Goal: Information Seeking & Learning: Learn about a topic

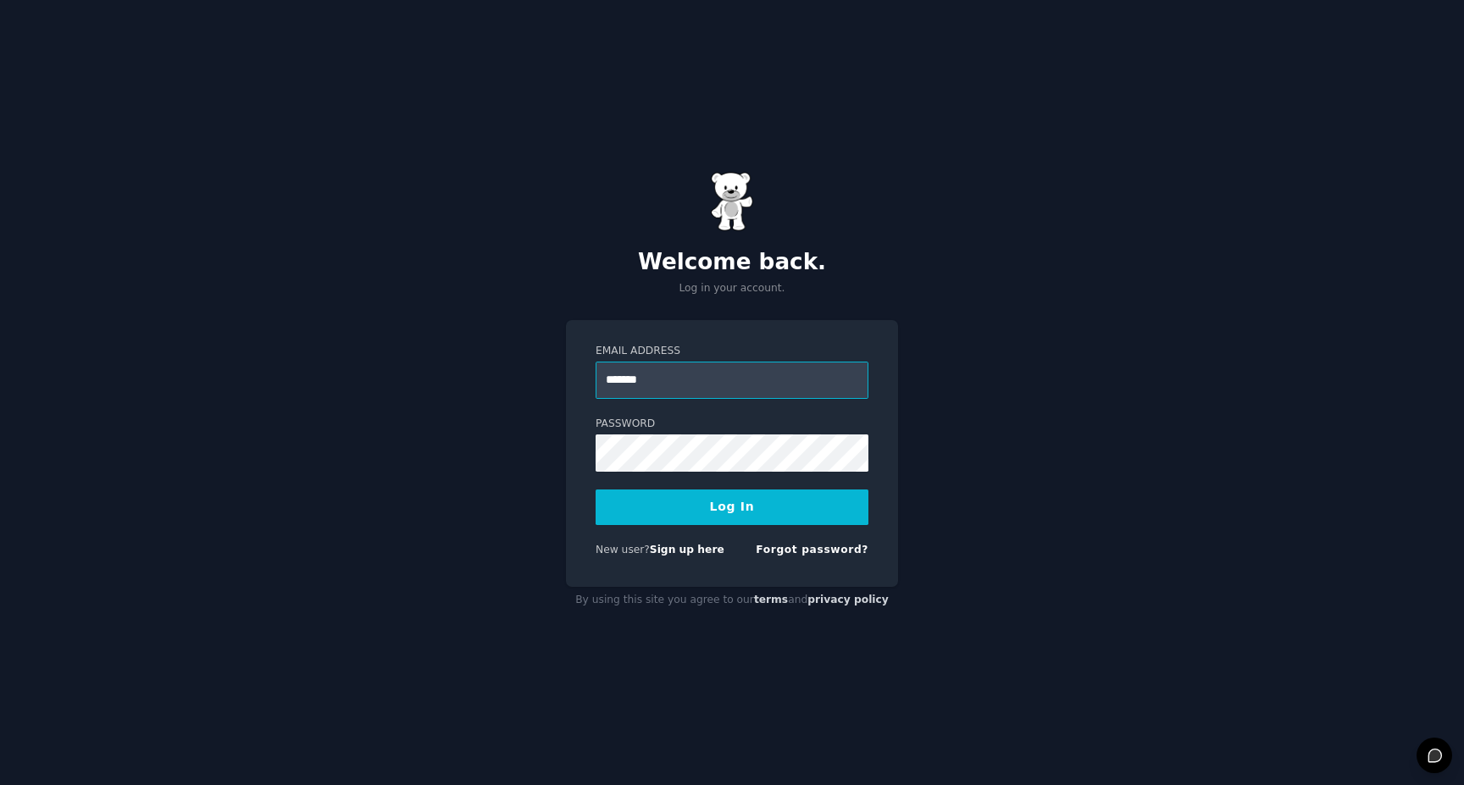
type input "**********"
click at [595, 490] on button "Log In" at bounding box center [731, 508] width 273 height 36
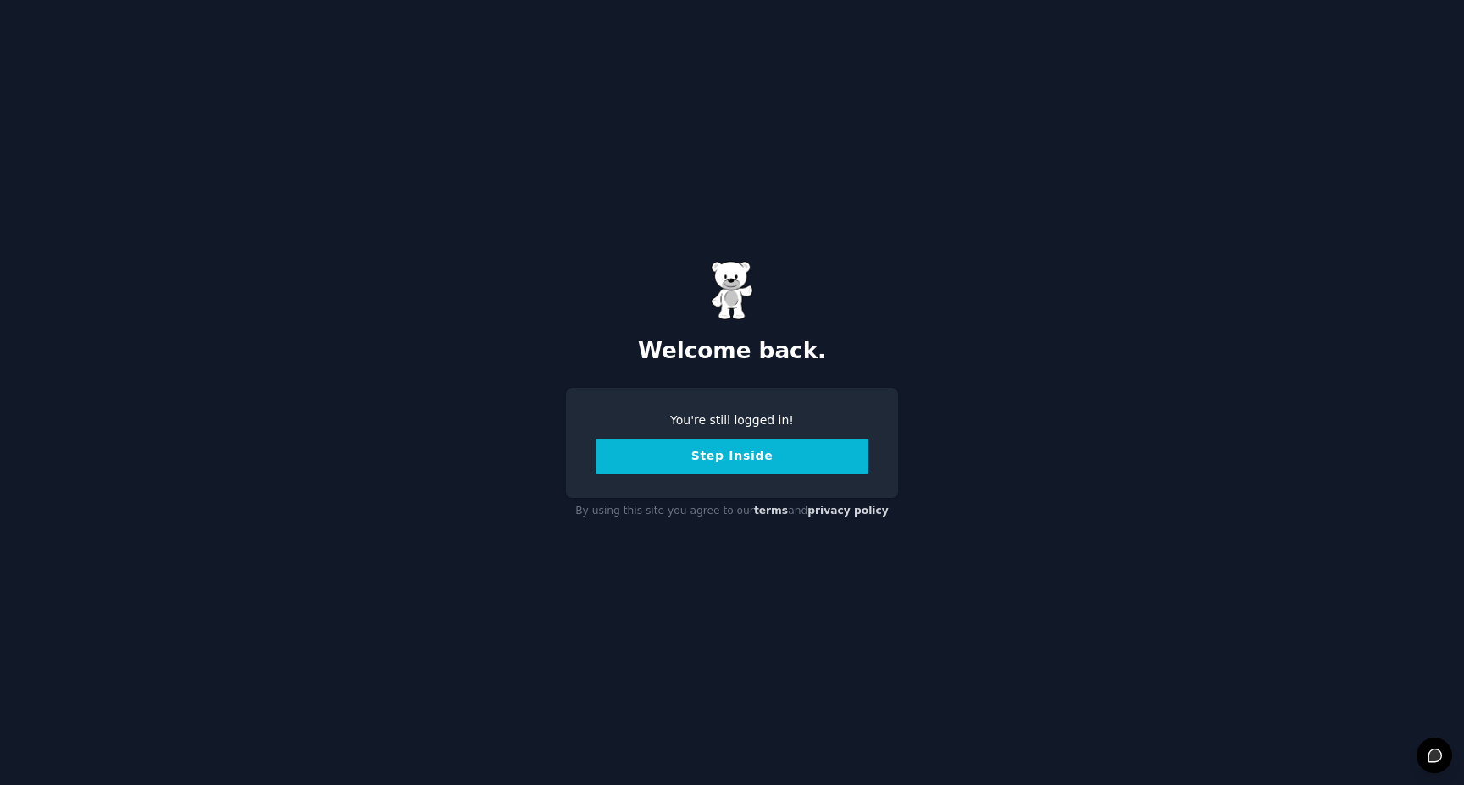
click at [729, 449] on button "Step Inside" at bounding box center [731, 457] width 273 height 36
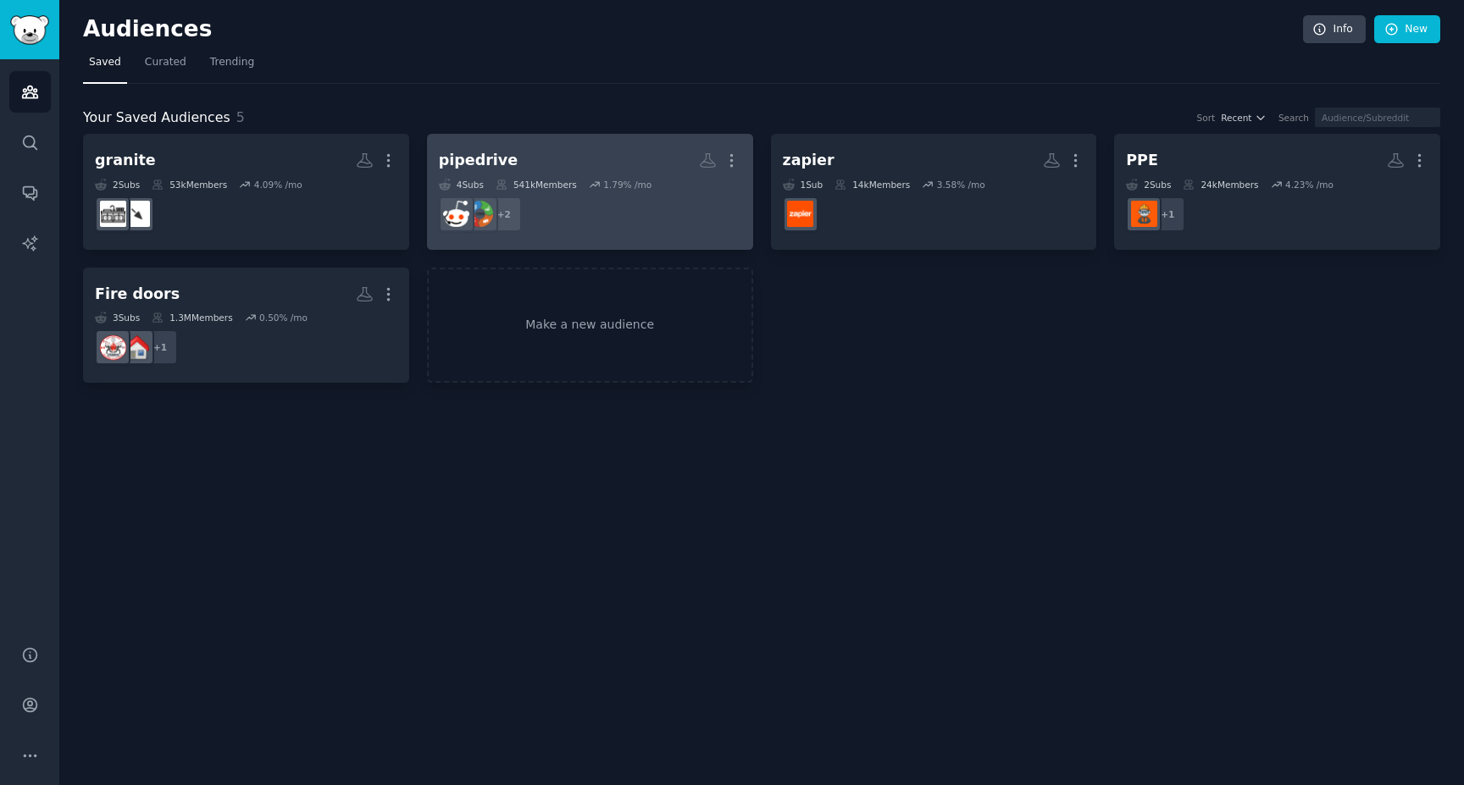
click at [489, 163] on div "pipedrive" at bounding box center [478, 160] width 79 height 21
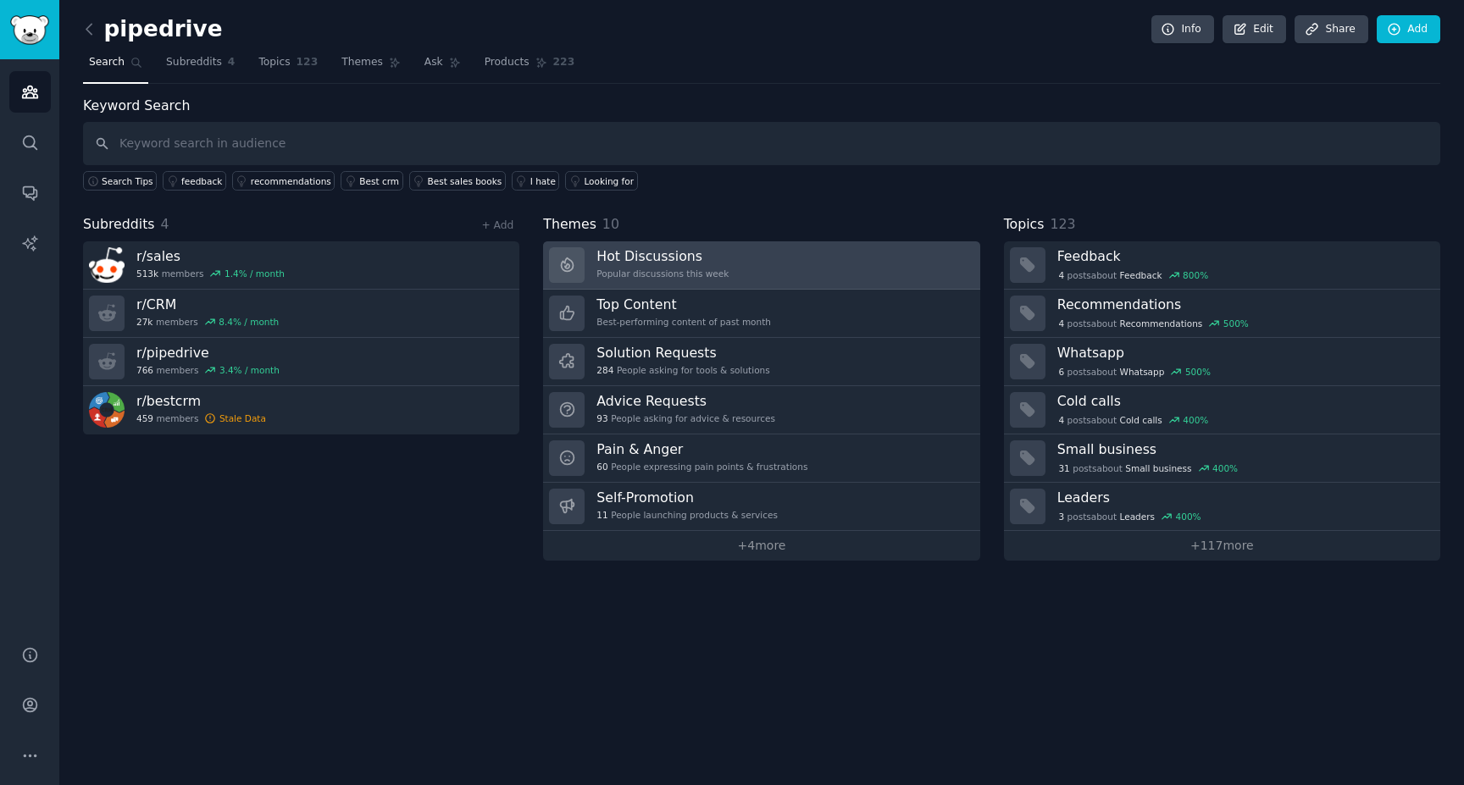
click at [647, 262] on h3 "Hot Discussions" at bounding box center [662, 256] width 132 height 18
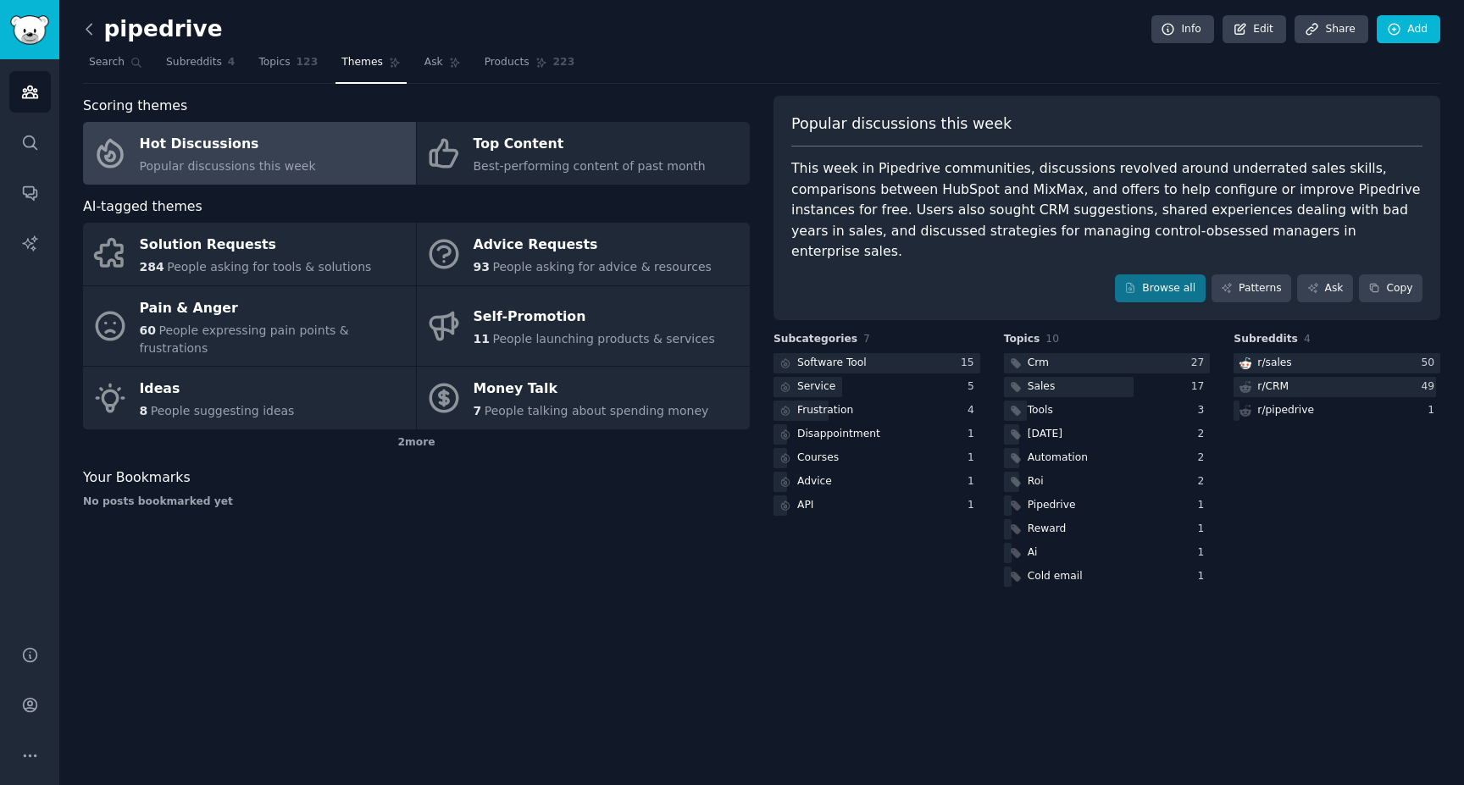
click at [90, 32] on icon at bounding box center [88, 29] width 5 height 10
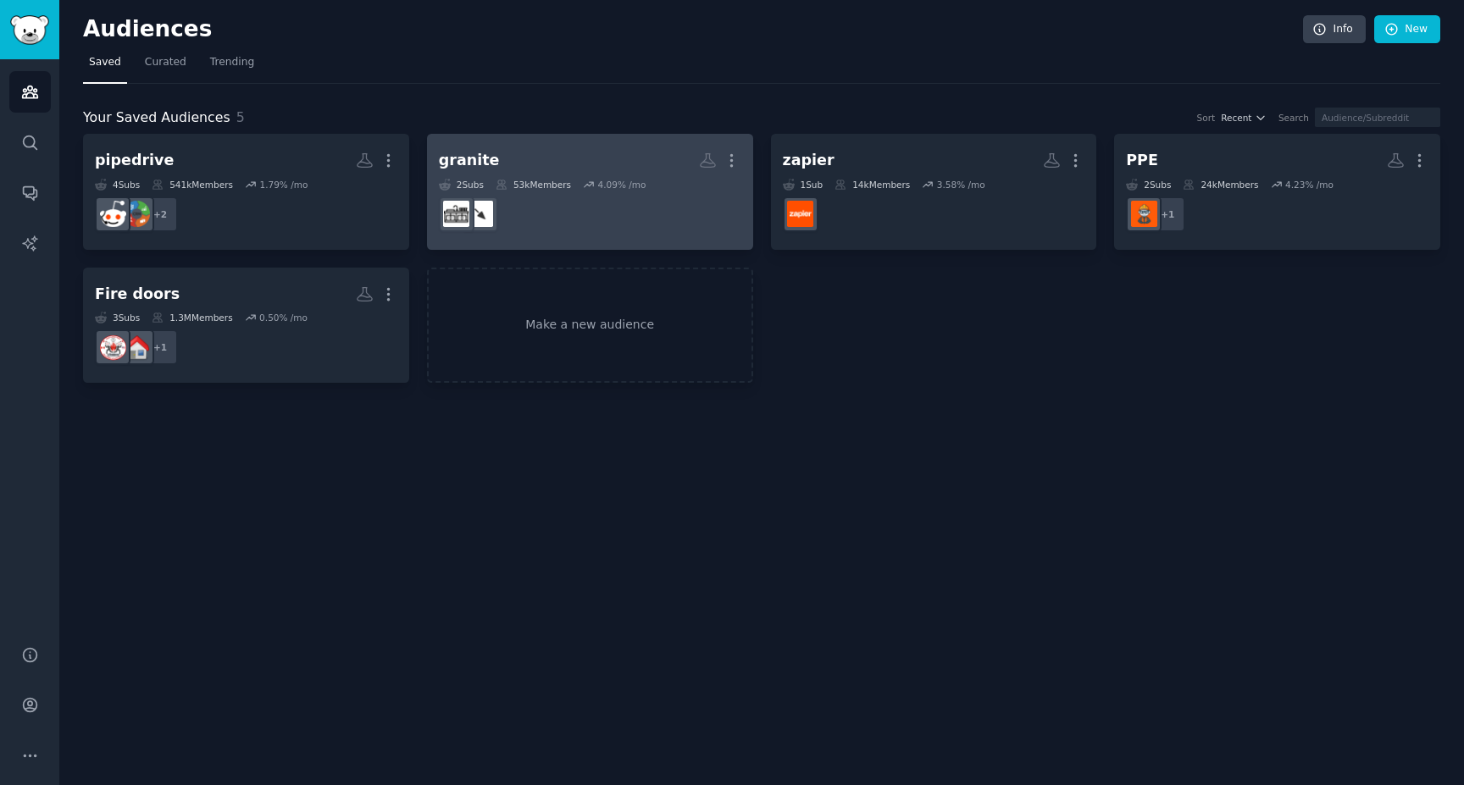
click at [465, 156] on div "granite" at bounding box center [469, 160] width 61 height 21
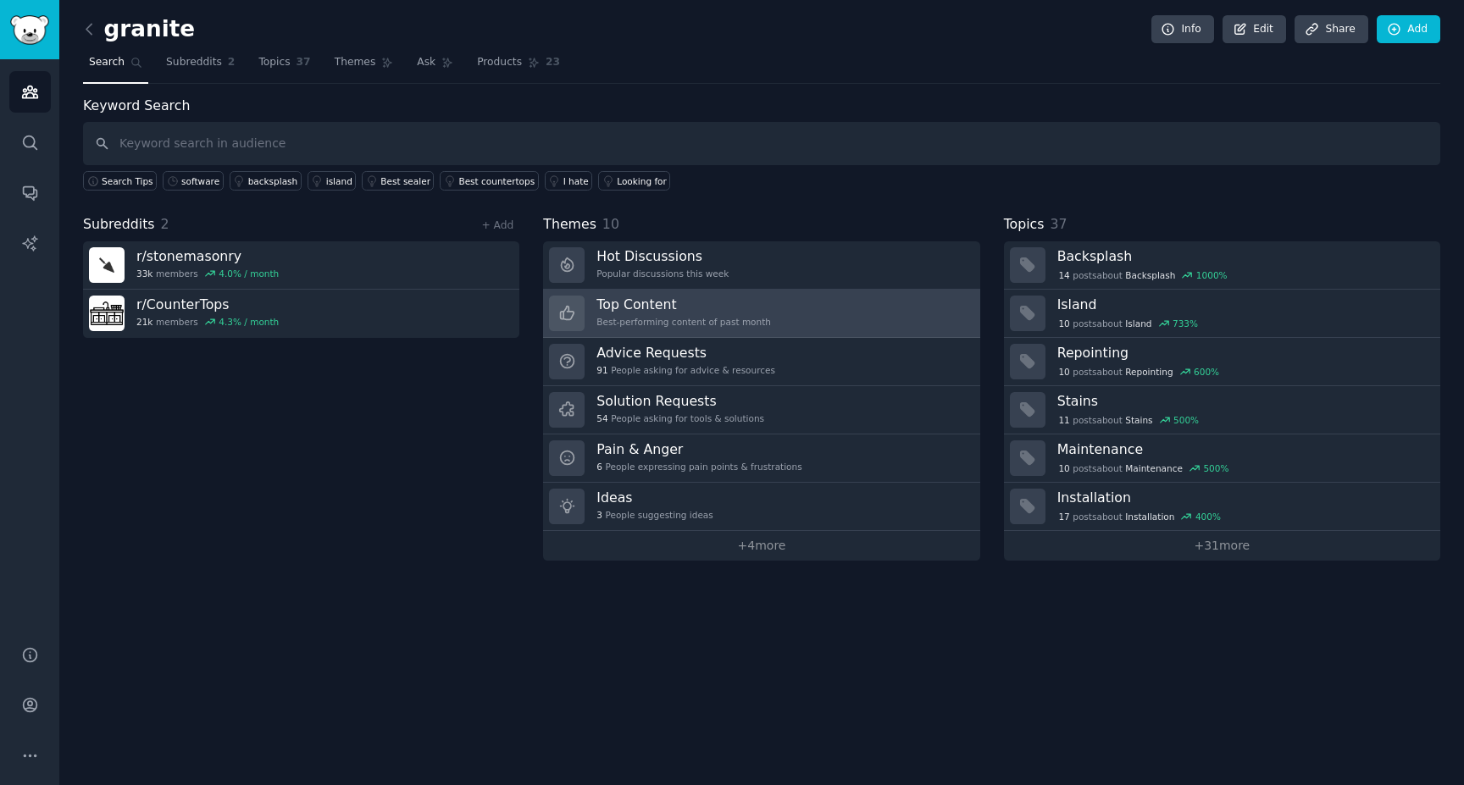
click at [713, 306] on h3 "Top Content" at bounding box center [683, 305] width 174 height 18
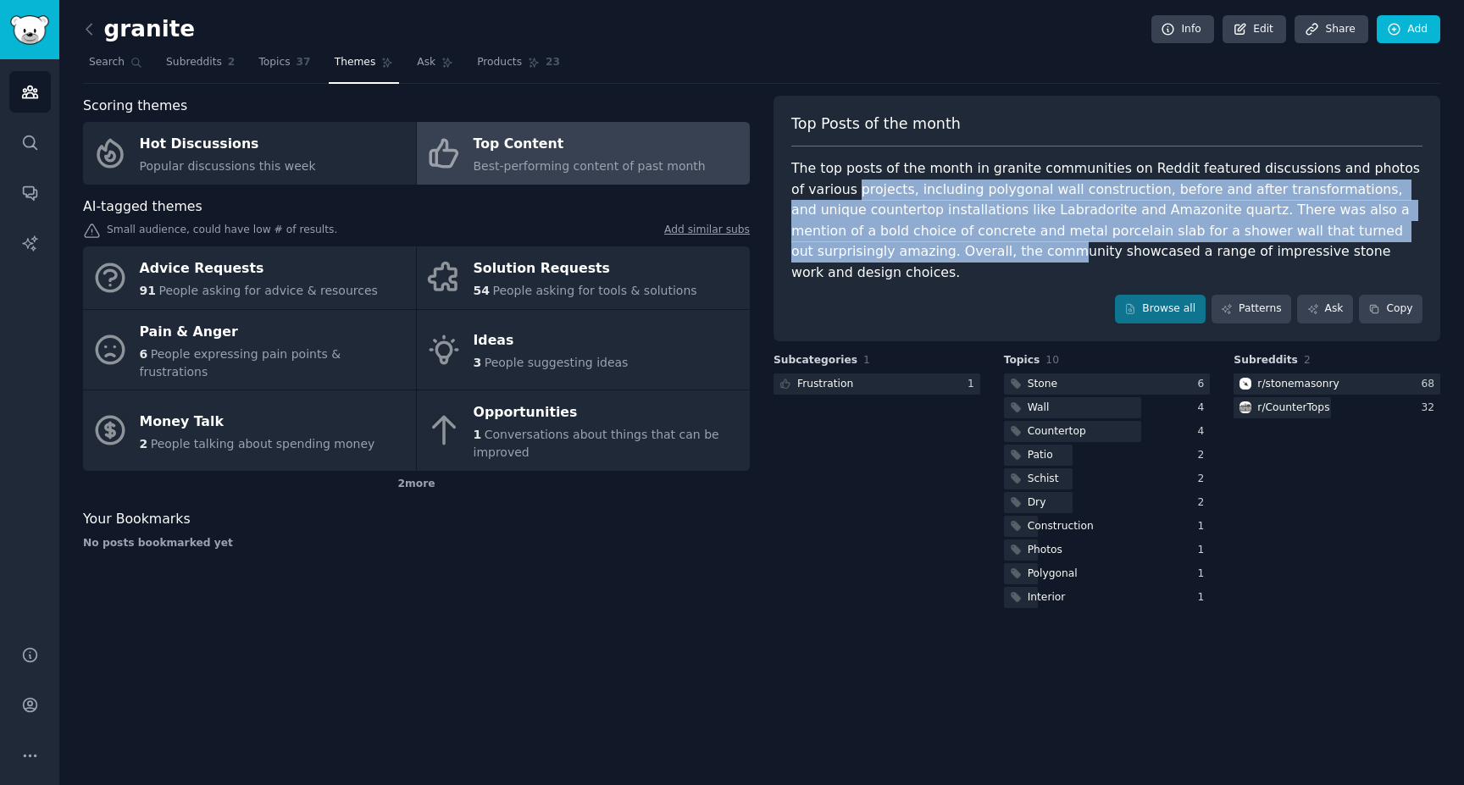
drag, startPoint x: 794, startPoint y: 187, endPoint x: 830, endPoint y: 247, distance: 70.3
click at [830, 247] on div "The top posts of the month in granite communities on Reddit featured discussion…" at bounding box center [1106, 220] width 631 height 125
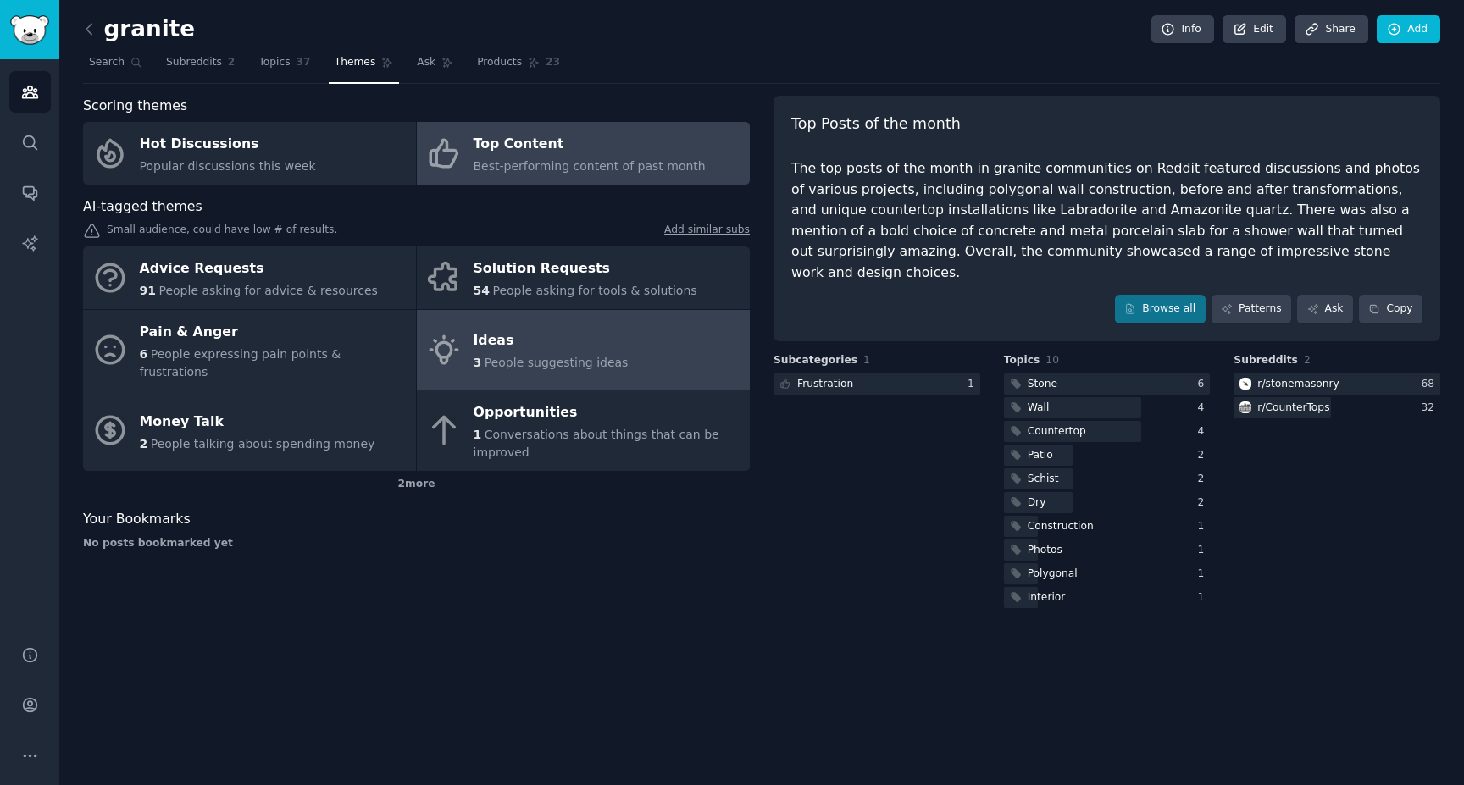
click at [590, 342] on div "Ideas" at bounding box center [551, 341] width 155 height 27
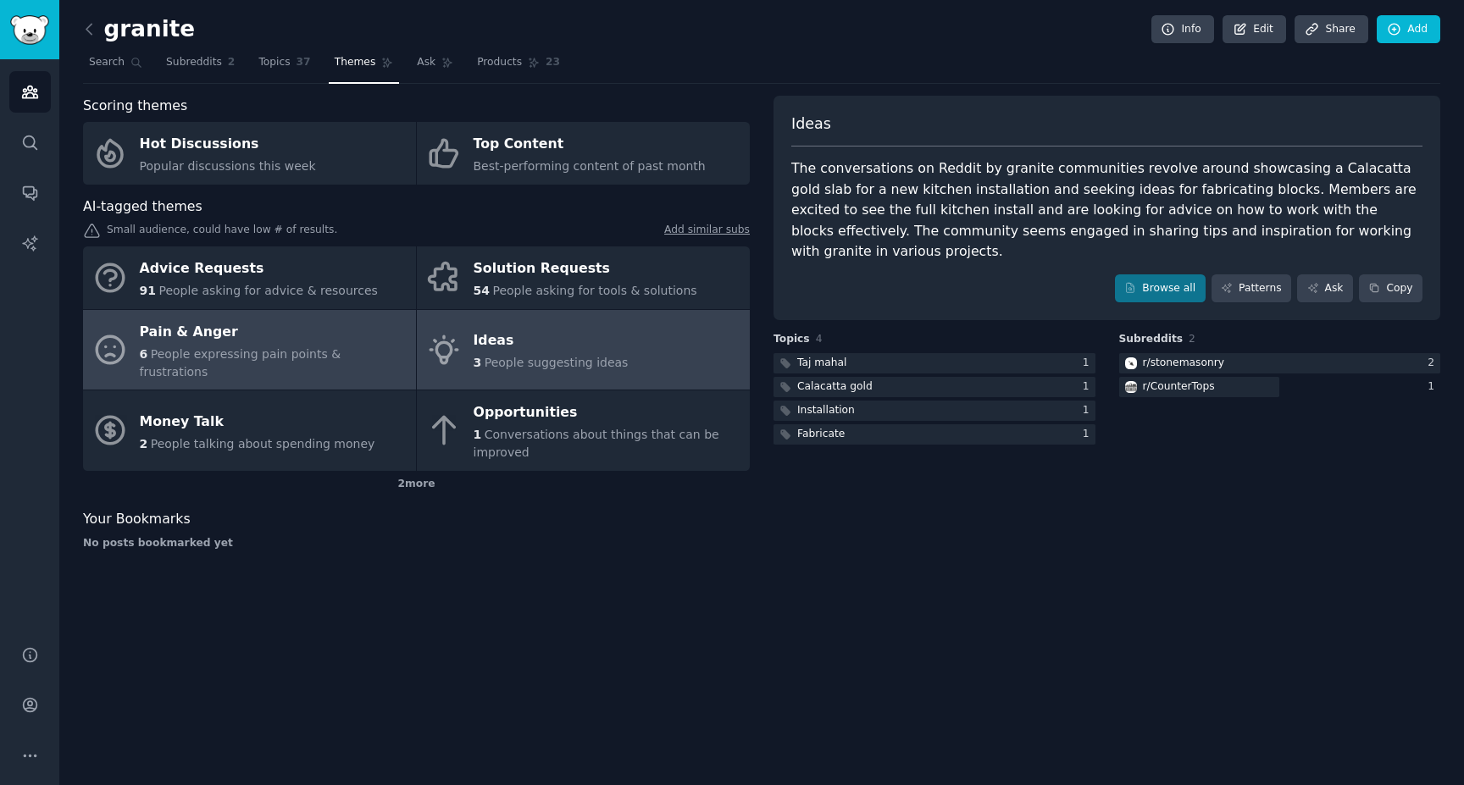
click at [294, 353] on span "People expressing pain points & frustrations" at bounding box center [241, 362] width 202 height 31
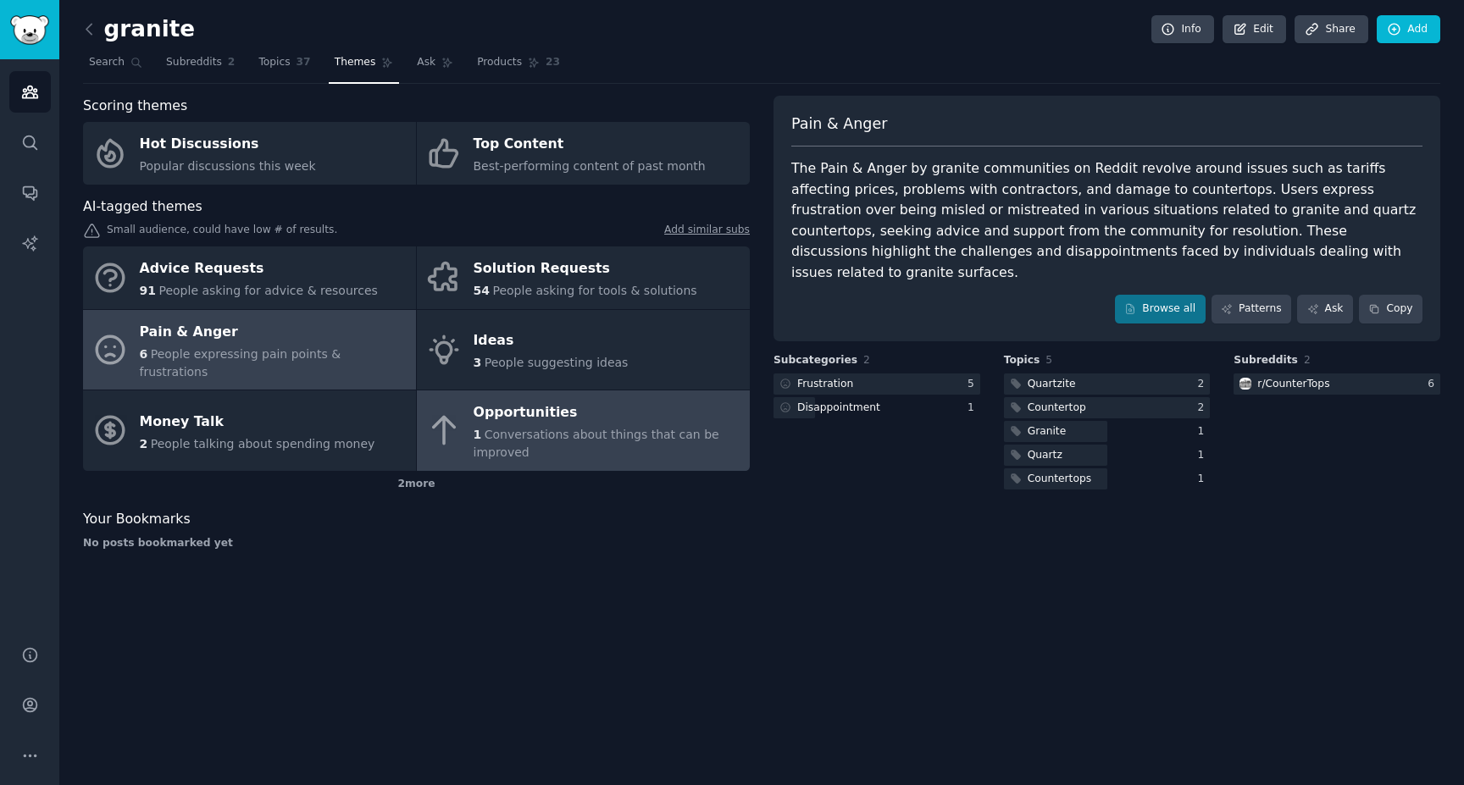
click at [597, 407] on div "Opportunities" at bounding box center [608, 413] width 268 height 27
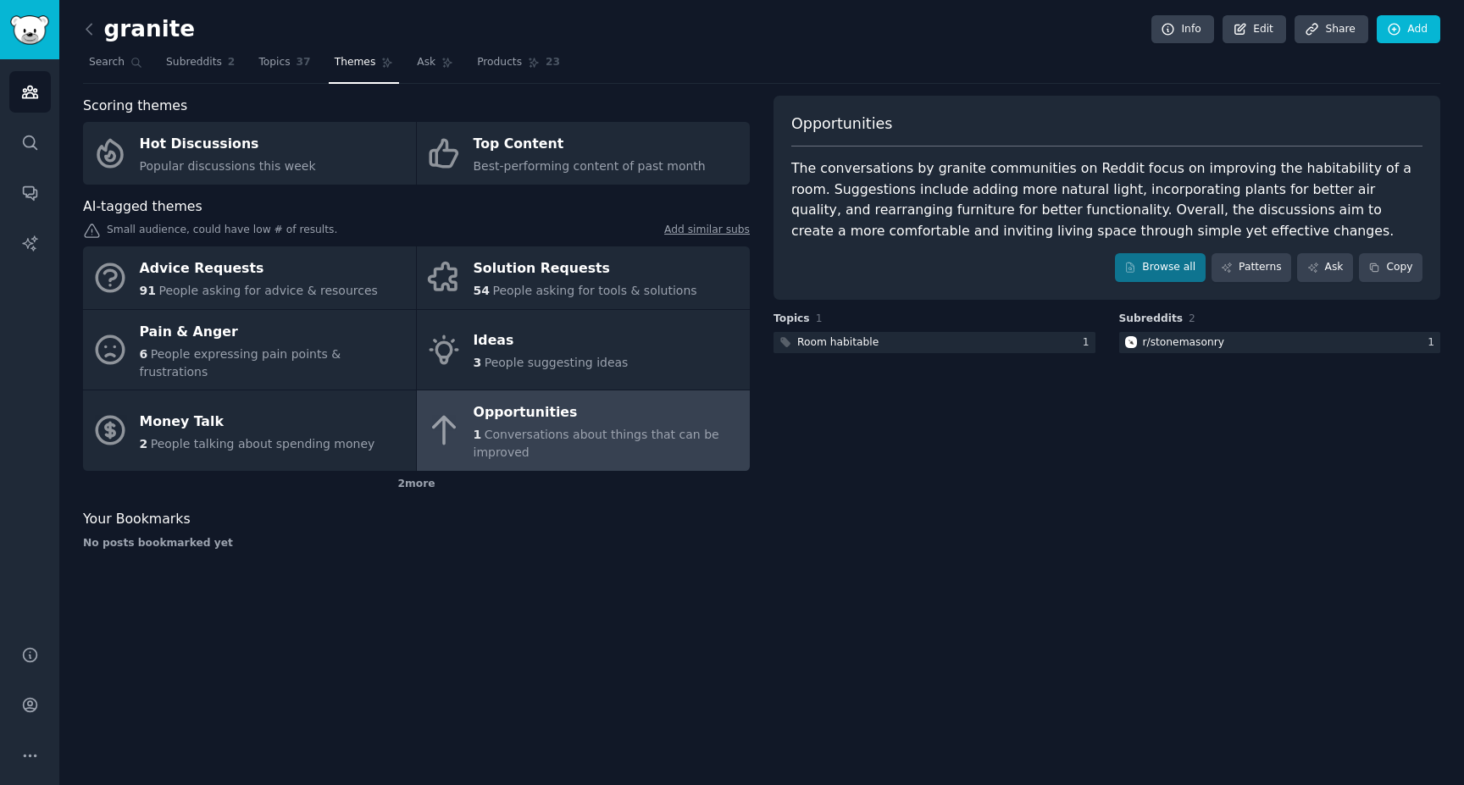
click at [95, 13] on div "granite Info Edit Share Add Search Subreddits 2 Topics 37 Themes Ask Products 2…" at bounding box center [761, 392] width 1404 height 785
click at [91, 21] on icon at bounding box center [89, 29] width 18 height 18
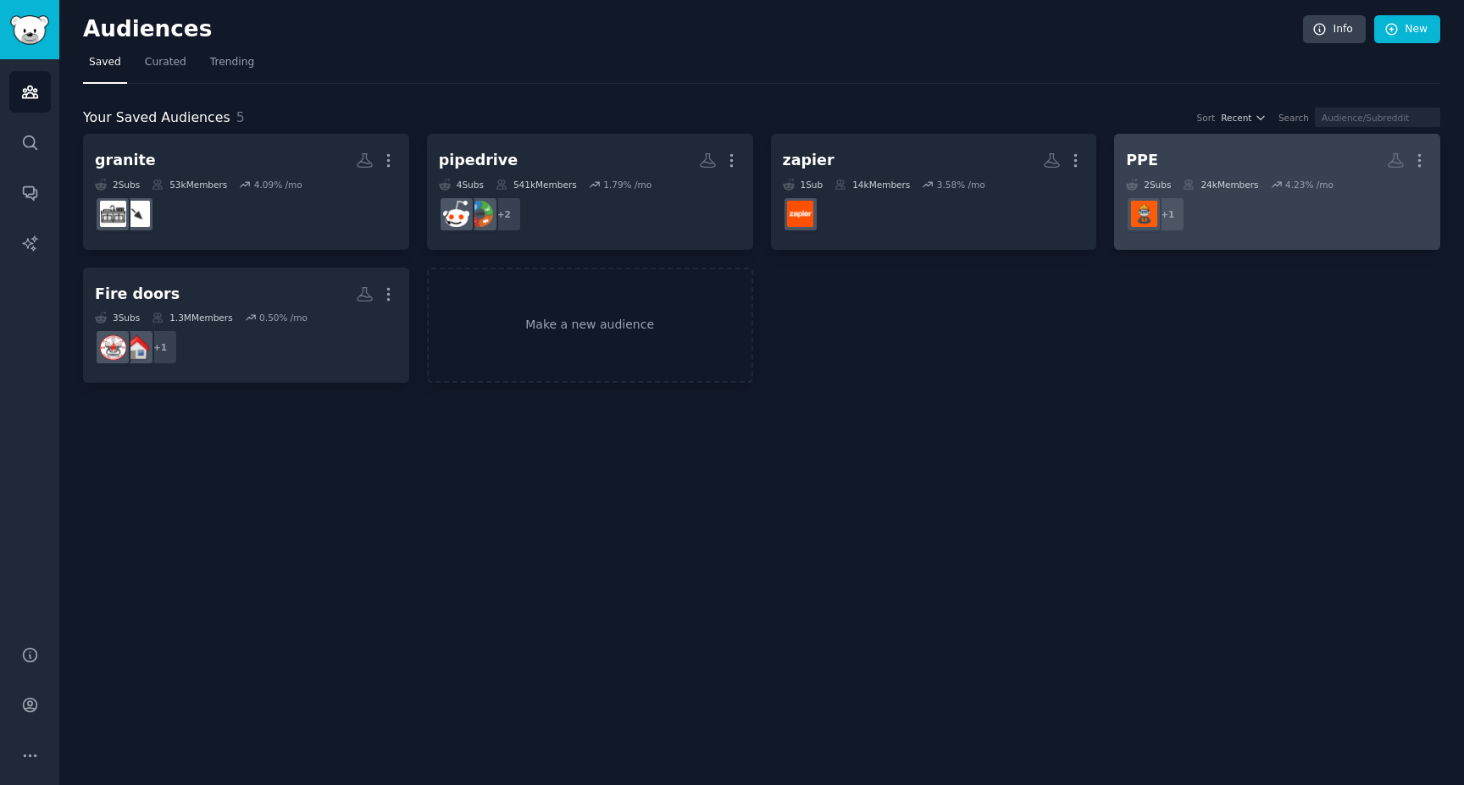
click at [1146, 163] on div "PPE" at bounding box center [1142, 160] width 32 height 21
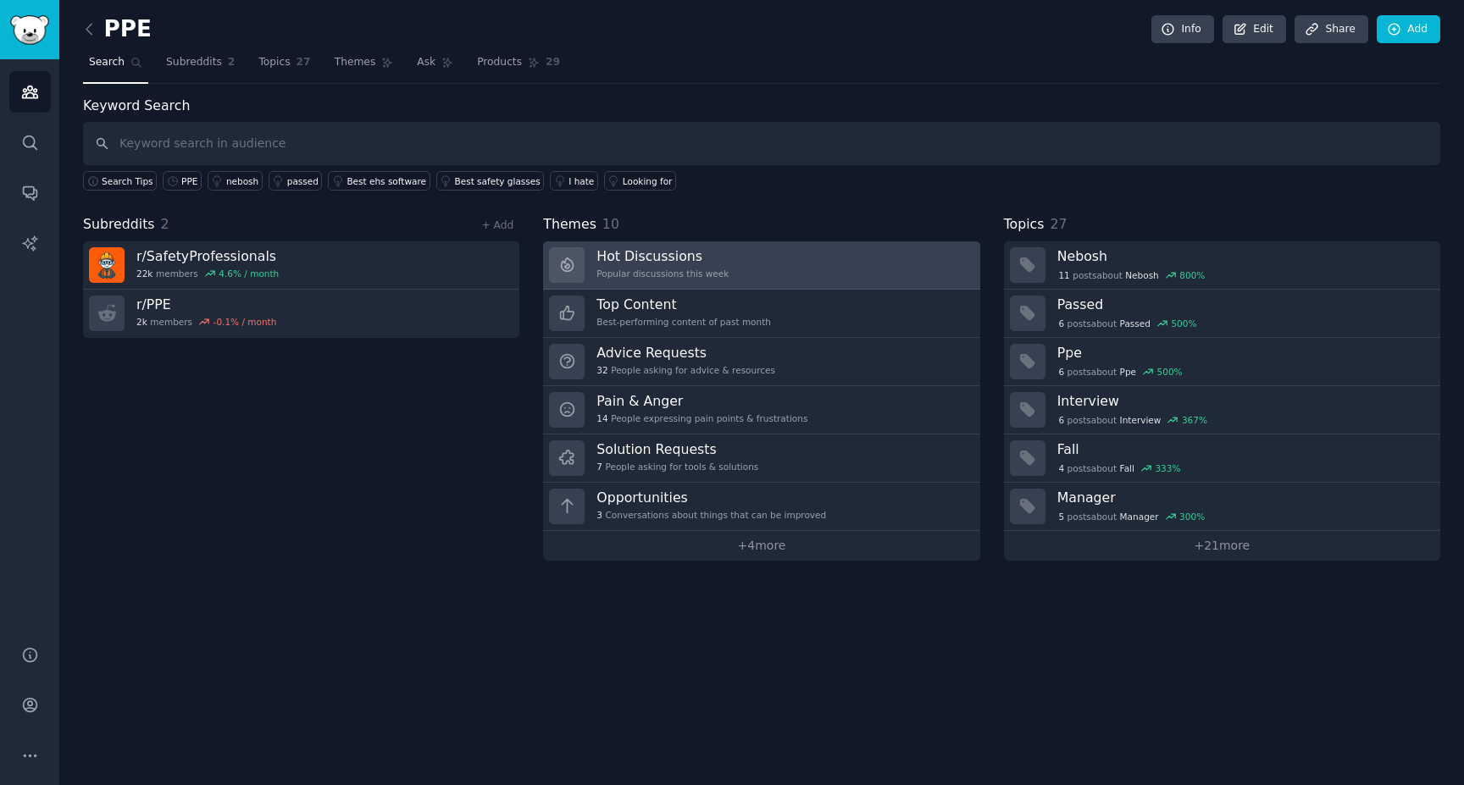
click at [776, 269] on link "Hot Discussions Popular discussions this week" at bounding box center [761, 265] width 436 height 48
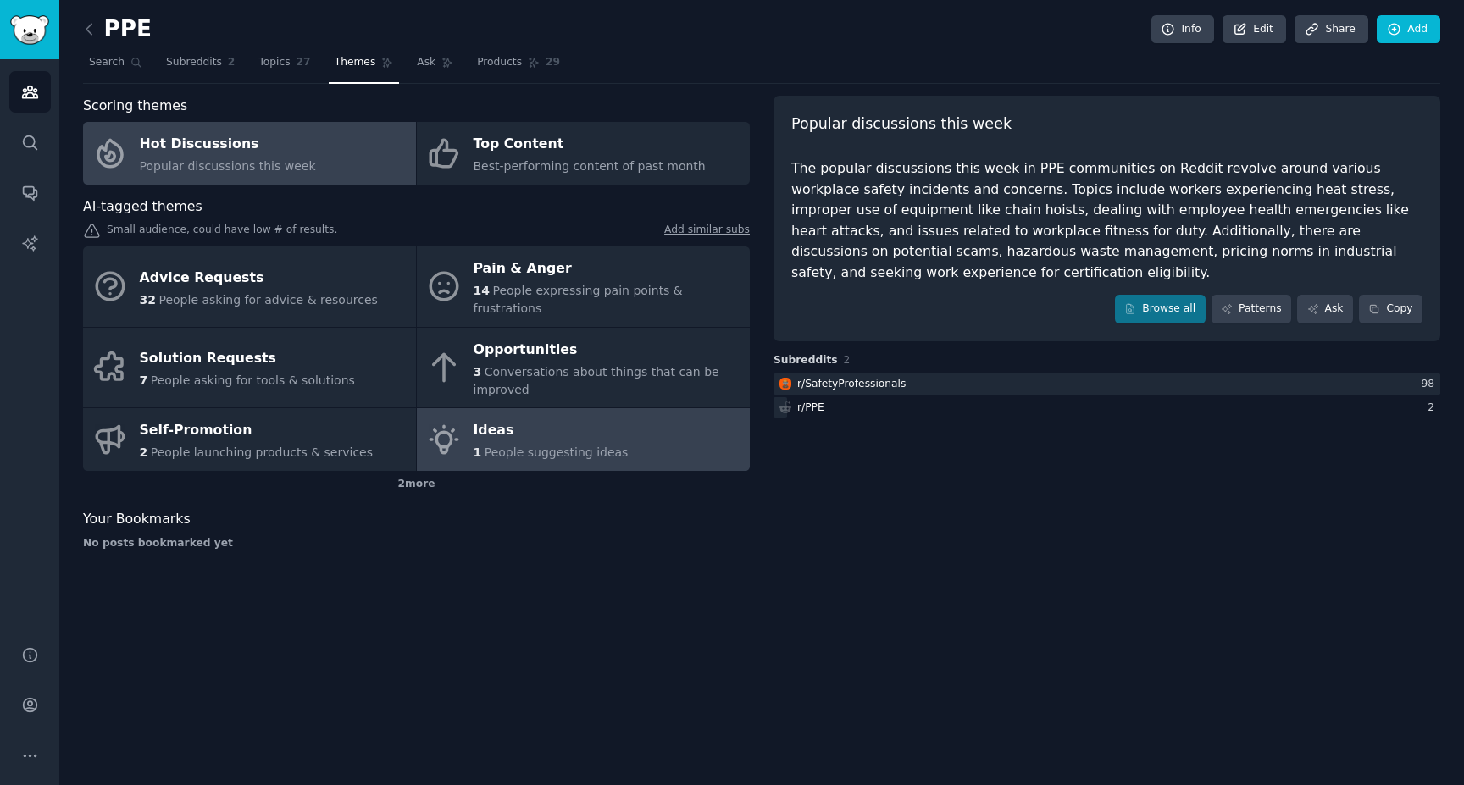
click at [516, 418] on div "Ideas" at bounding box center [551, 431] width 155 height 27
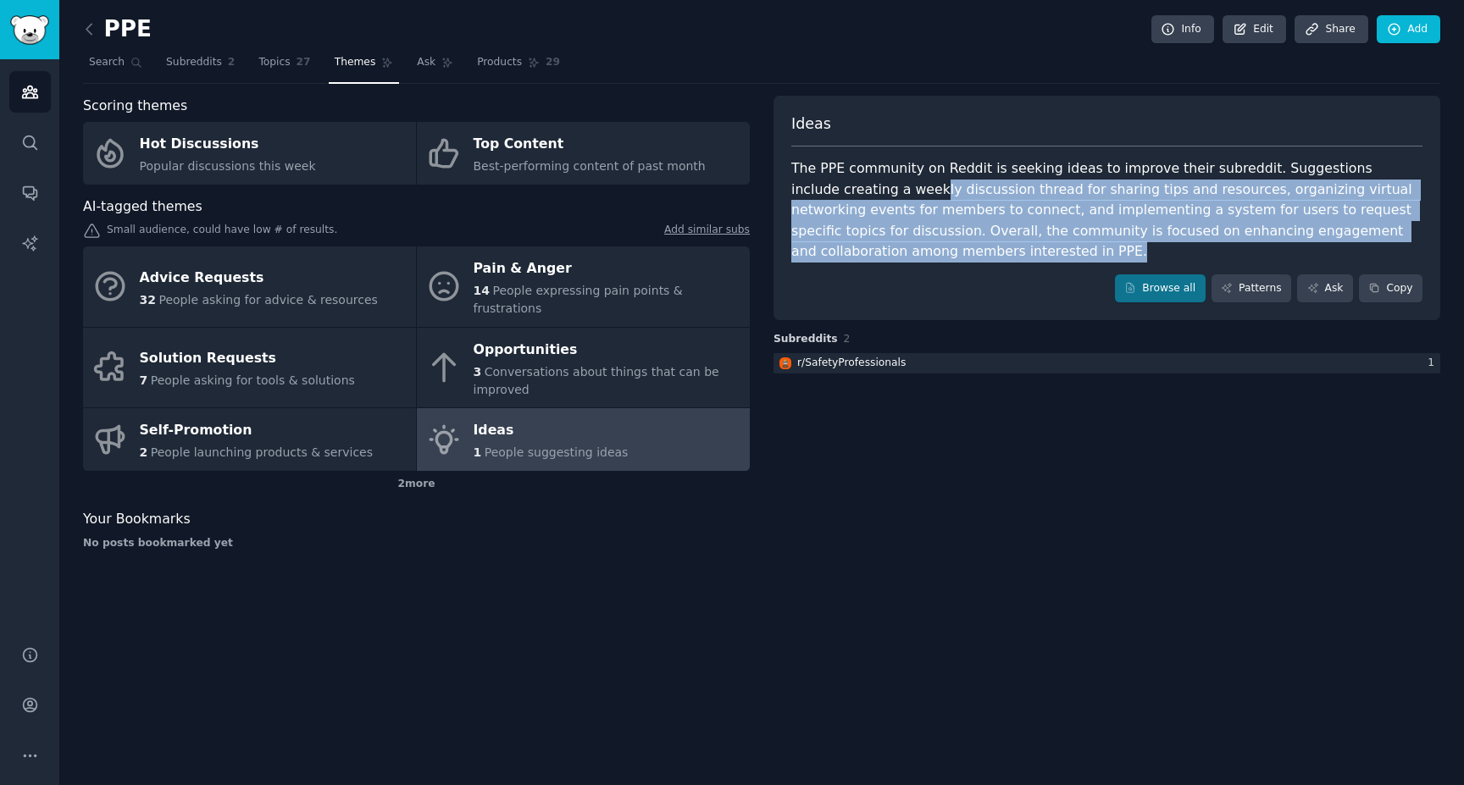
drag, startPoint x: 831, startPoint y: 191, endPoint x: 917, endPoint y: 246, distance: 102.2
click at [917, 246] on div "The PPE community on Reddit is seeking ideas to improve their subreddit. Sugges…" at bounding box center [1106, 210] width 631 height 104
click at [932, 241] on div "The PPE community on Reddit is seeking ideas to improve their subreddit. Sugges…" at bounding box center [1106, 210] width 631 height 104
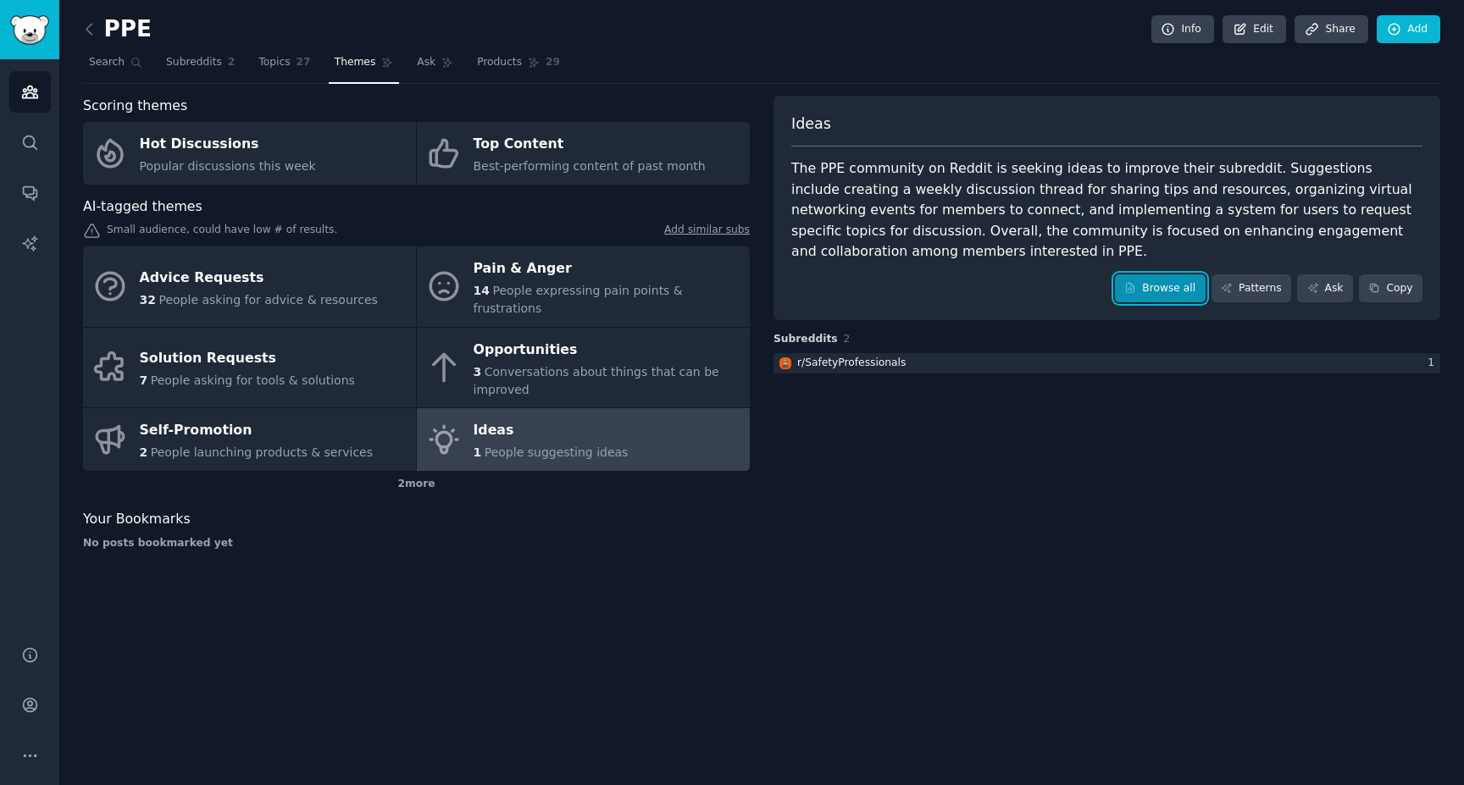
click at [1155, 285] on link "Browse all" at bounding box center [1160, 288] width 91 height 29
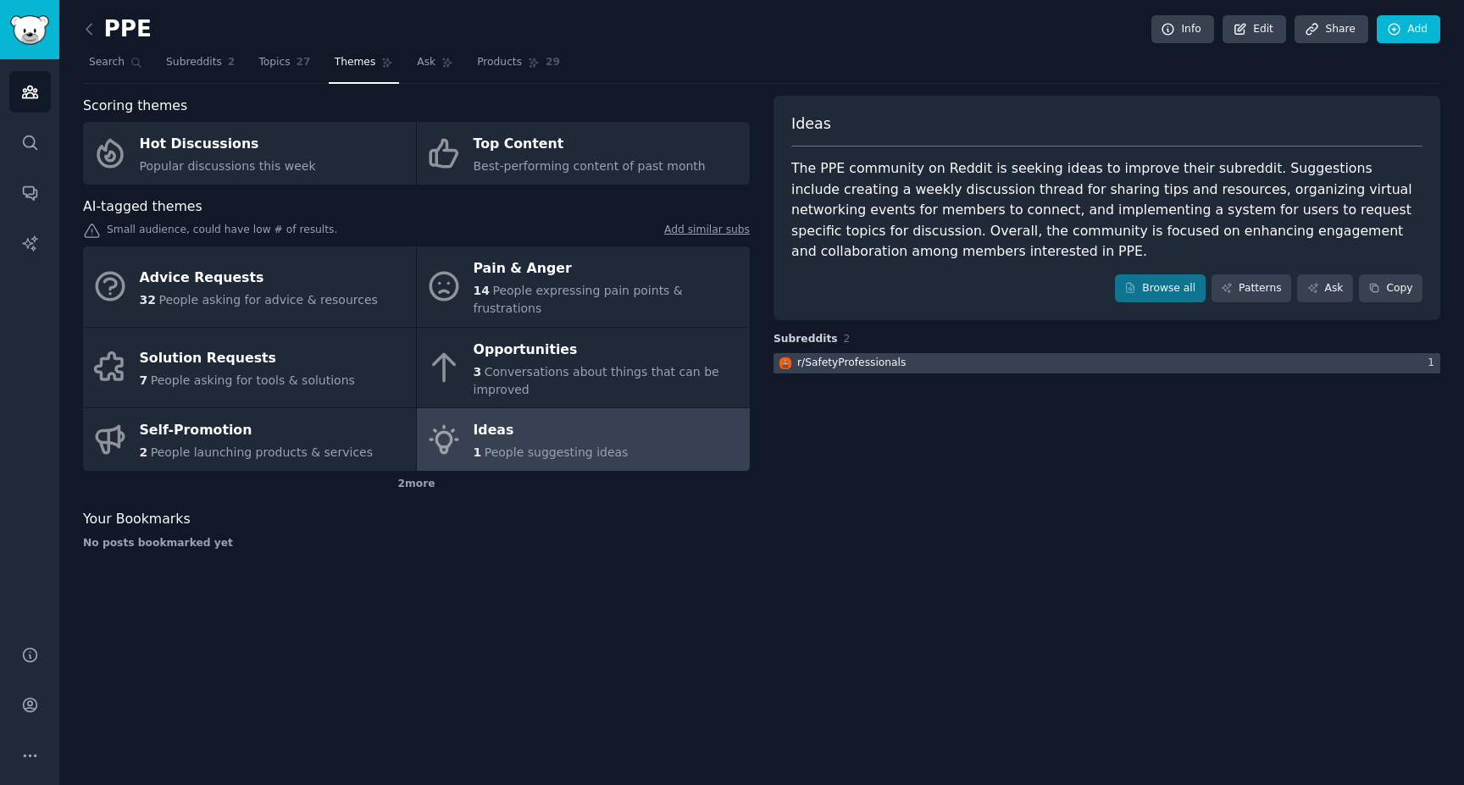
click at [854, 357] on div "r/ SafetyProfessionals" at bounding box center [851, 363] width 108 height 15
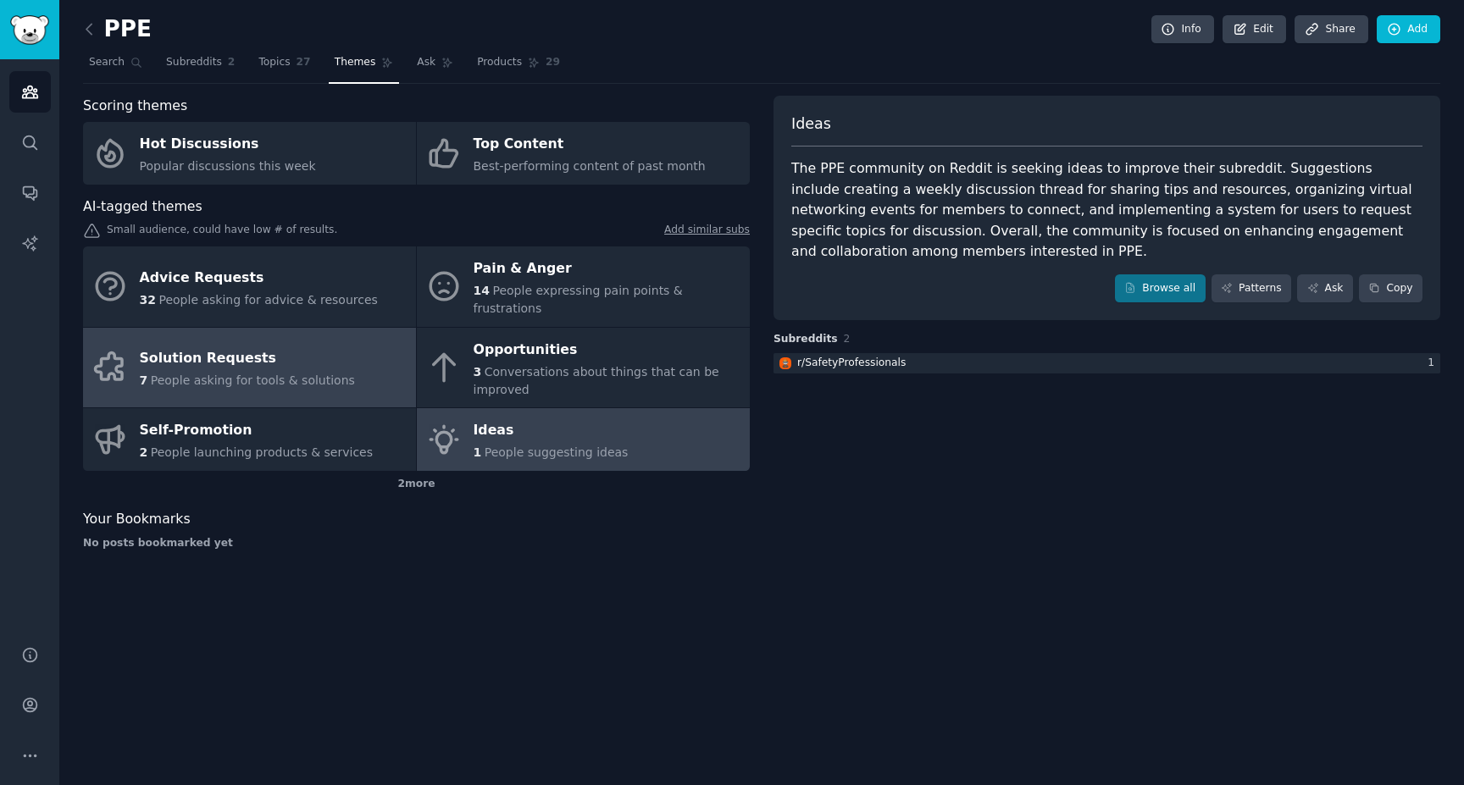
click at [260, 372] on link "Solution Requests 7 People asking for tools & solutions" at bounding box center [249, 368] width 333 height 80
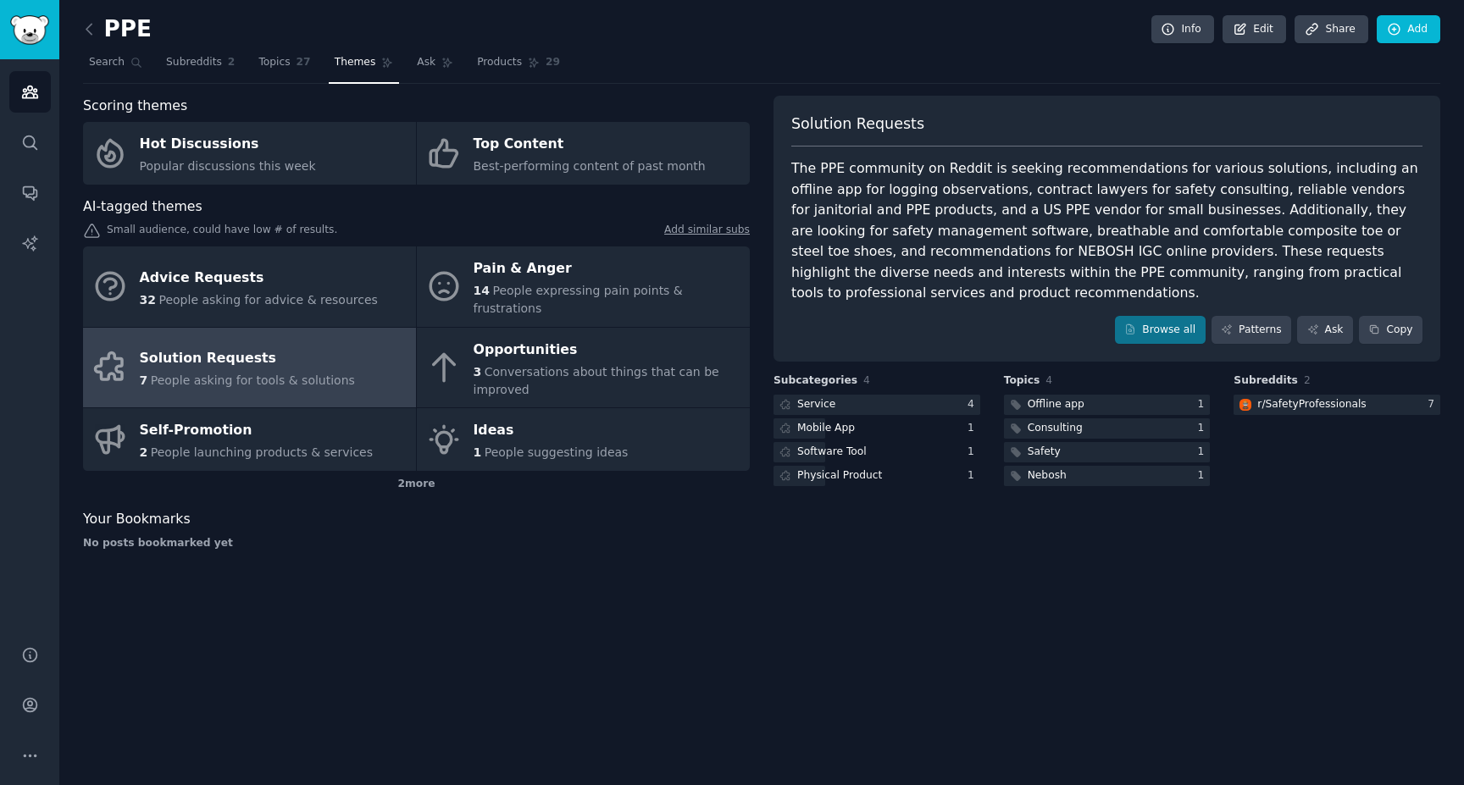
click at [1343, 212] on div "The PPE community on Reddit is seeking recommendations for various solutions, i…" at bounding box center [1106, 231] width 631 height 146
click at [912, 587] on div "PPE Info Edit Share Add Search Subreddits 2 Topics 27 Themes Ask Products 29 Sc…" at bounding box center [761, 392] width 1404 height 785
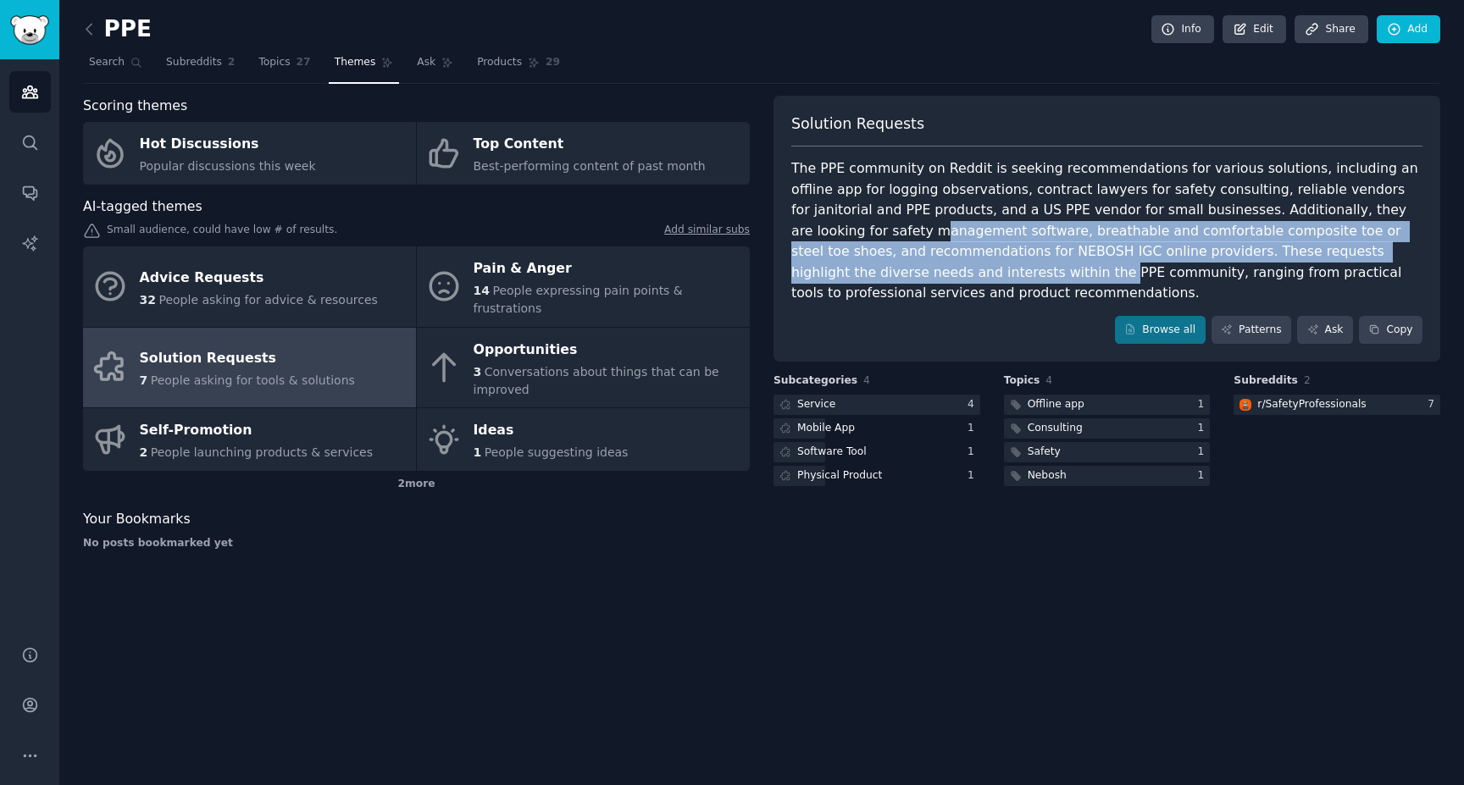
drag, startPoint x: 800, startPoint y: 232, endPoint x: 911, endPoint y: 271, distance: 118.4
click at [911, 271] on div "The PPE community on Reddit is seeking recommendations for various solutions, i…" at bounding box center [1106, 231] width 631 height 146
click at [832, 230] on div "The PPE community on Reddit is seeking recommendations for various solutions, i…" at bounding box center [1106, 231] width 631 height 146
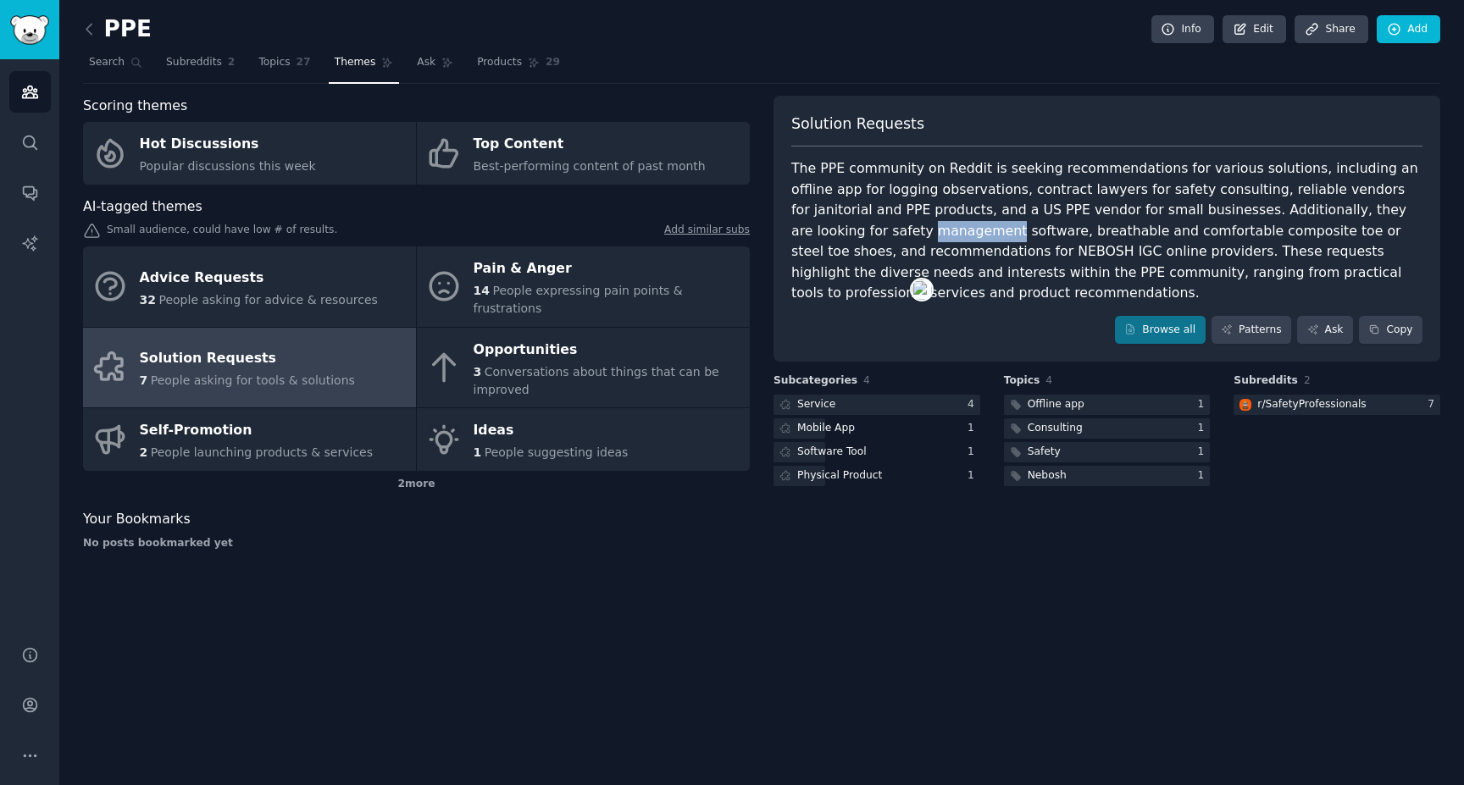
click at [832, 230] on div "The PPE community on Reddit is seeking recommendations for various solutions, i…" at bounding box center [1106, 231] width 631 height 146
drag, startPoint x: 925, startPoint y: 232, endPoint x: 1336, endPoint y: 208, distance: 411.6
click at [1336, 208] on div "The PPE community on Reddit is seeking recommendations for various solutions, i…" at bounding box center [1106, 231] width 631 height 146
copy div "safety management software"
click at [1304, 383] on span "2" at bounding box center [1307, 380] width 7 height 12
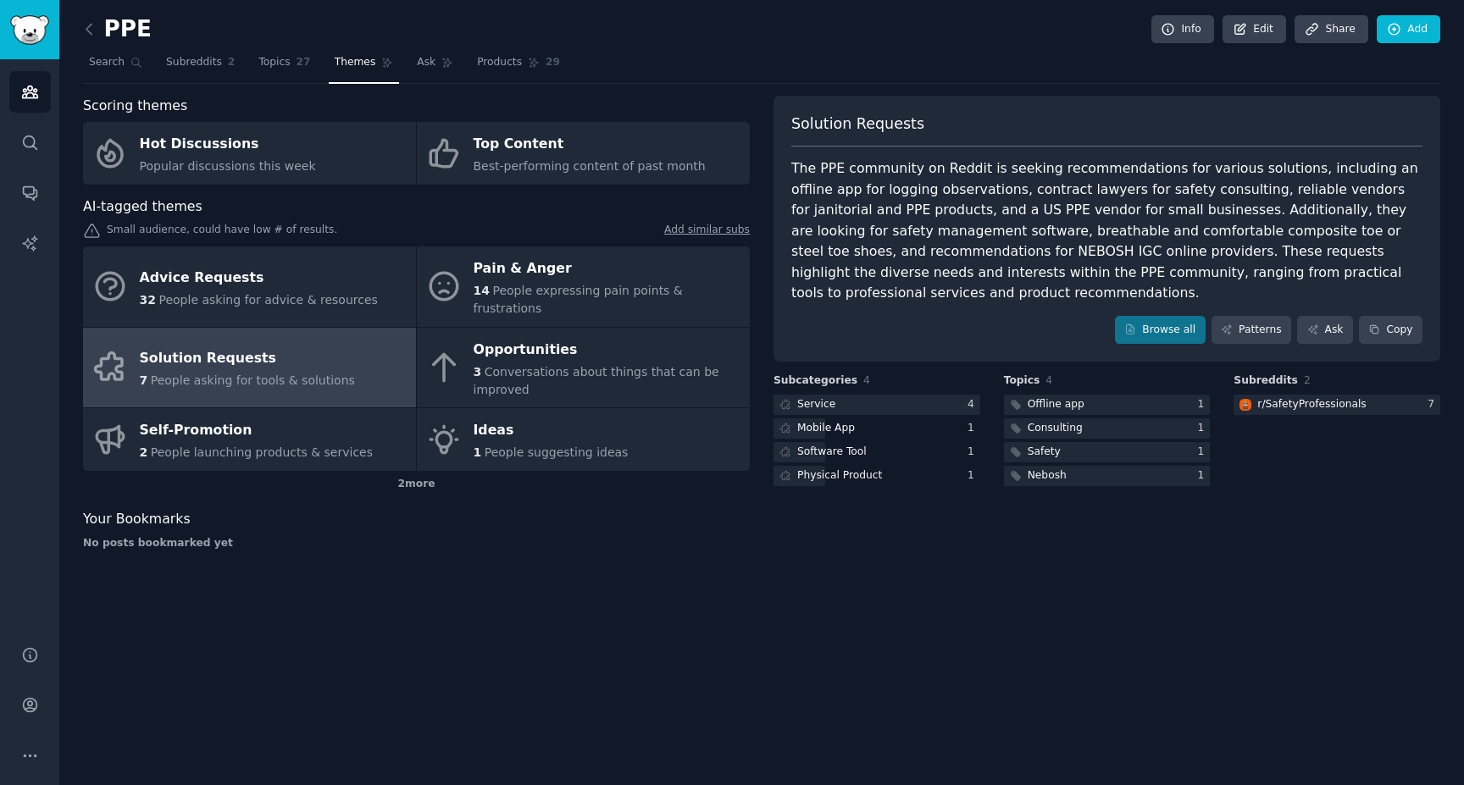
click at [1271, 380] on span "Subreddits" at bounding box center [1265, 381] width 64 height 15
click at [1255, 332] on link "Patterns" at bounding box center [1251, 330] width 80 height 29
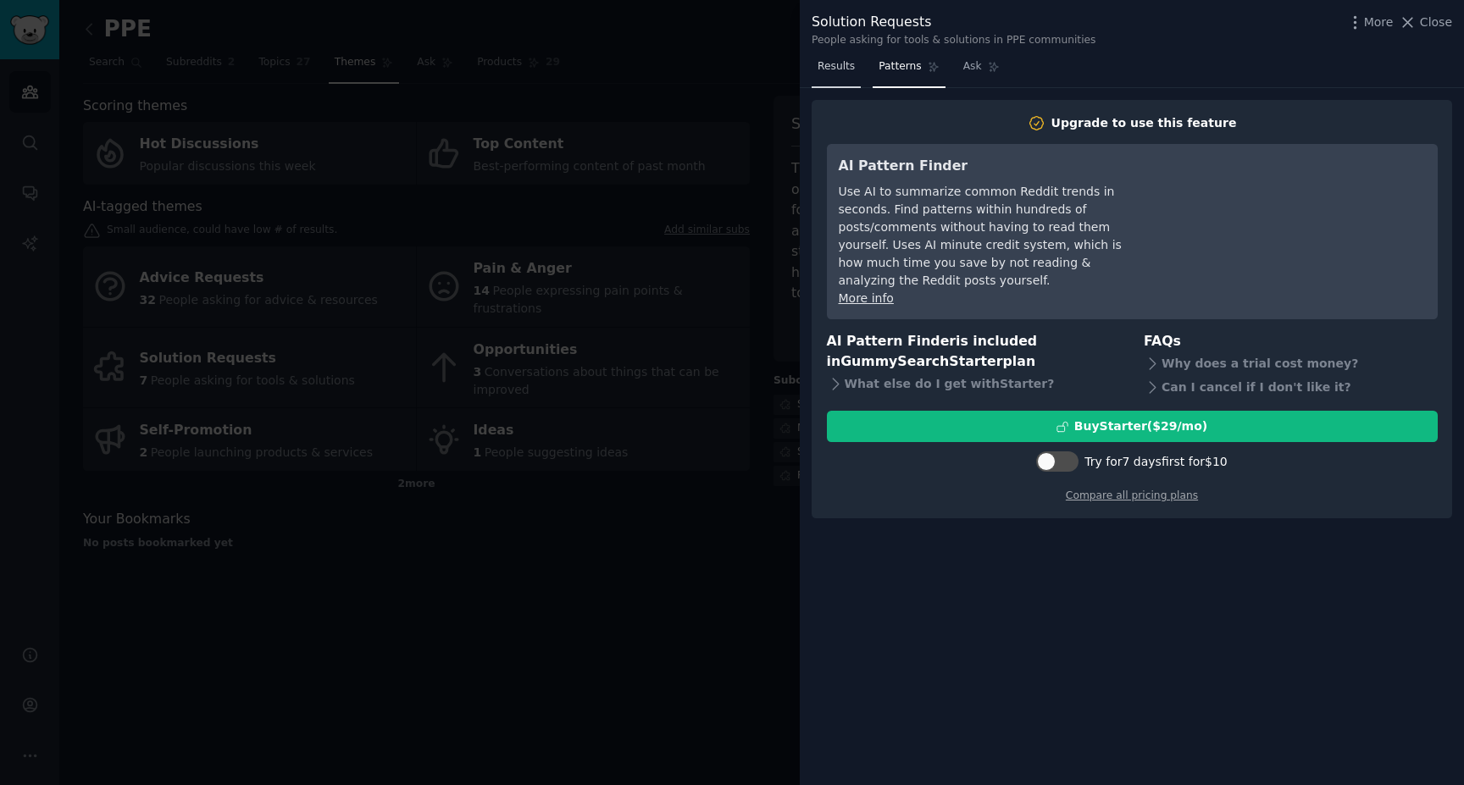
click at [834, 75] on link "Results" at bounding box center [835, 70] width 49 height 35
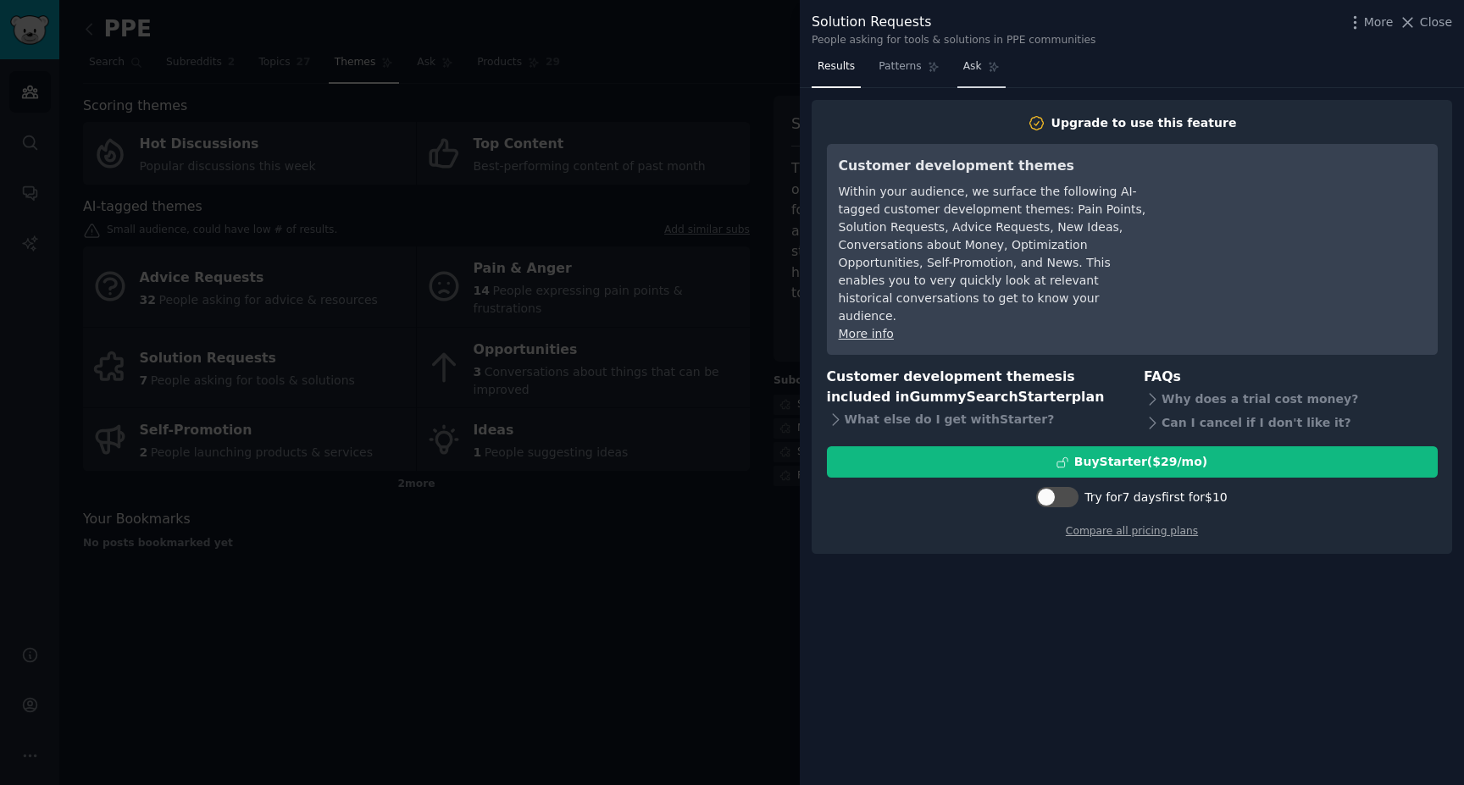
click at [962, 76] on link "Ask" at bounding box center [981, 70] width 48 height 35
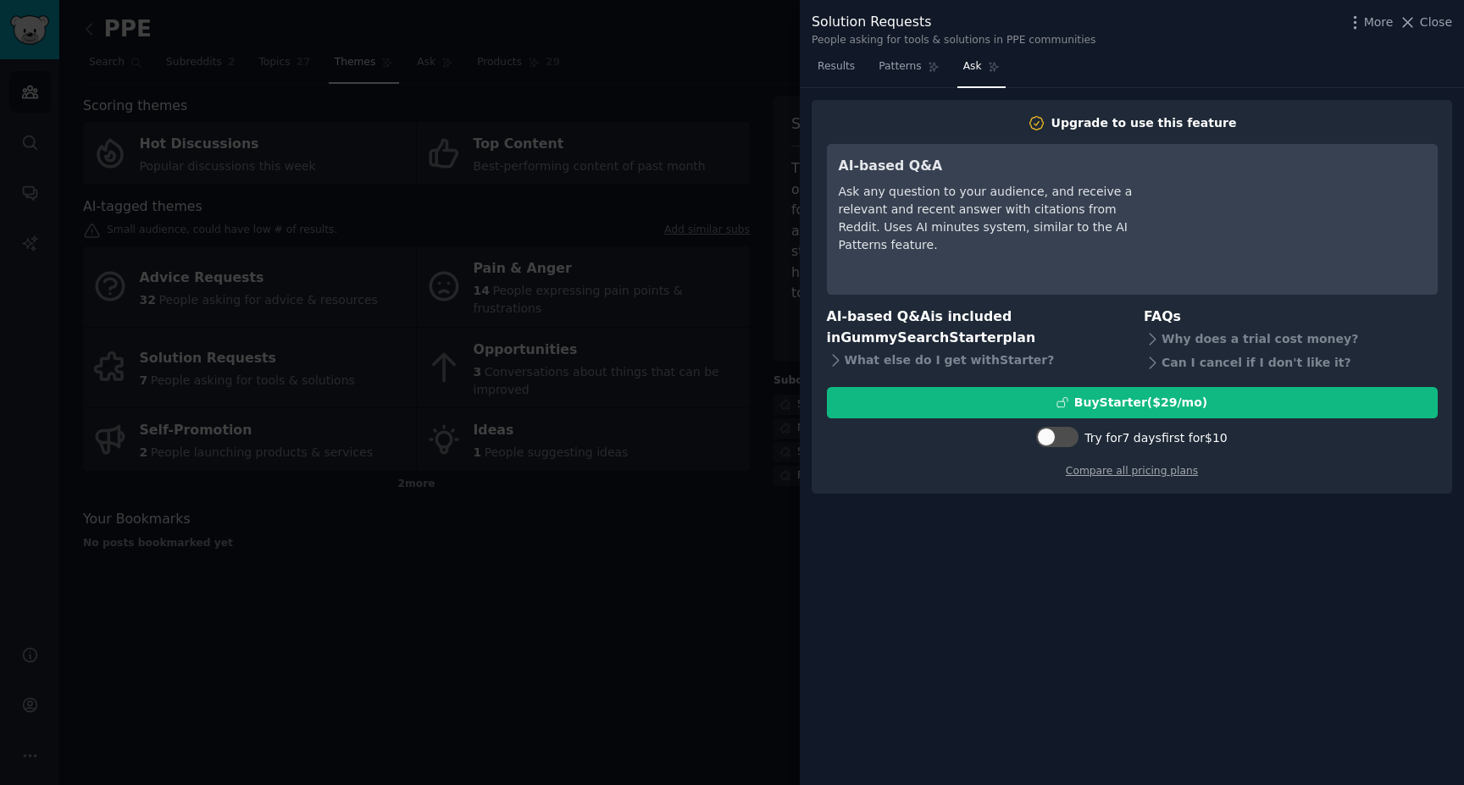
click at [731, 581] on div at bounding box center [732, 392] width 1464 height 785
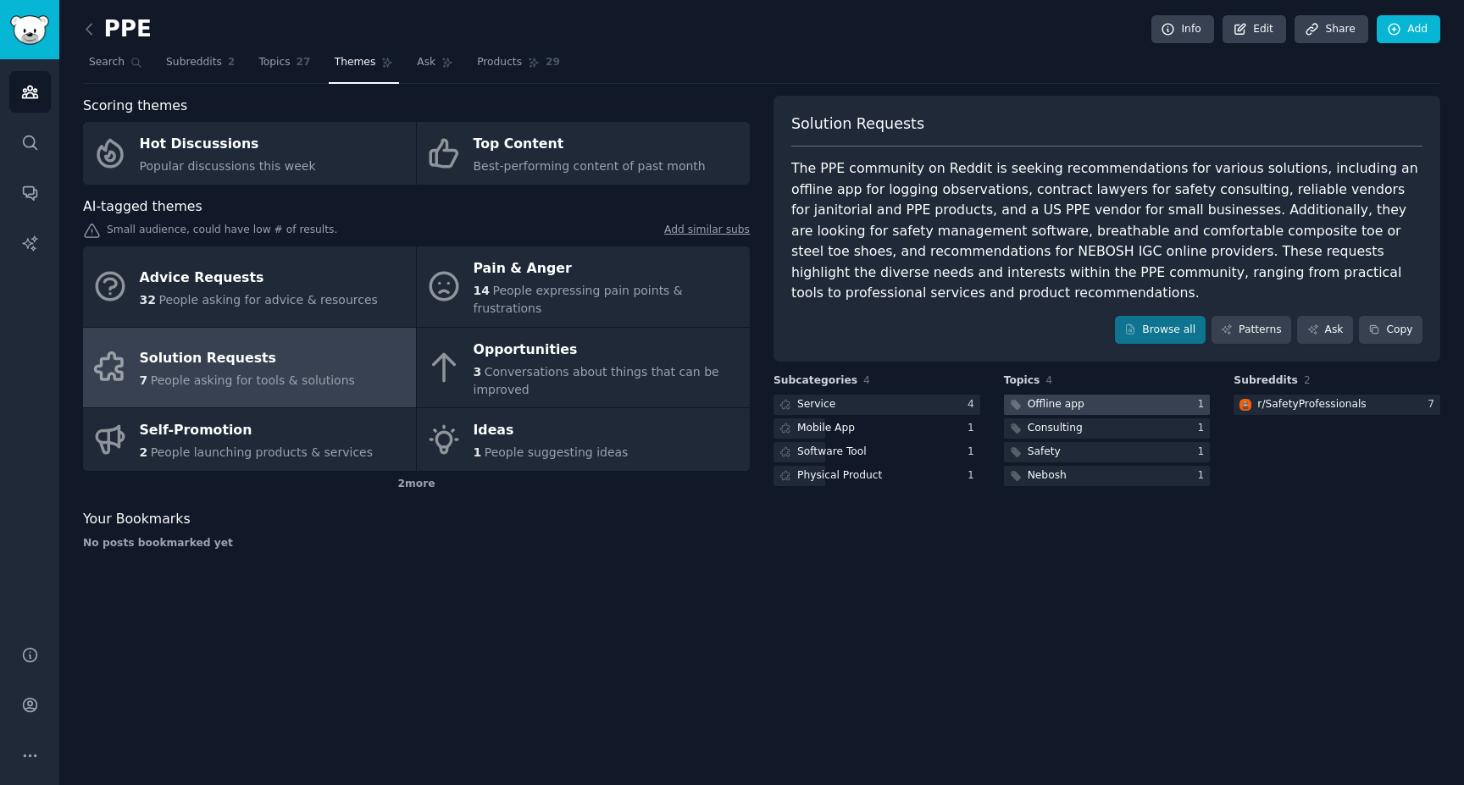
click at [1109, 401] on div at bounding box center [1107, 405] width 207 height 21
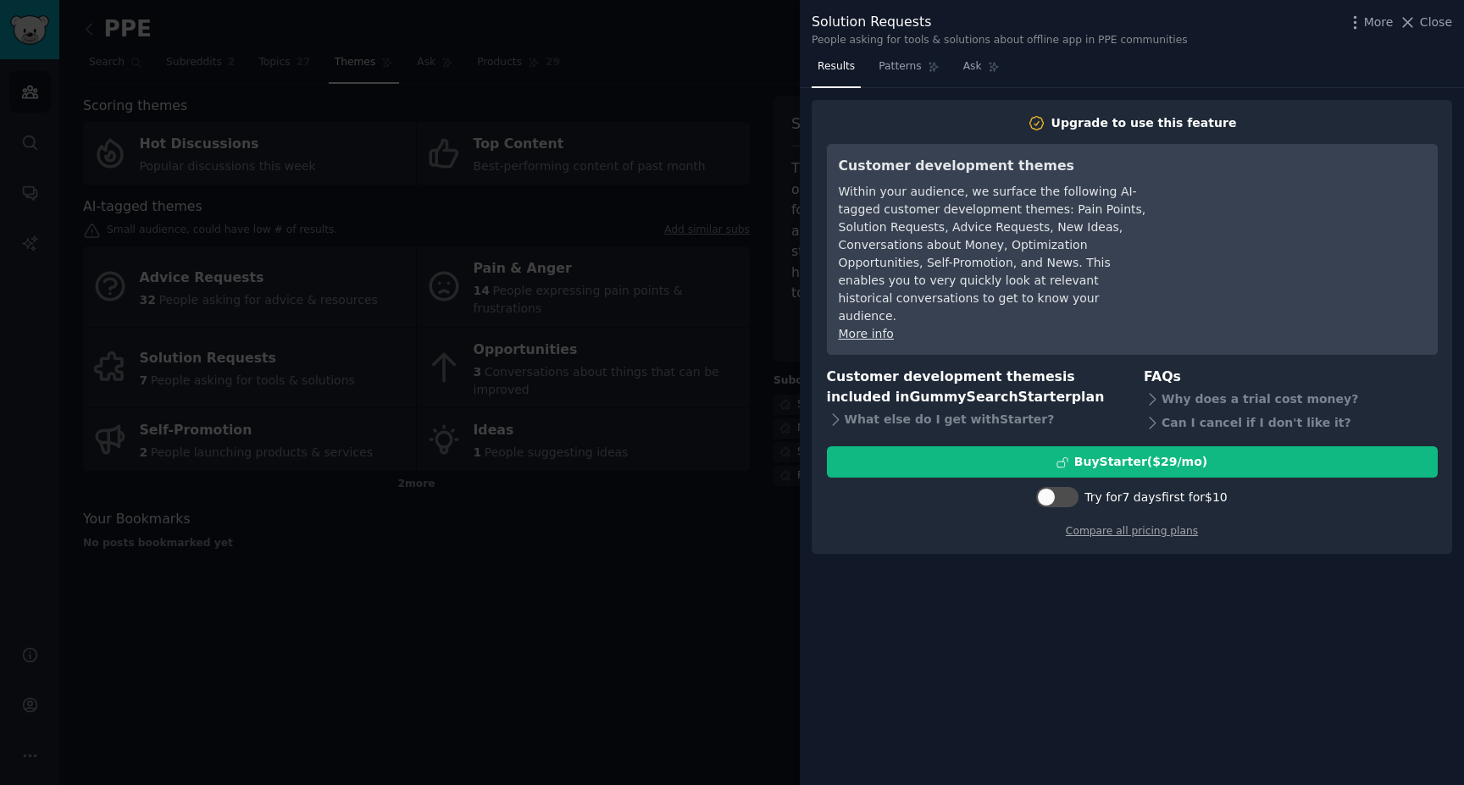
click at [708, 636] on div at bounding box center [732, 392] width 1464 height 785
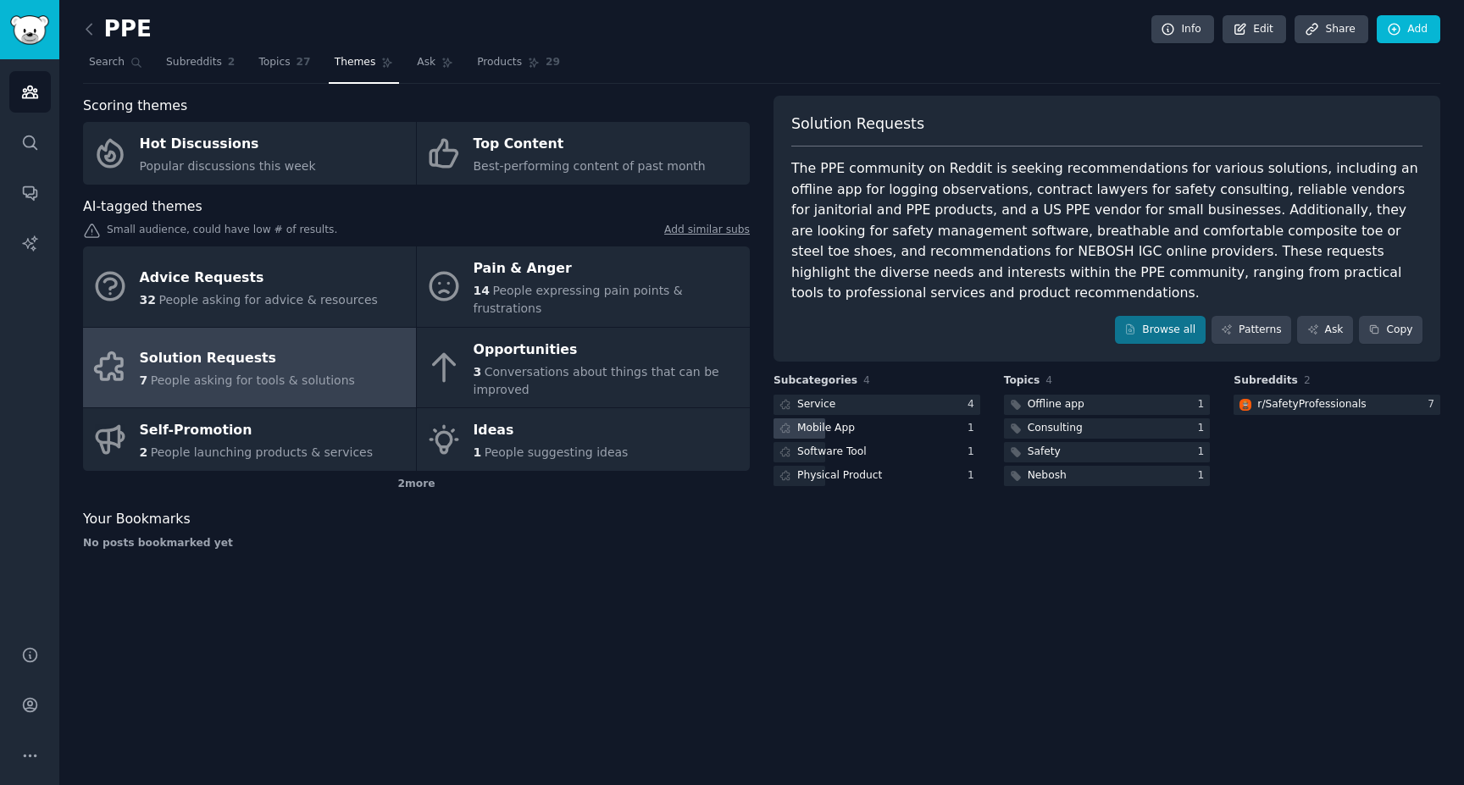
click at [869, 427] on div "Mobile App" at bounding box center [876, 428] width 207 height 21
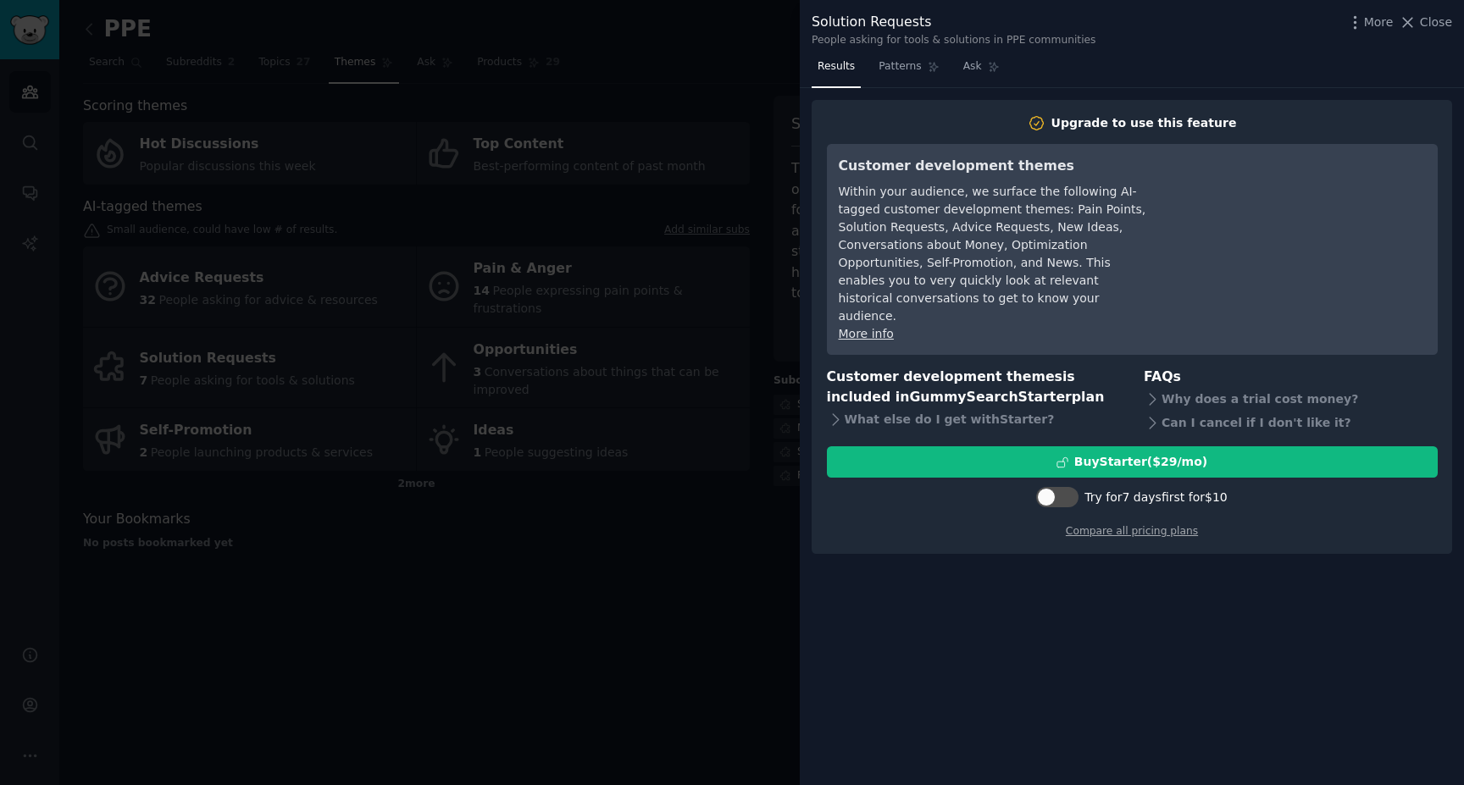
click at [682, 547] on div at bounding box center [732, 392] width 1464 height 785
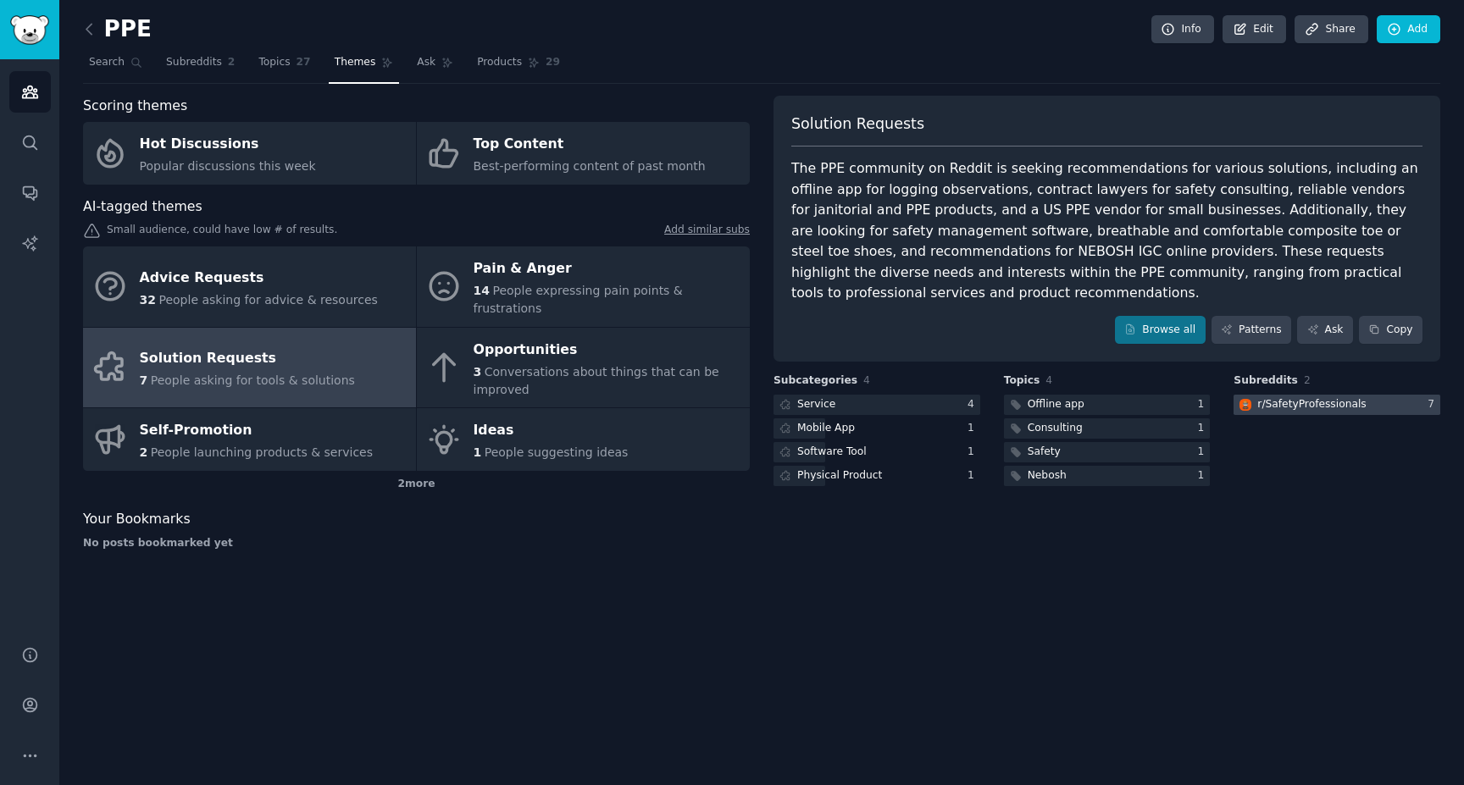
click at [1320, 406] on div "r/ SafetyProfessionals" at bounding box center [1311, 404] width 108 height 15
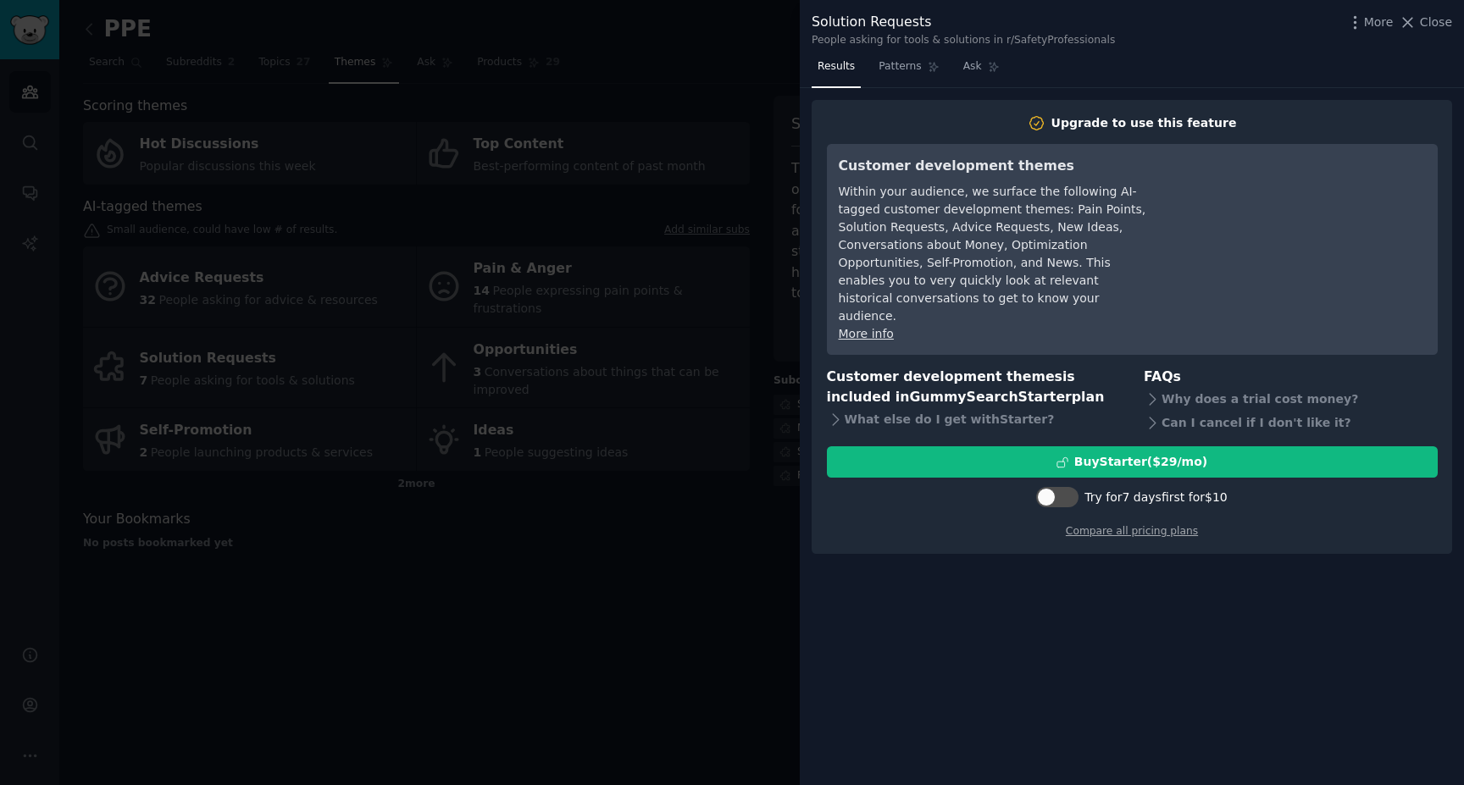
click at [662, 601] on div at bounding box center [732, 392] width 1464 height 785
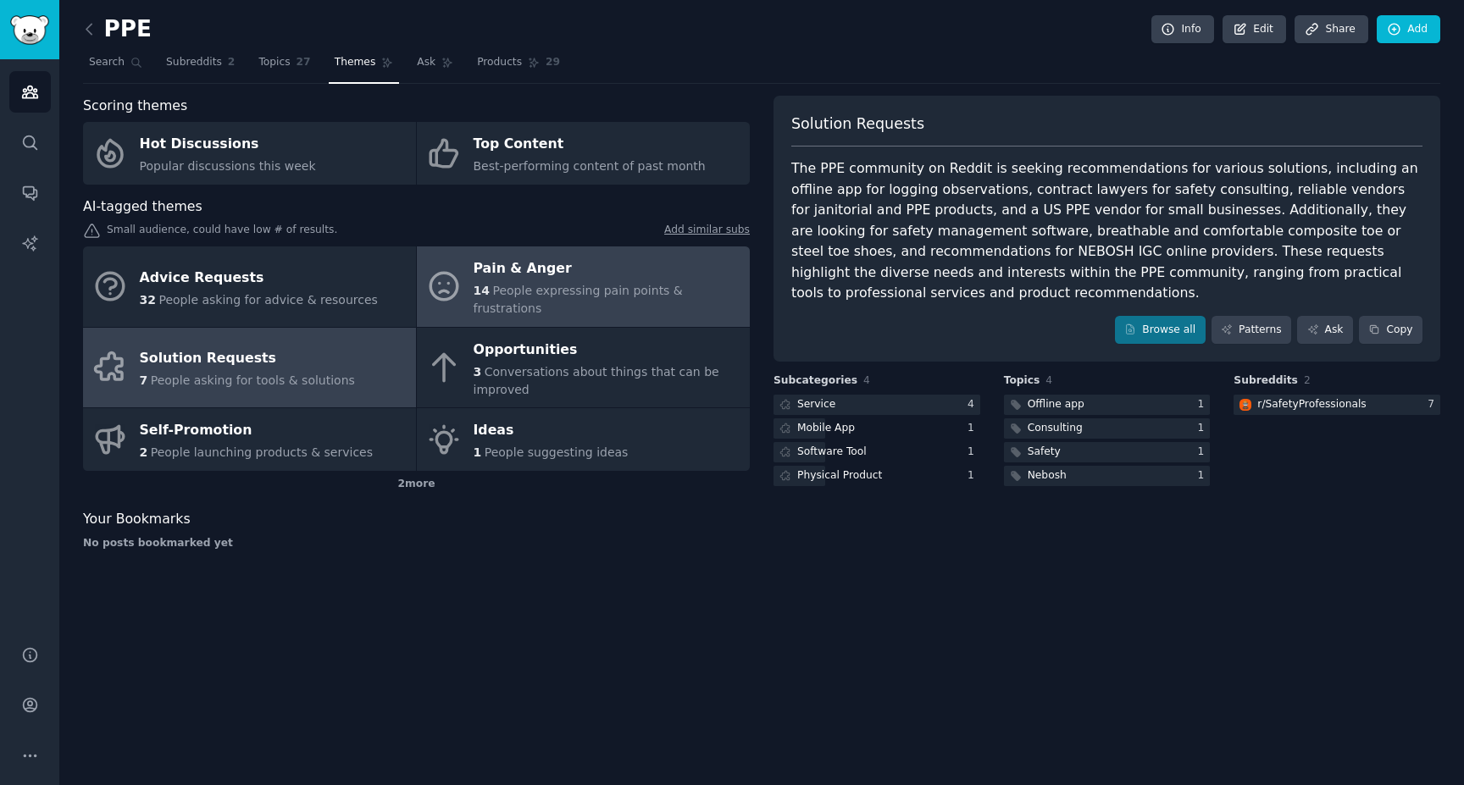
click at [551, 280] on div "Pain & Anger" at bounding box center [608, 269] width 268 height 27
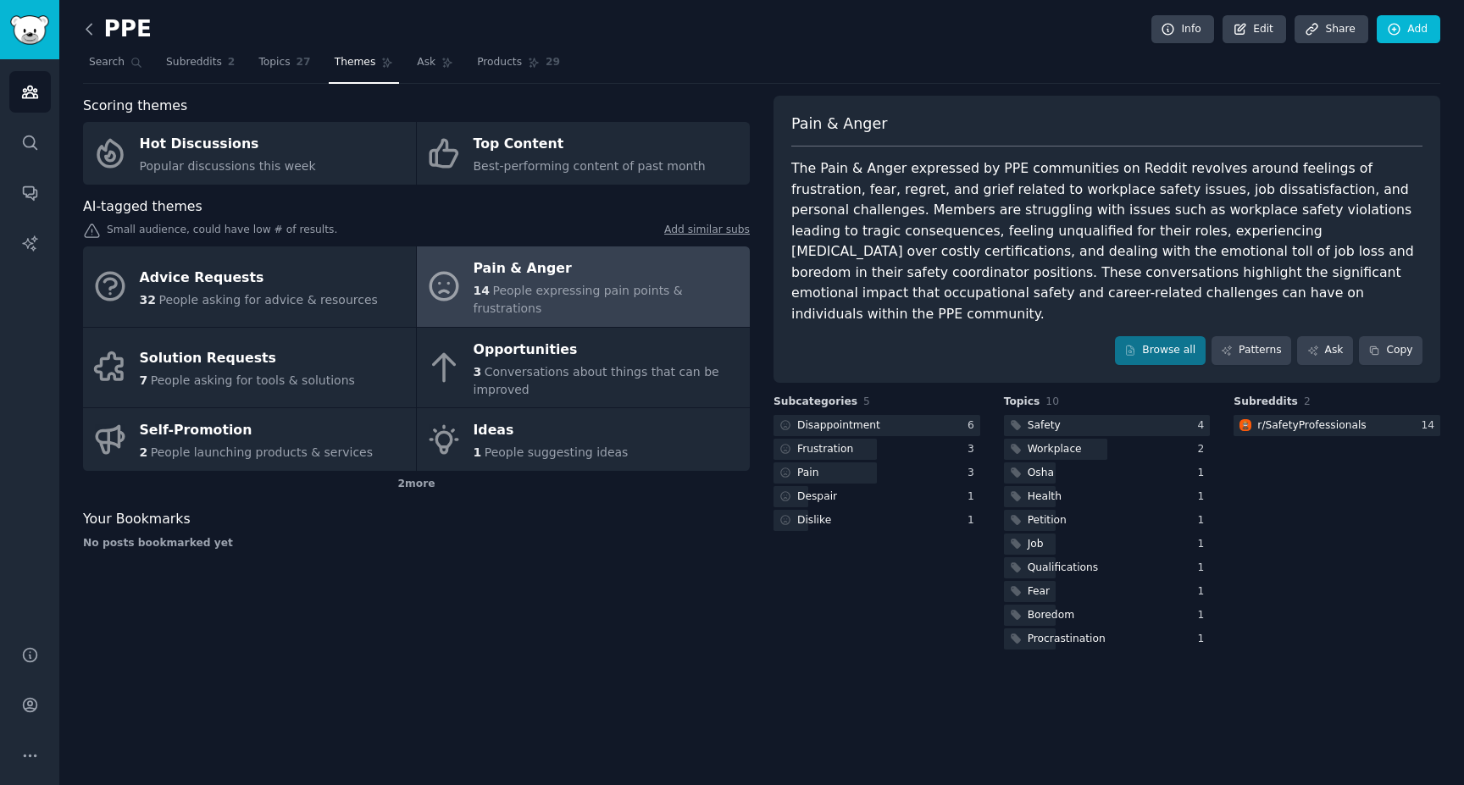
click at [91, 27] on icon at bounding box center [89, 29] width 18 height 18
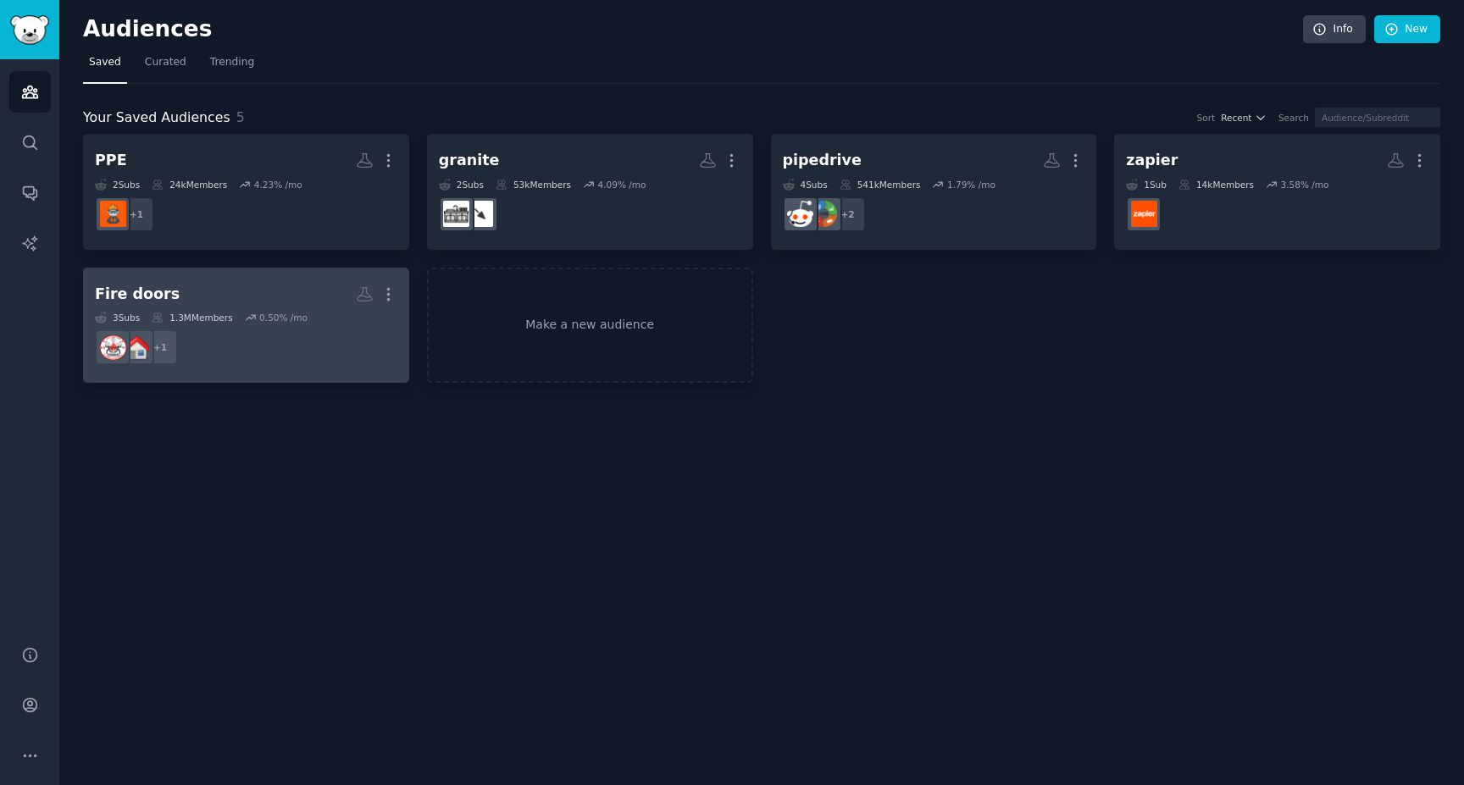
click at [126, 292] on div "Fire doors" at bounding box center [137, 294] width 85 height 21
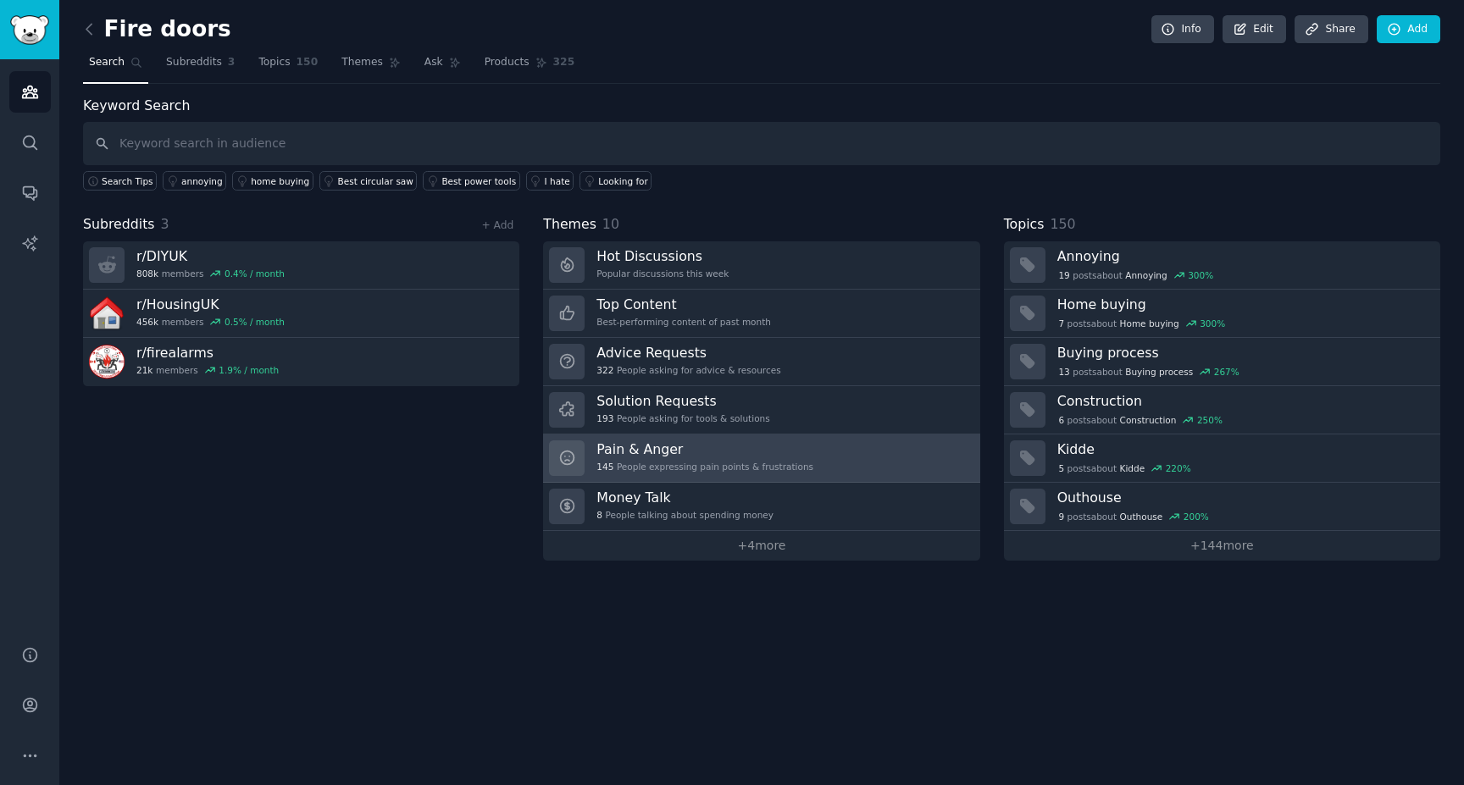
click at [651, 448] on h3 "Pain & Anger" at bounding box center [704, 449] width 217 height 18
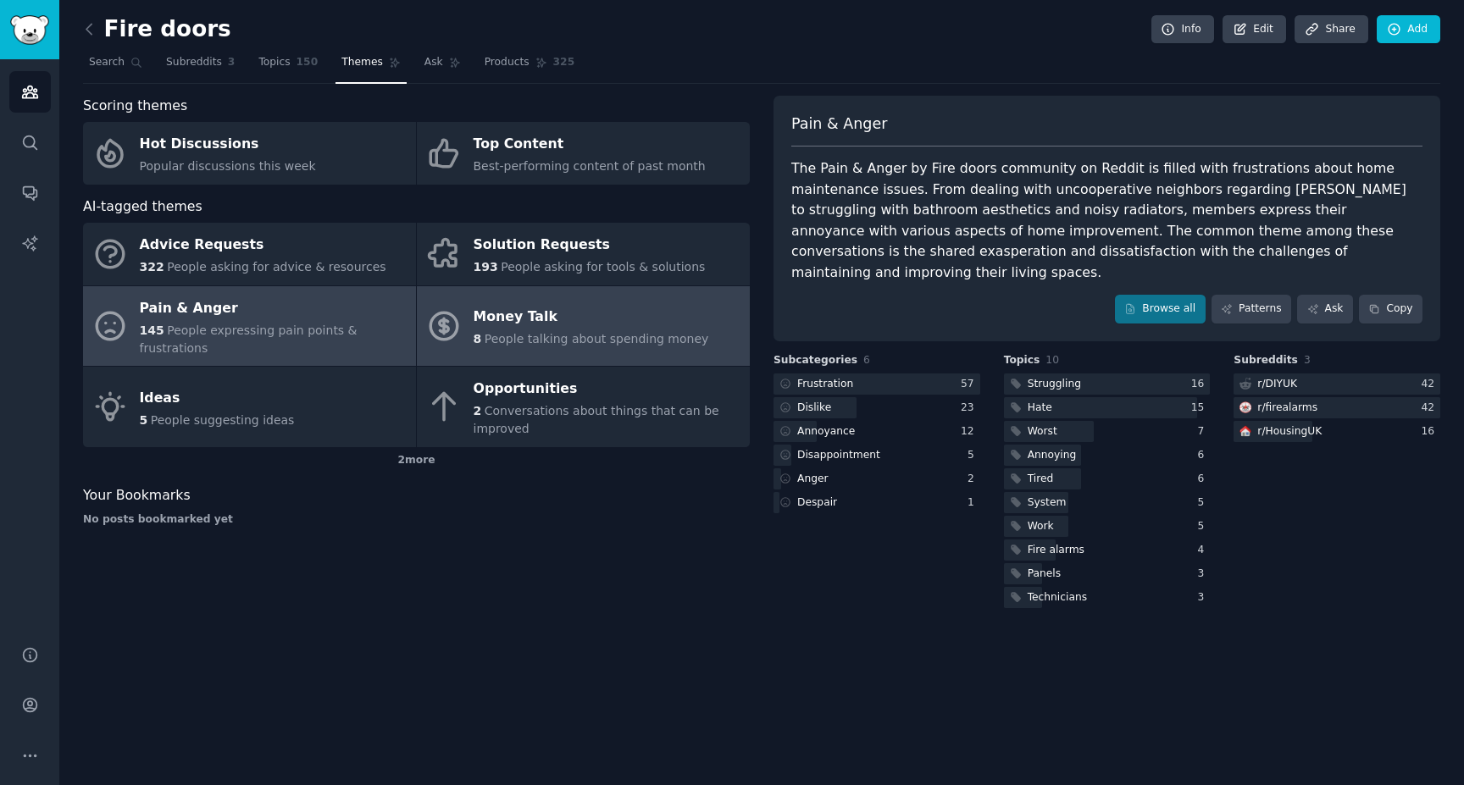
click at [540, 319] on div "Money Talk" at bounding box center [591, 317] width 235 height 27
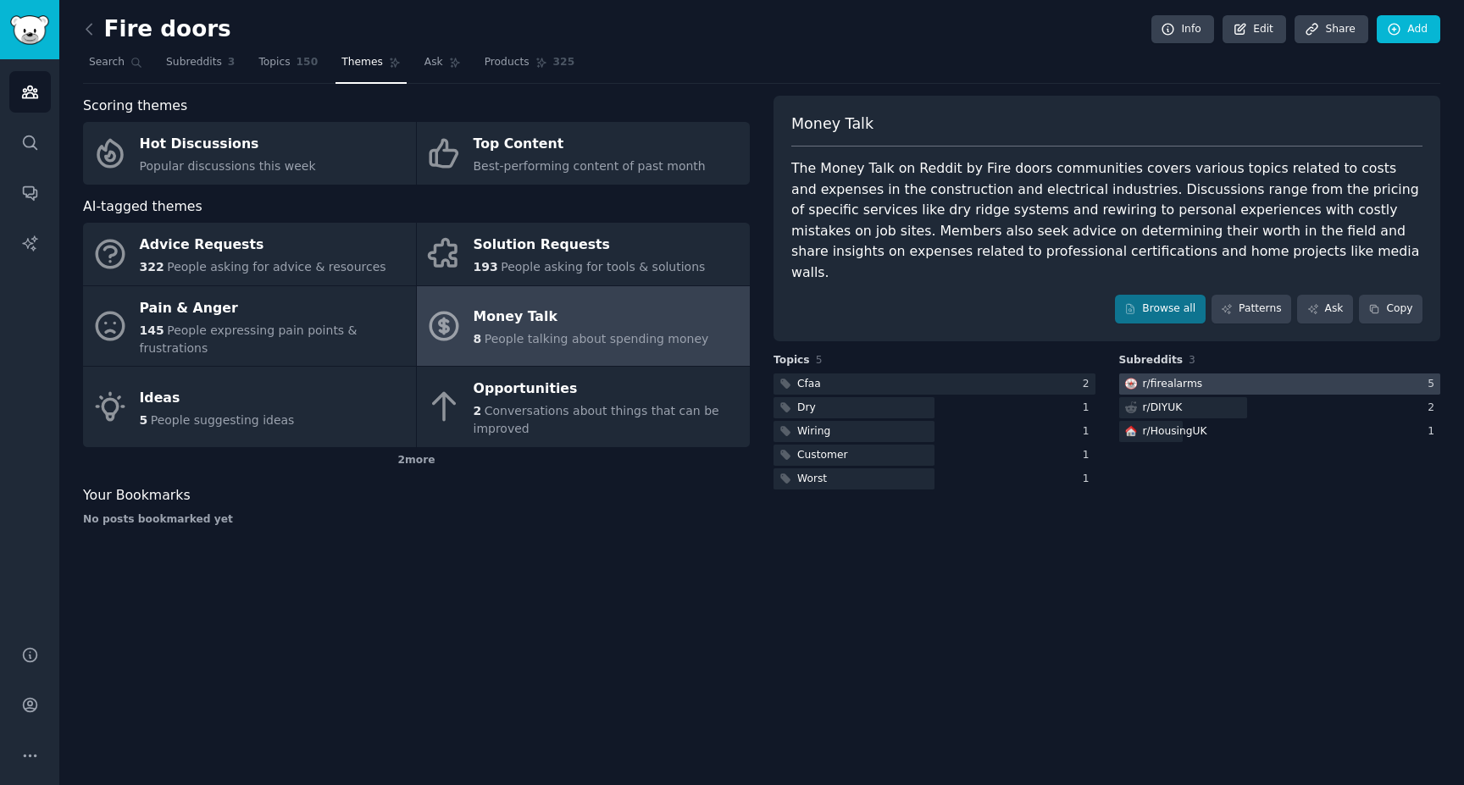
click at [1198, 374] on div "r/ firealarms" at bounding box center [1162, 384] width 86 height 21
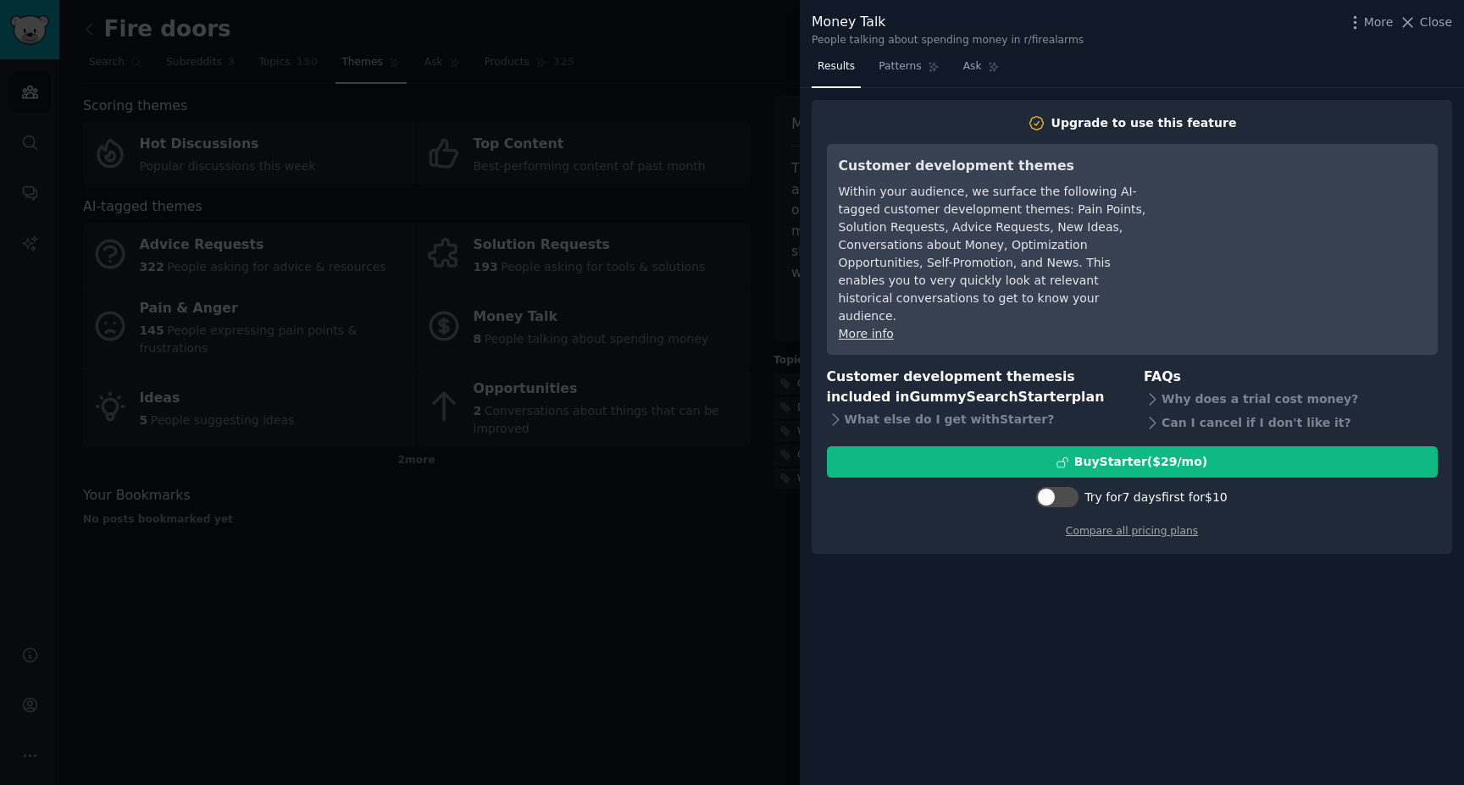
click at [646, 538] on div at bounding box center [732, 392] width 1464 height 785
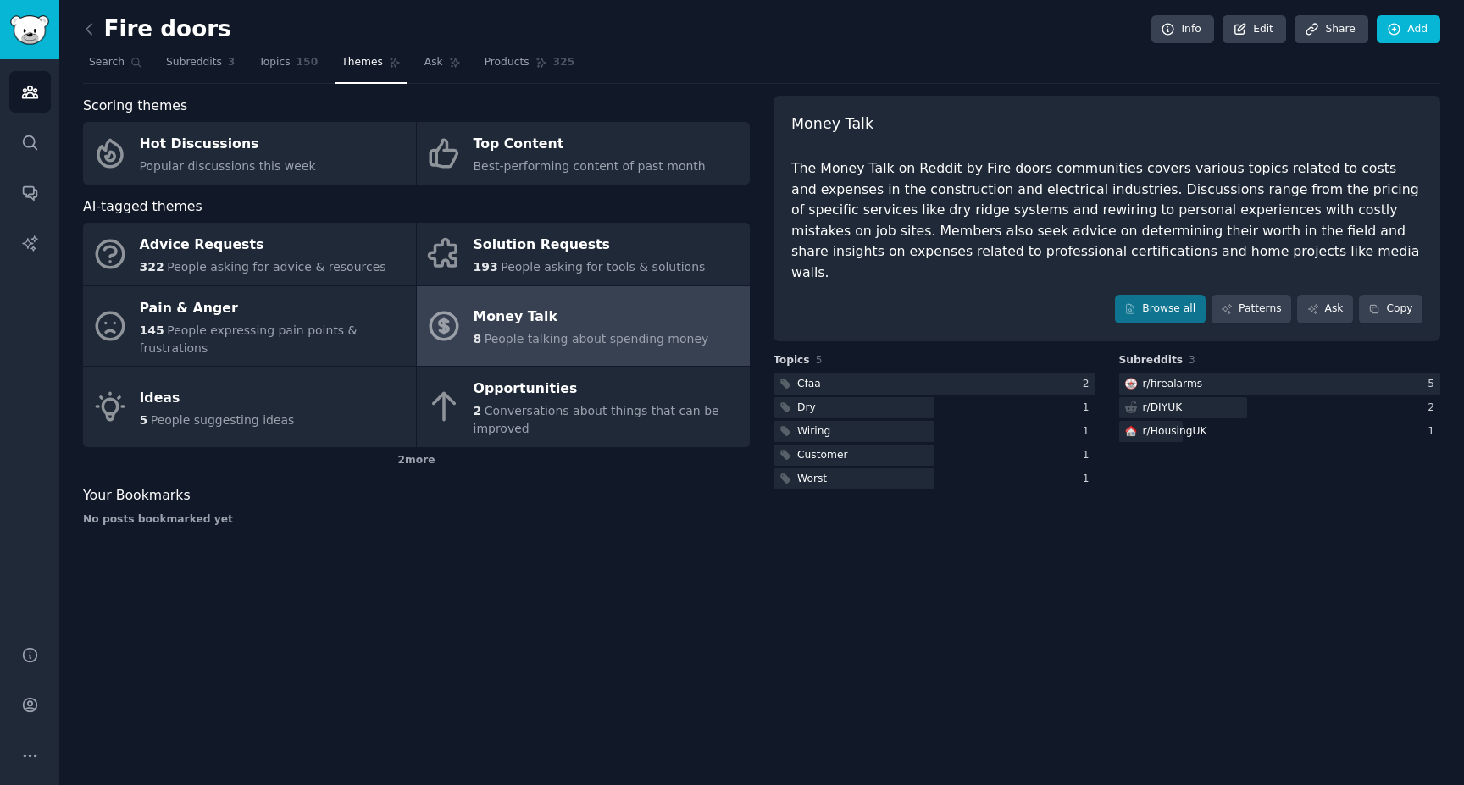
click at [546, 562] on div "Fire doors Info Edit Share Add Search Subreddits 3 Topics 150 Themes Ask Produc…" at bounding box center [761, 392] width 1404 height 785
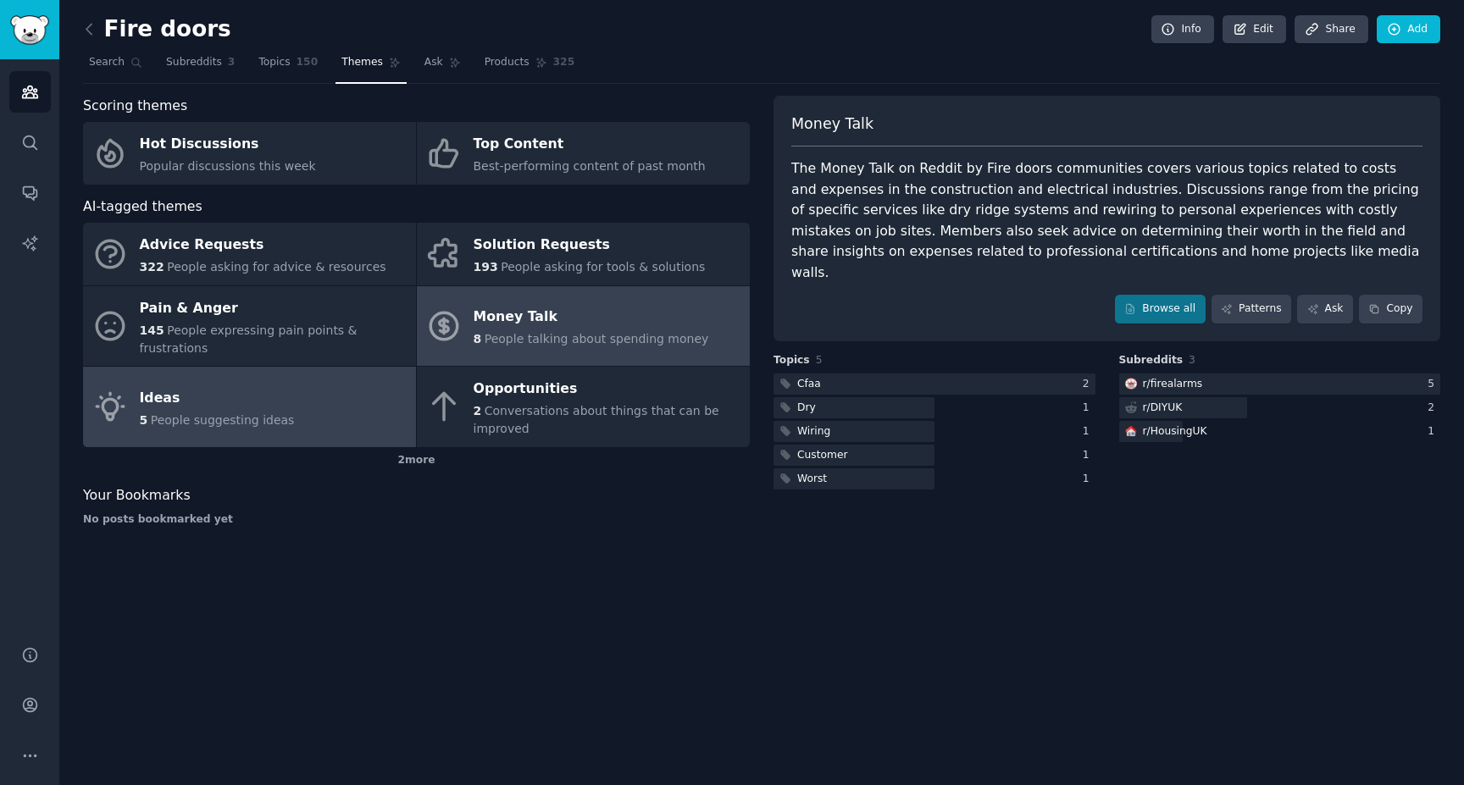
click at [210, 392] on div "Ideas" at bounding box center [217, 398] width 155 height 27
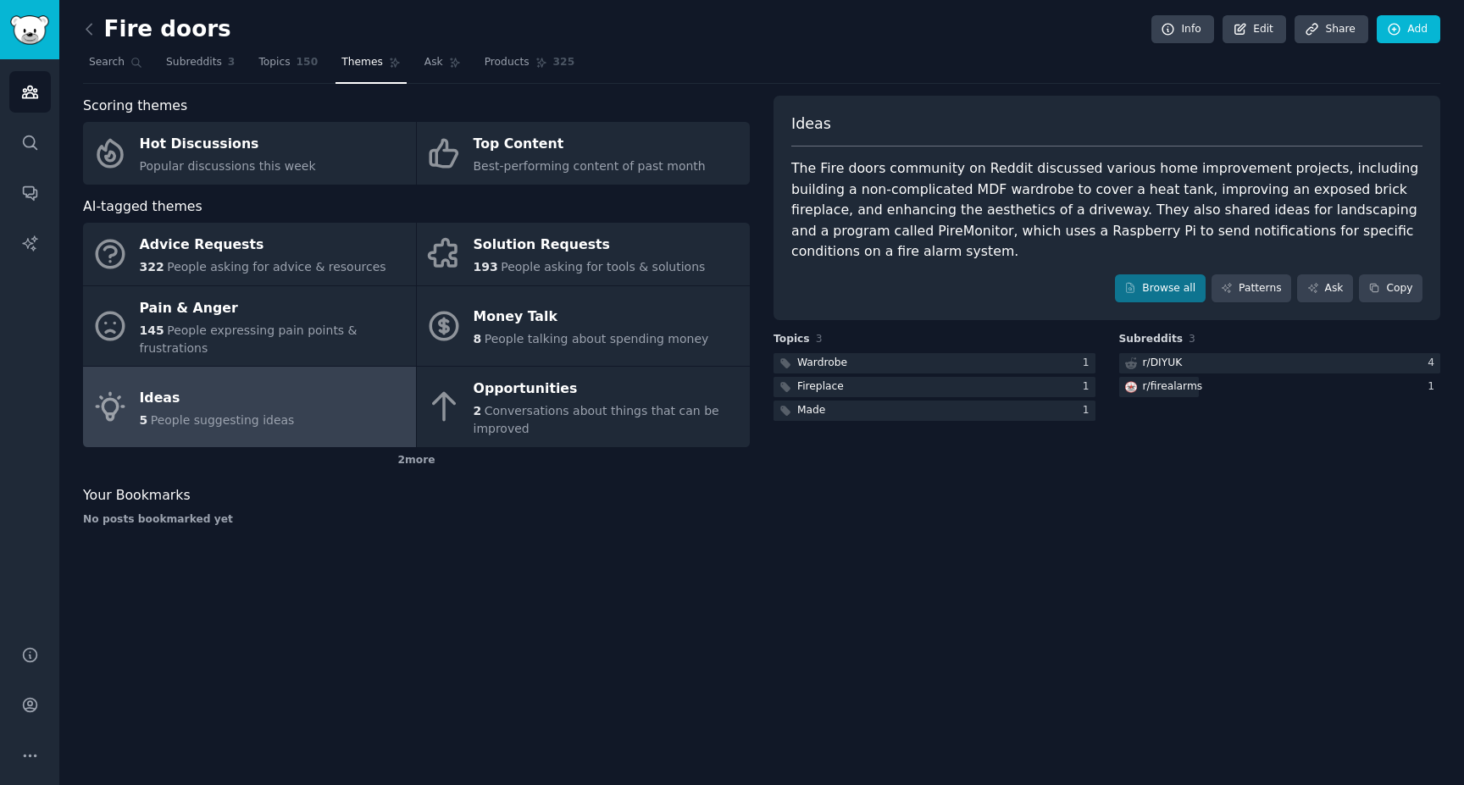
click at [823, 228] on div "The Fire doors community on Reddit discussed various home improvement projects,…" at bounding box center [1106, 210] width 631 height 104
copy div "PireMonitor"
click at [86, 35] on icon at bounding box center [89, 29] width 18 height 18
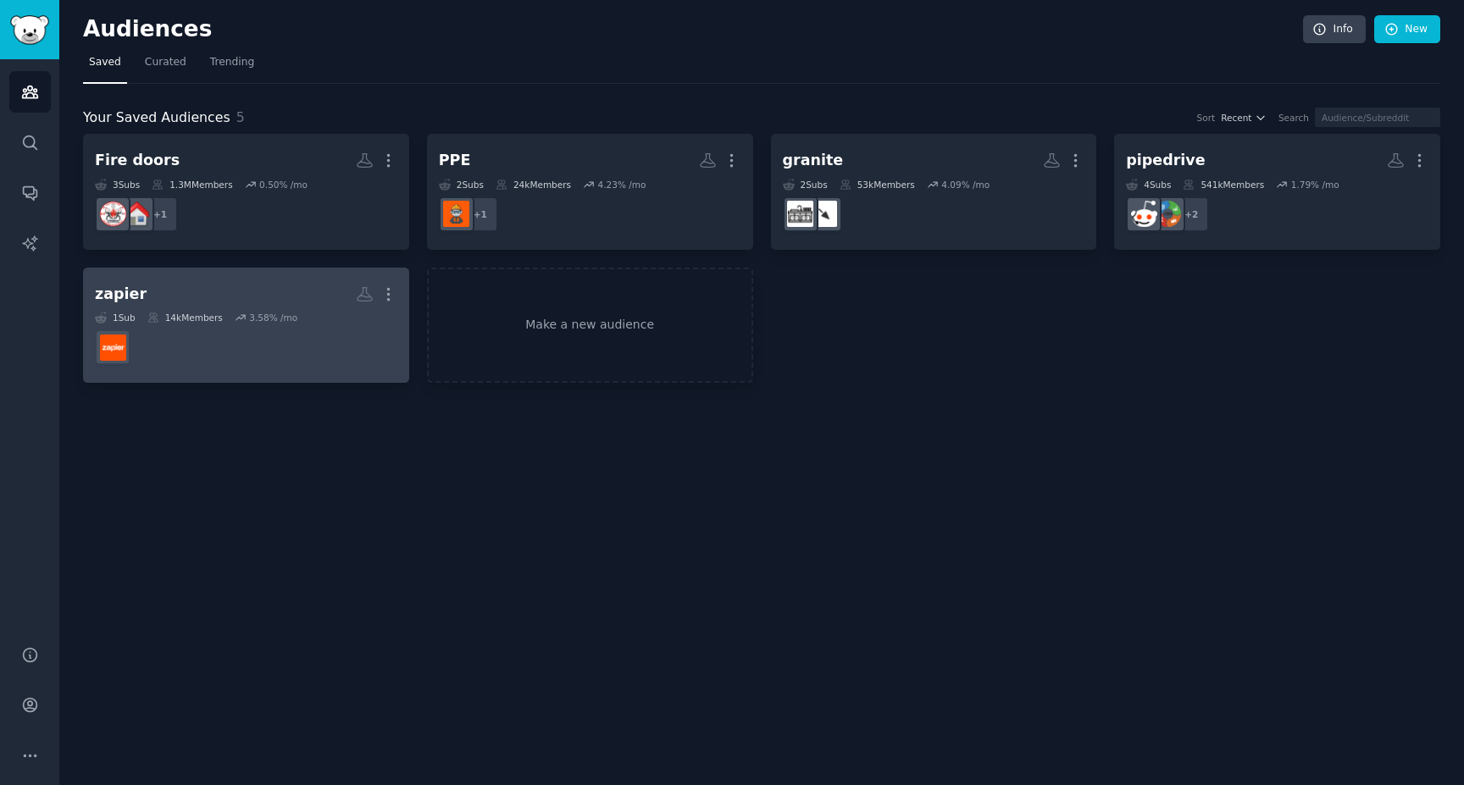
click at [139, 285] on h2 "zapier More" at bounding box center [246, 295] width 302 height 30
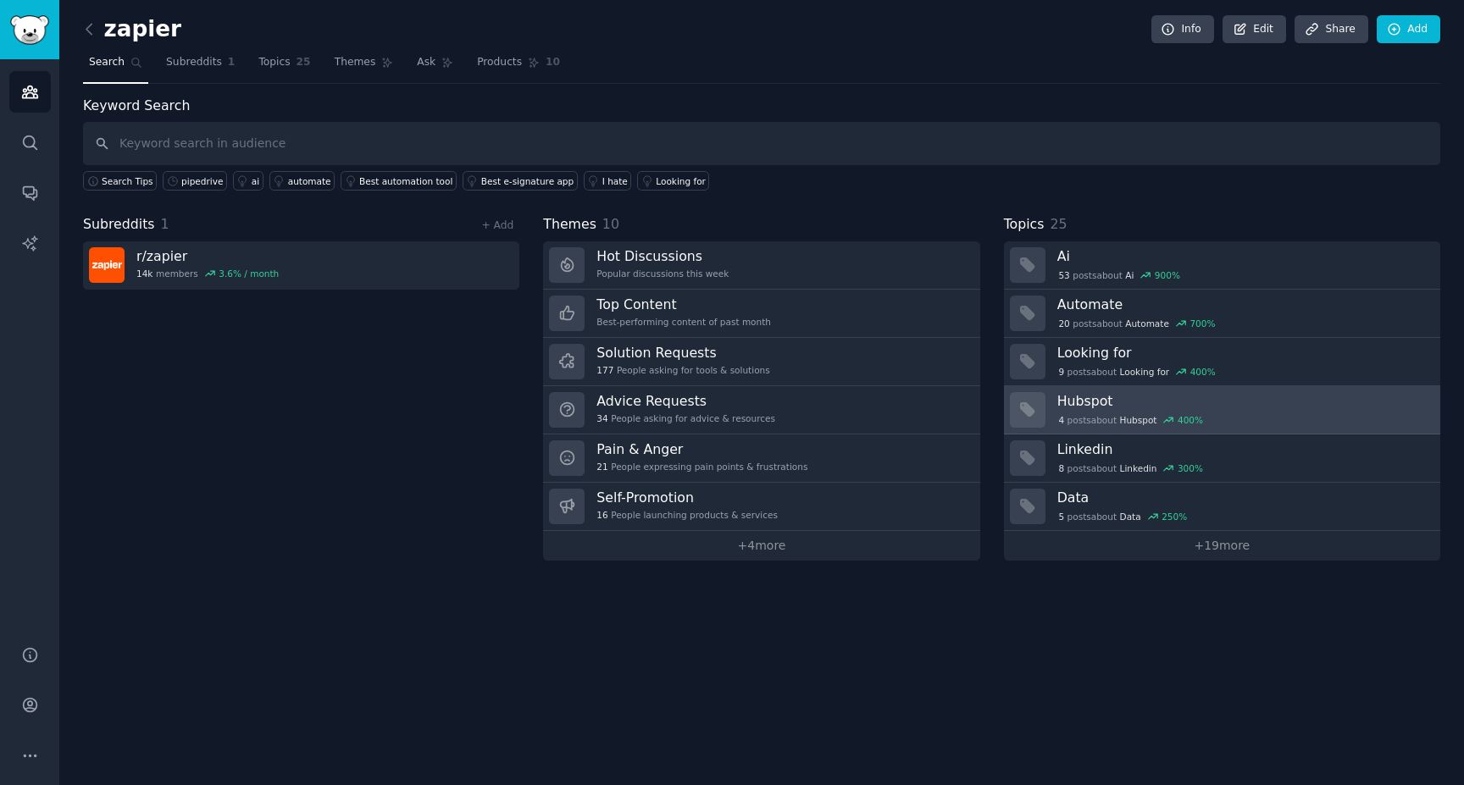
click at [1115, 390] on link "Hubspot 4 post s about Hubspot 400 %" at bounding box center [1222, 410] width 436 height 48
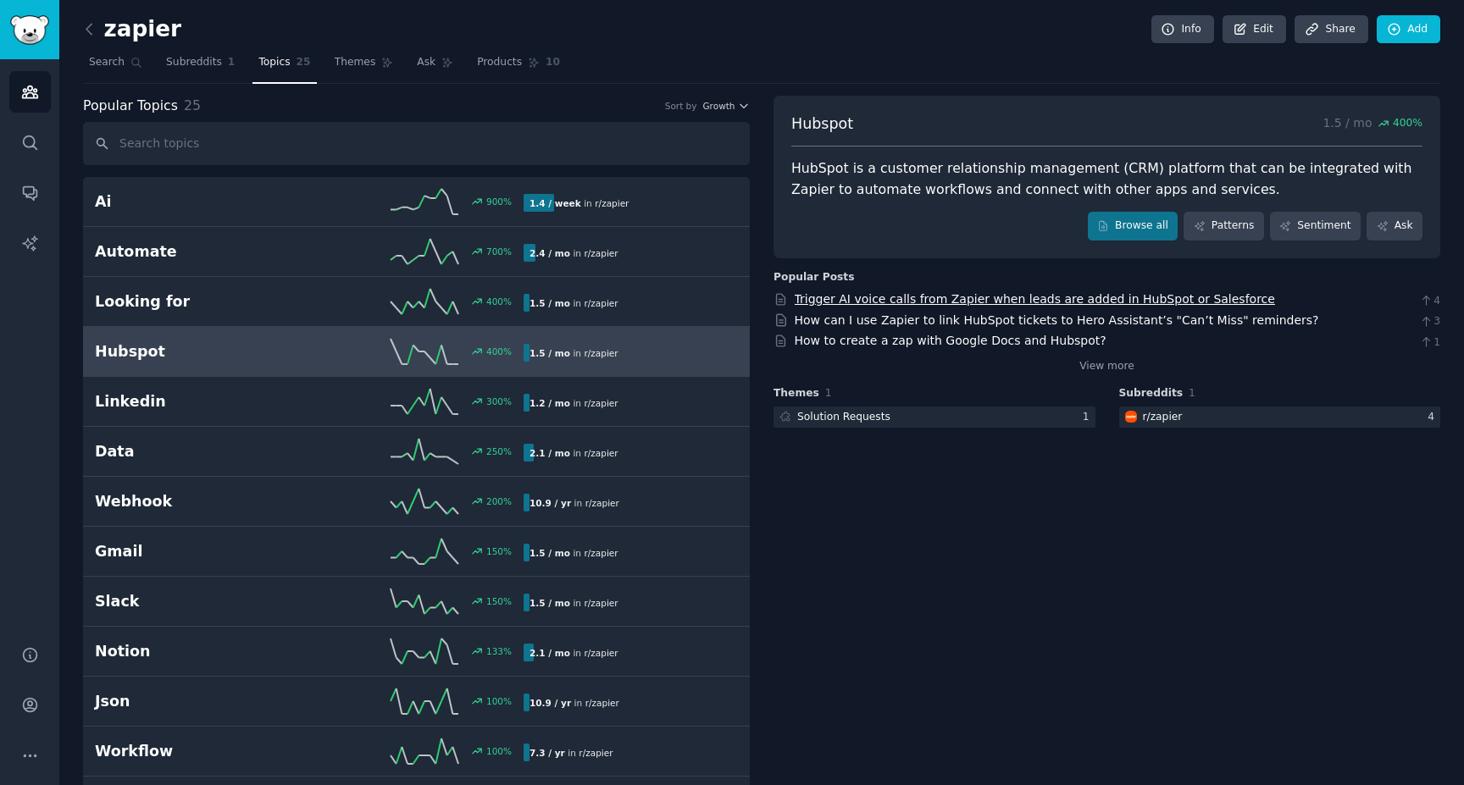
click at [972, 299] on link "Trigger AI voice calls from Zapier when leads are added in HubSpot or Salesforce" at bounding box center [1035, 299] width 480 height 14
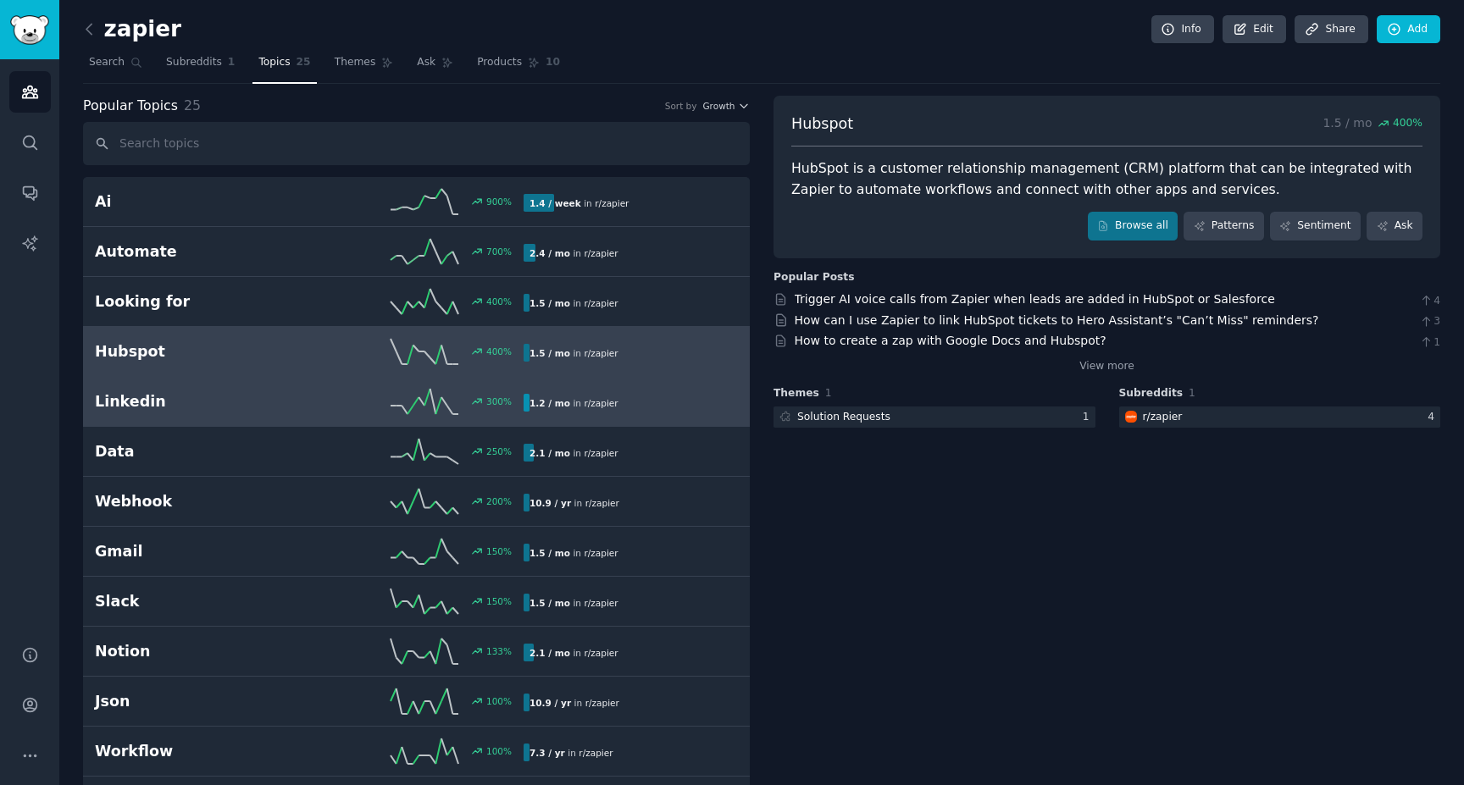
click at [188, 396] on h2 "Linkedin" at bounding box center [202, 401] width 214 height 21
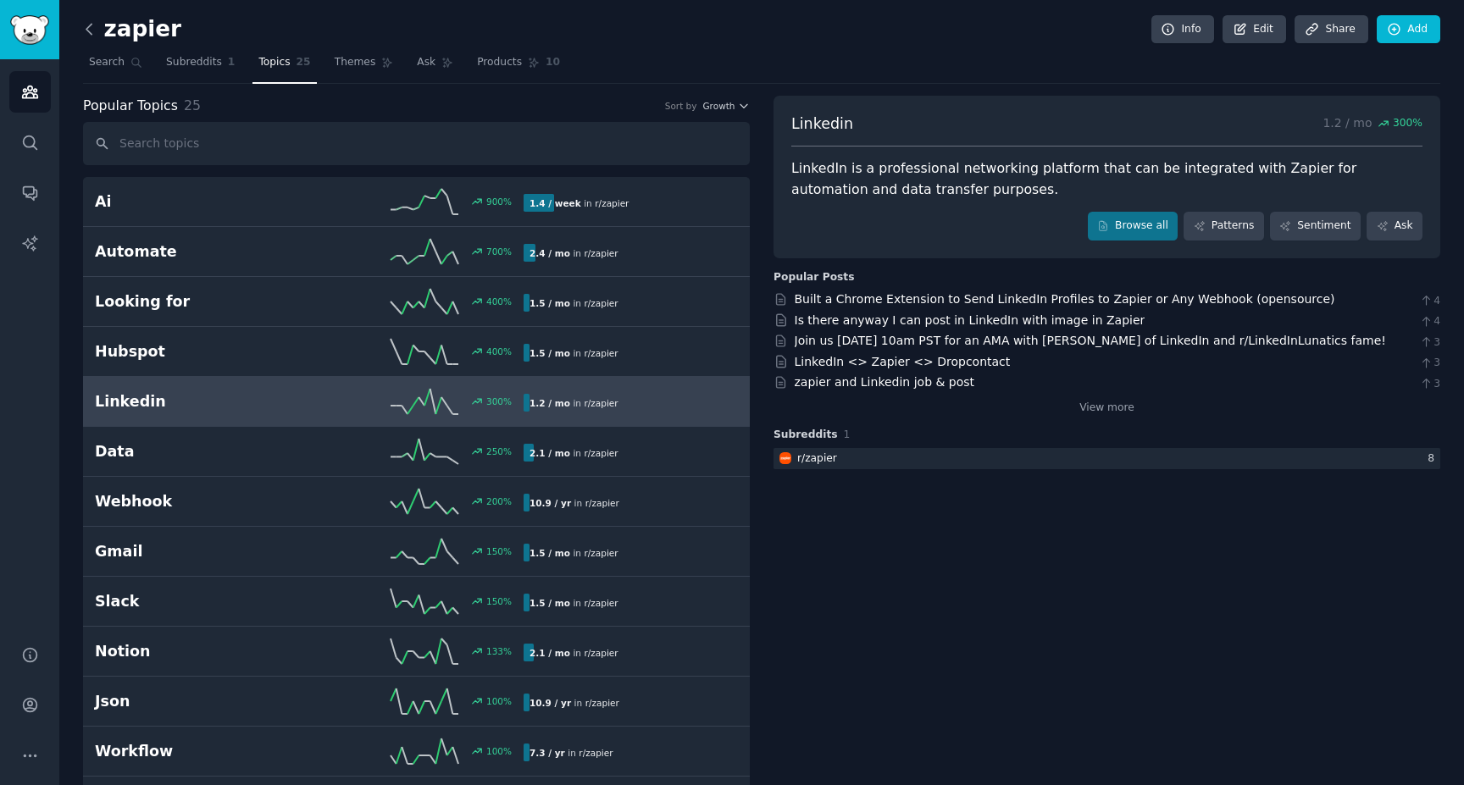
click at [85, 27] on icon at bounding box center [89, 29] width 18 height 18
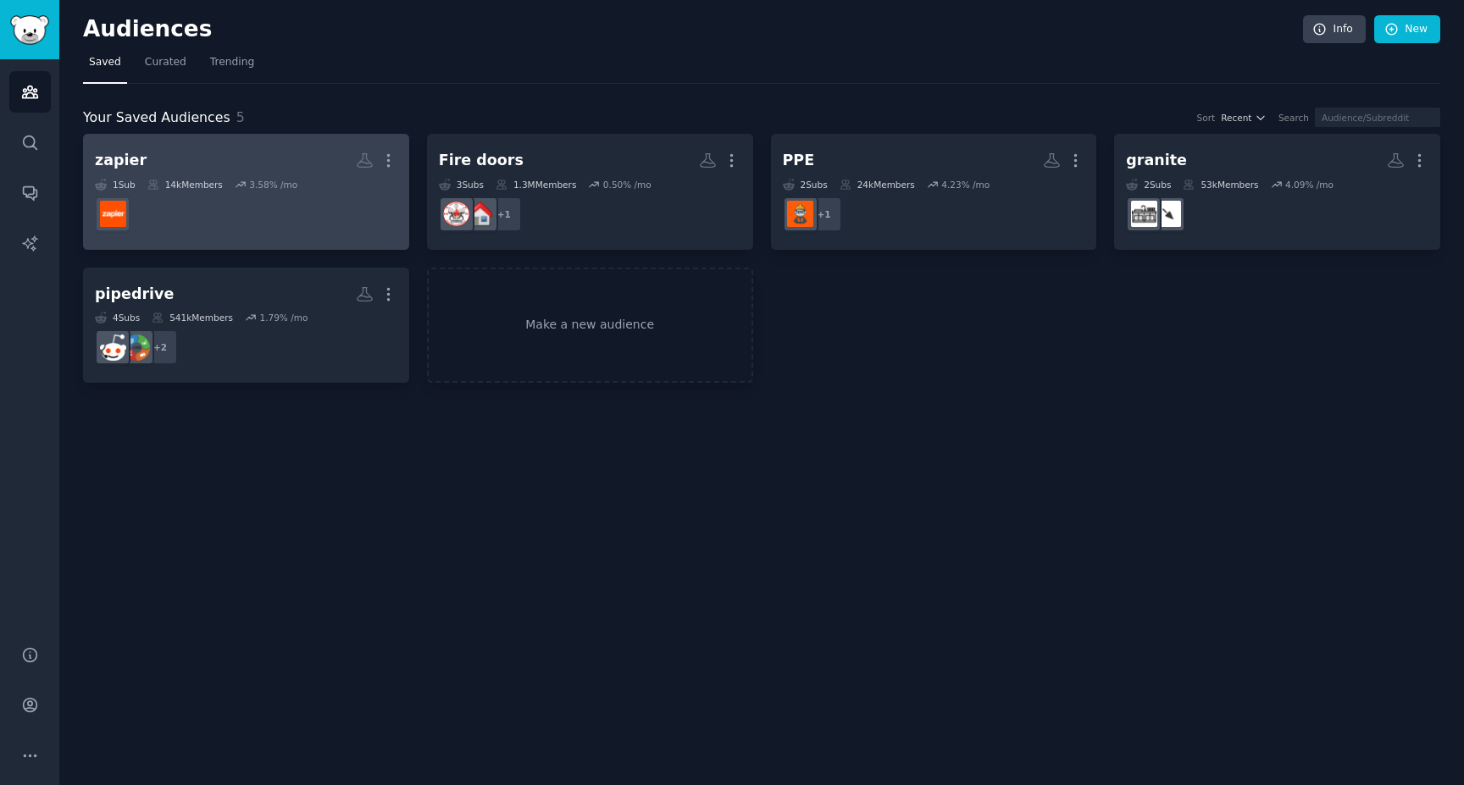
click at [132, 161] on div "zapier" at bounding box center [121, 160] width 52 height 21
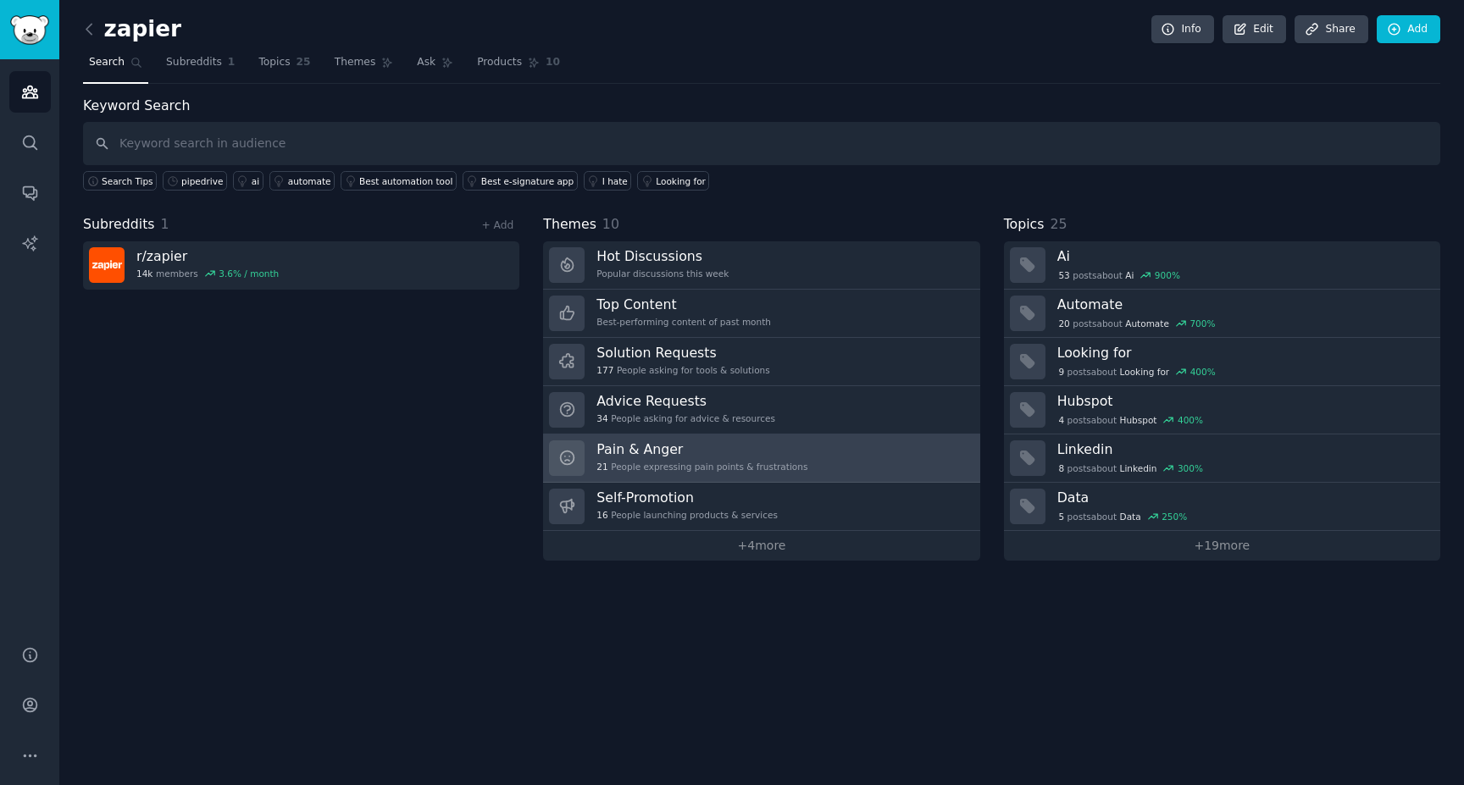
click at [686, 448] on h3 "Pain & Anger" at bounding box center [701, 449] width 211 height 18
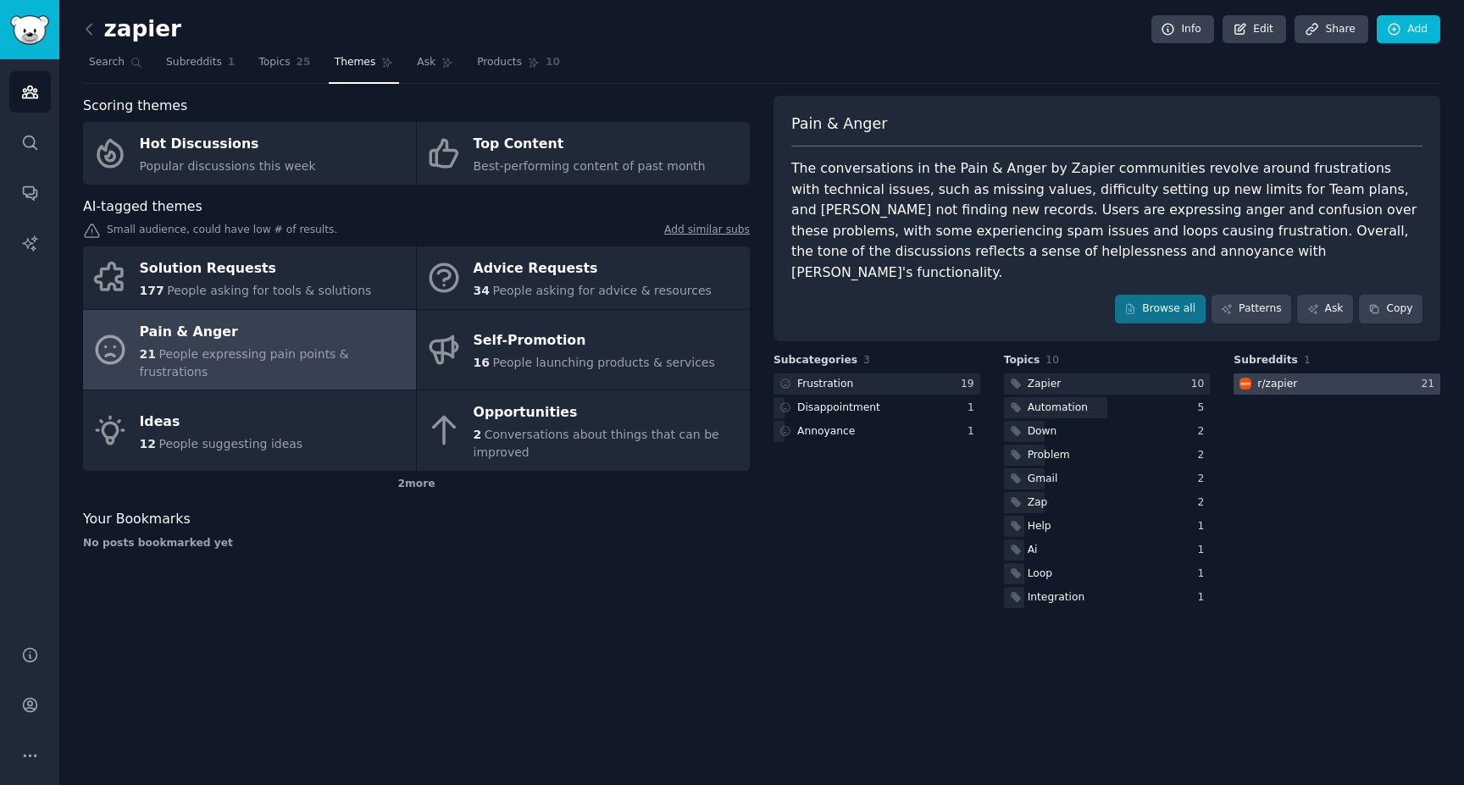
click at [1279, 377] on div "r/ zapier" at bounding box center [1277, 384] width 40 height 15
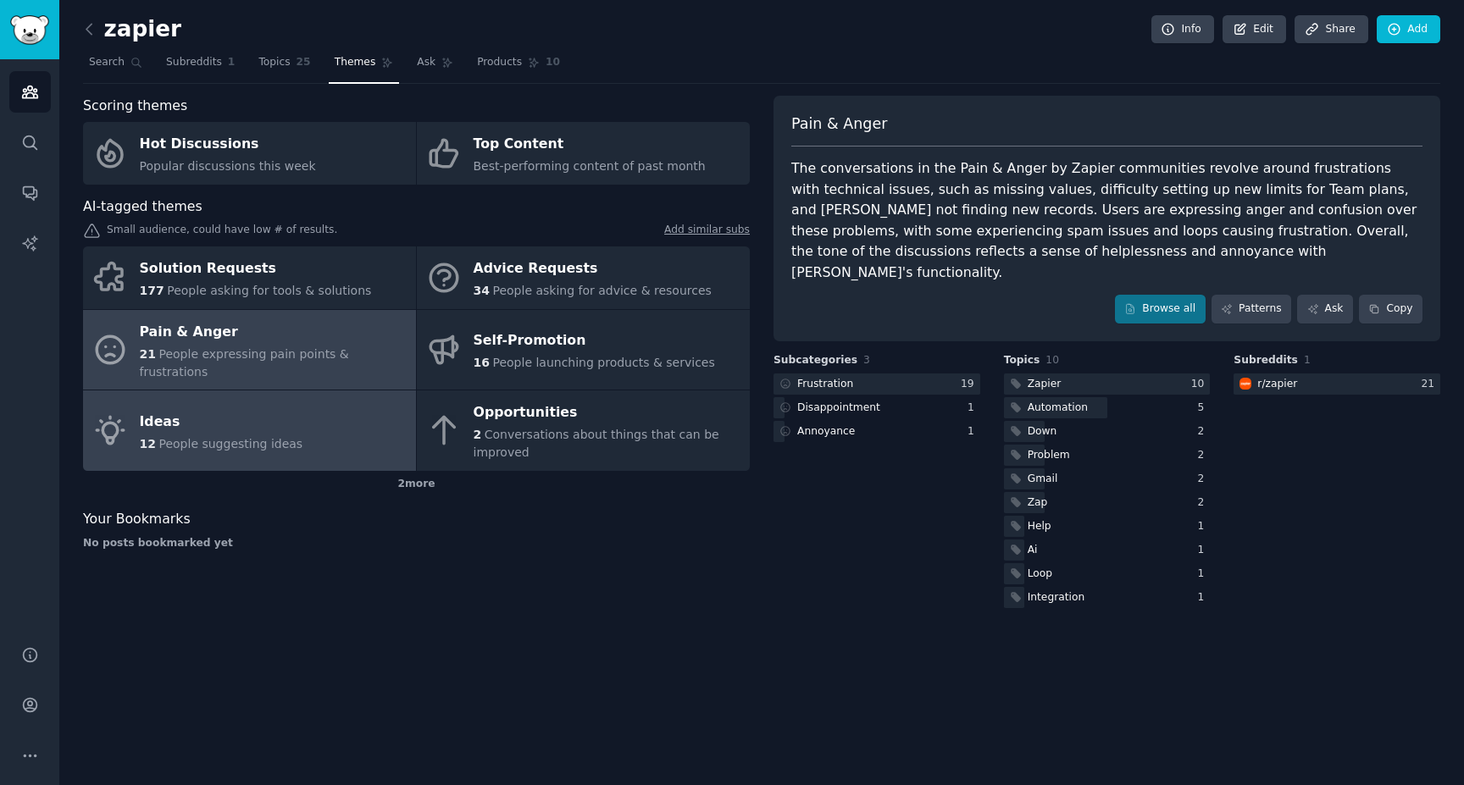
click at [307, 425] on link "Ideas 12 People suggesting ideas" at bounding box center [249, 430] width 333 height 80
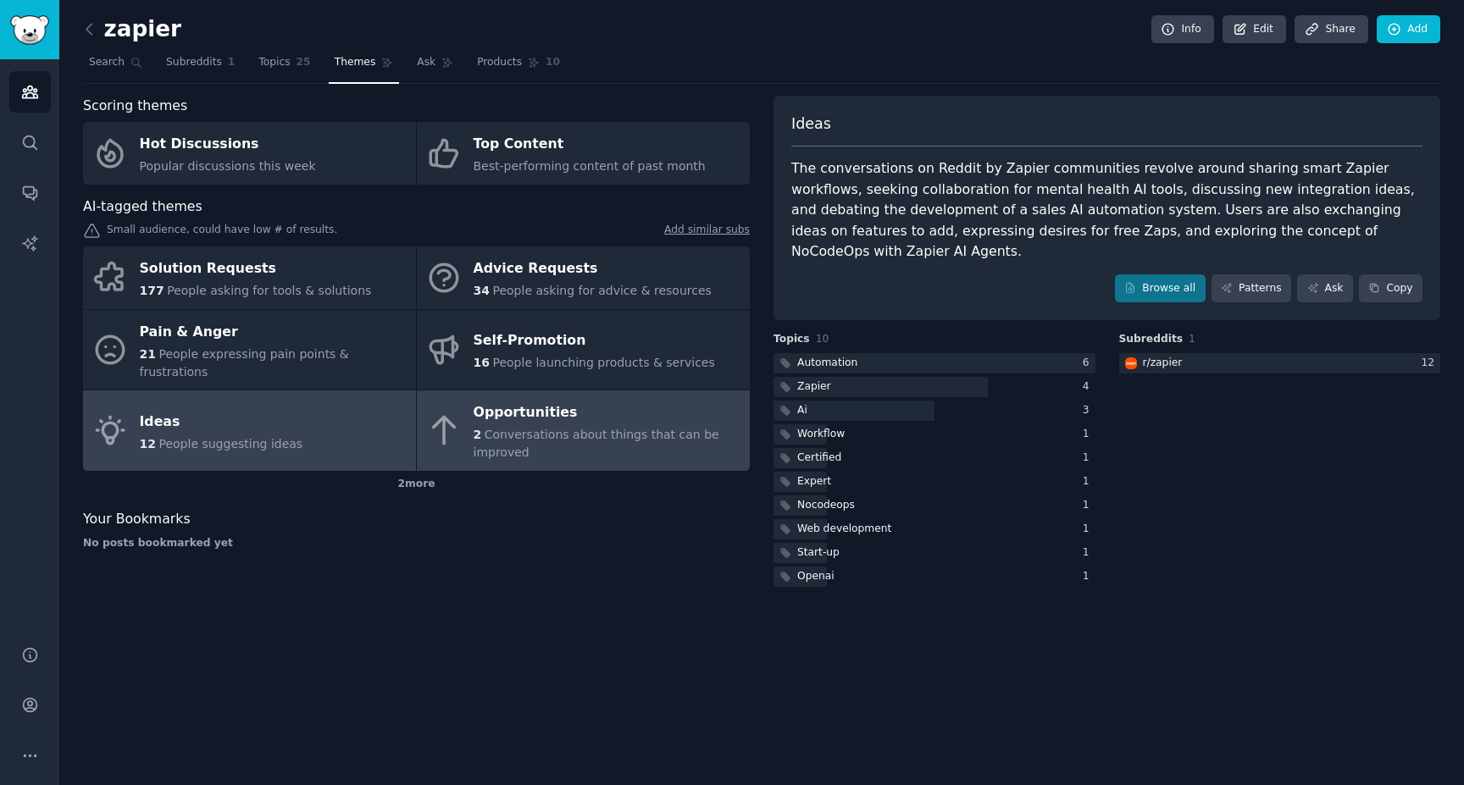
click at [548, 400] on div "Opportunities" at bounding box center [608, 413] width 268 height 27
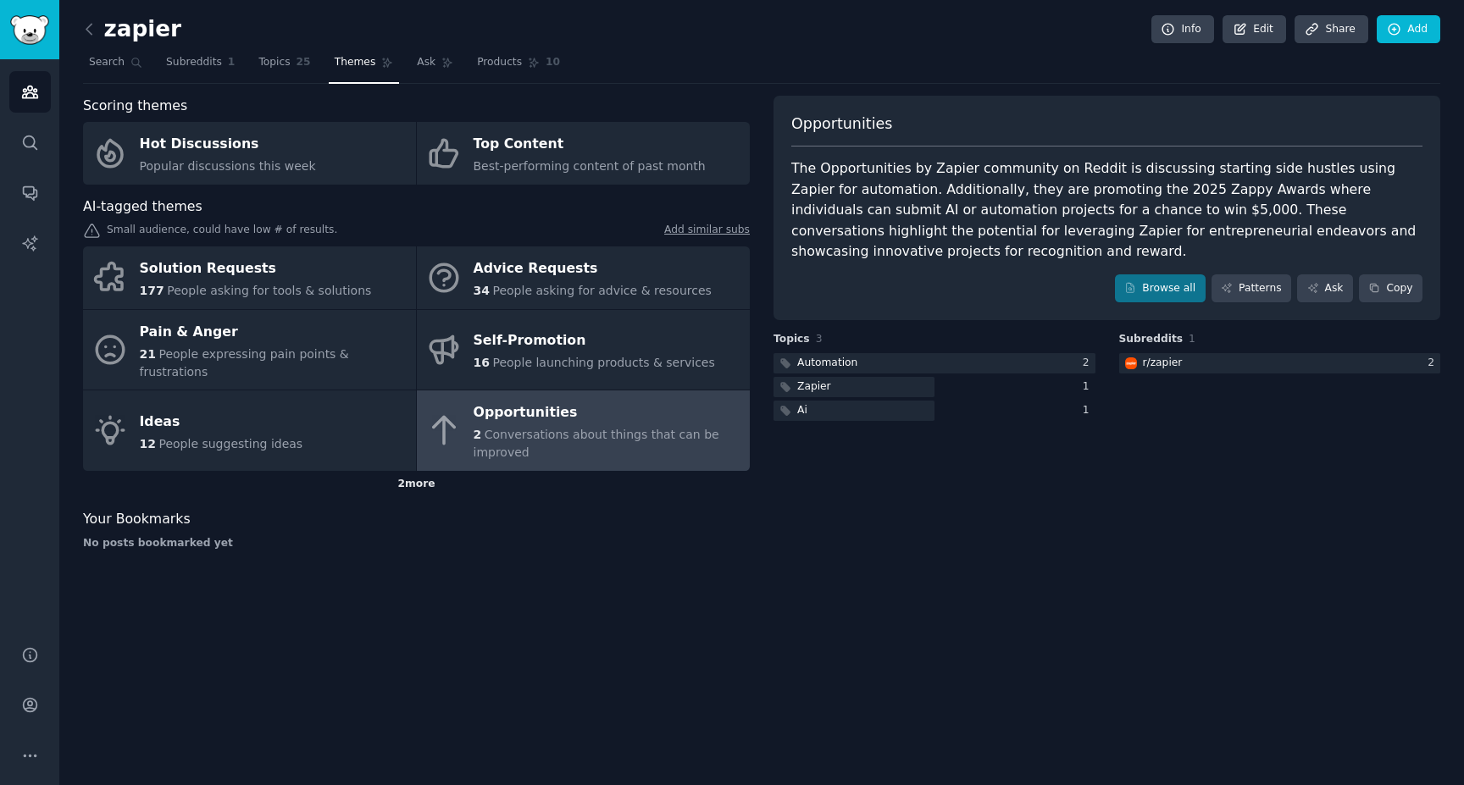
click at [419, 471] on div "2 more" at bounding box center [416, 484] width 667 height 27
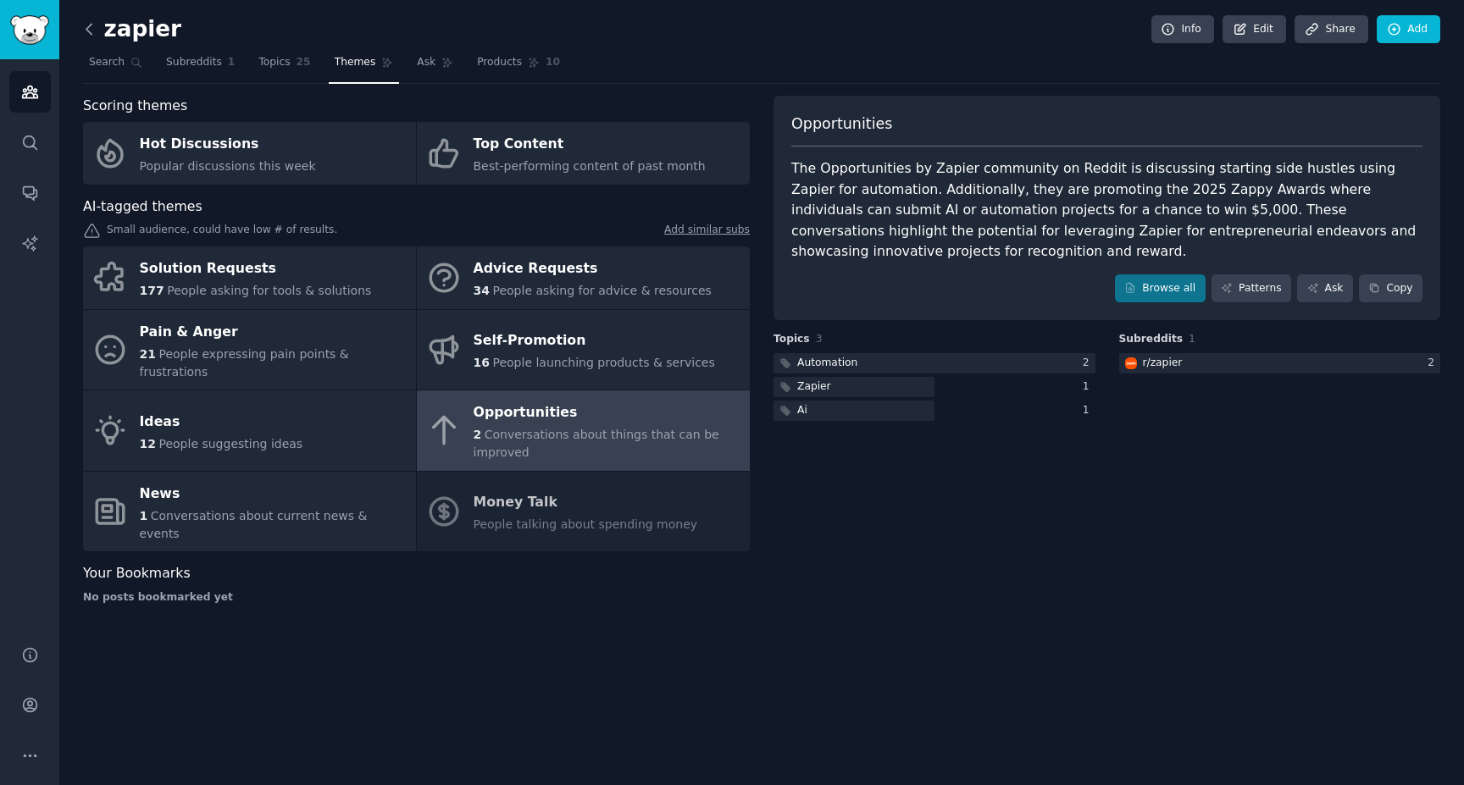
click at [86, 26] on icon at bounding box center [88, 29] width 5 height 10
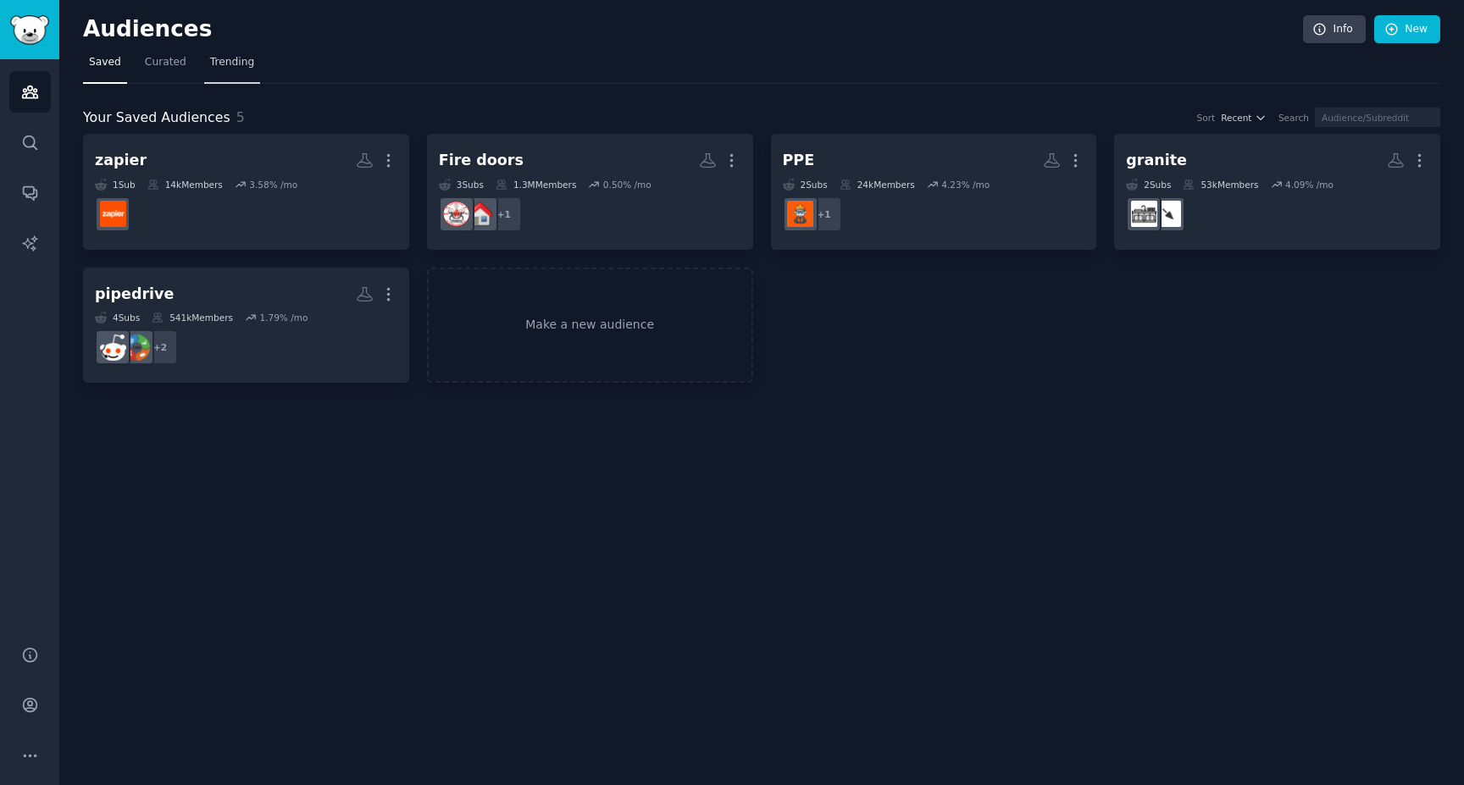
click at [236, 62] on span "Trending" at bounding box center [232, 62] width 44 height 15
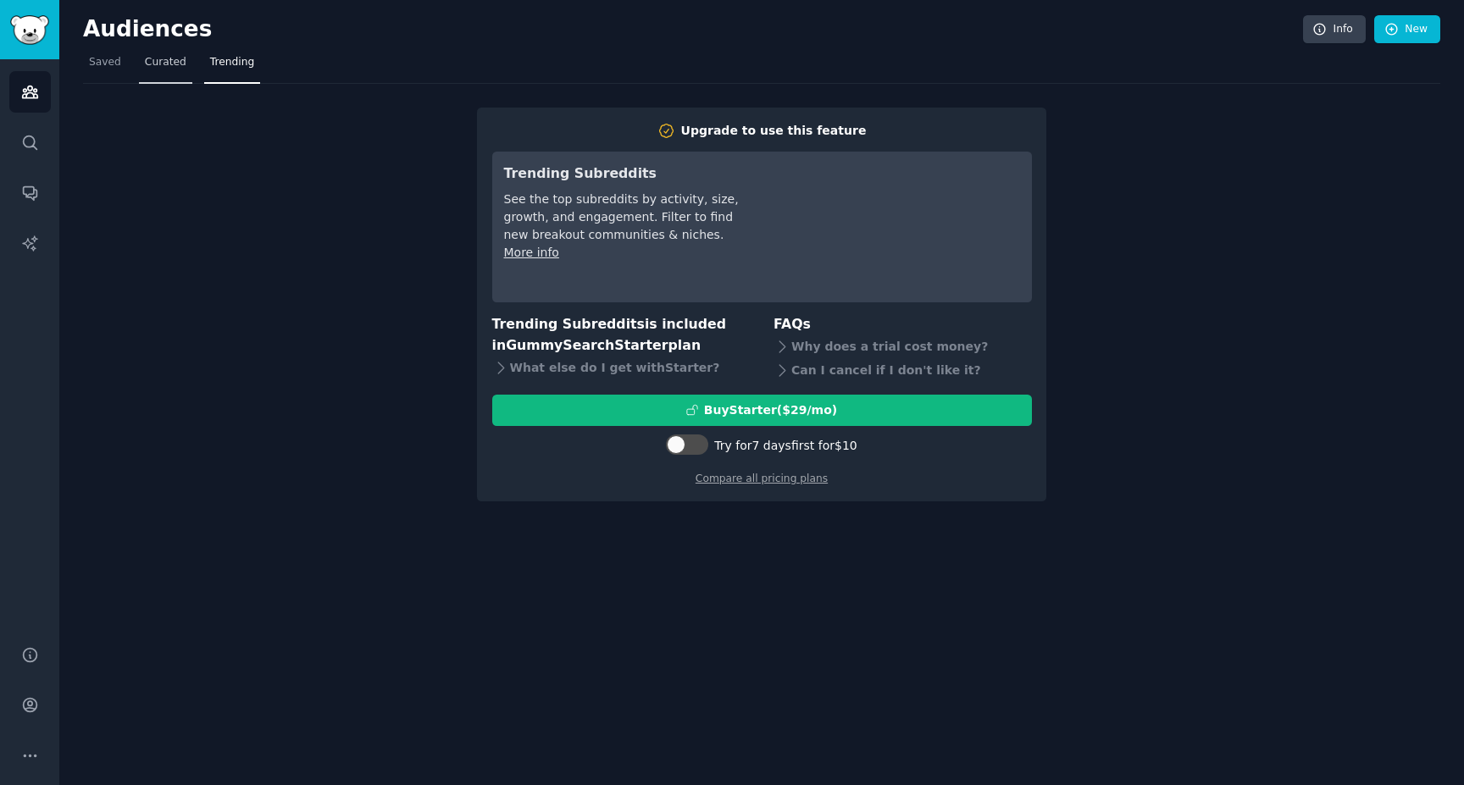
click at [174, 67] on span "Curated" at bounding box center [166, 62] width 42 height 15
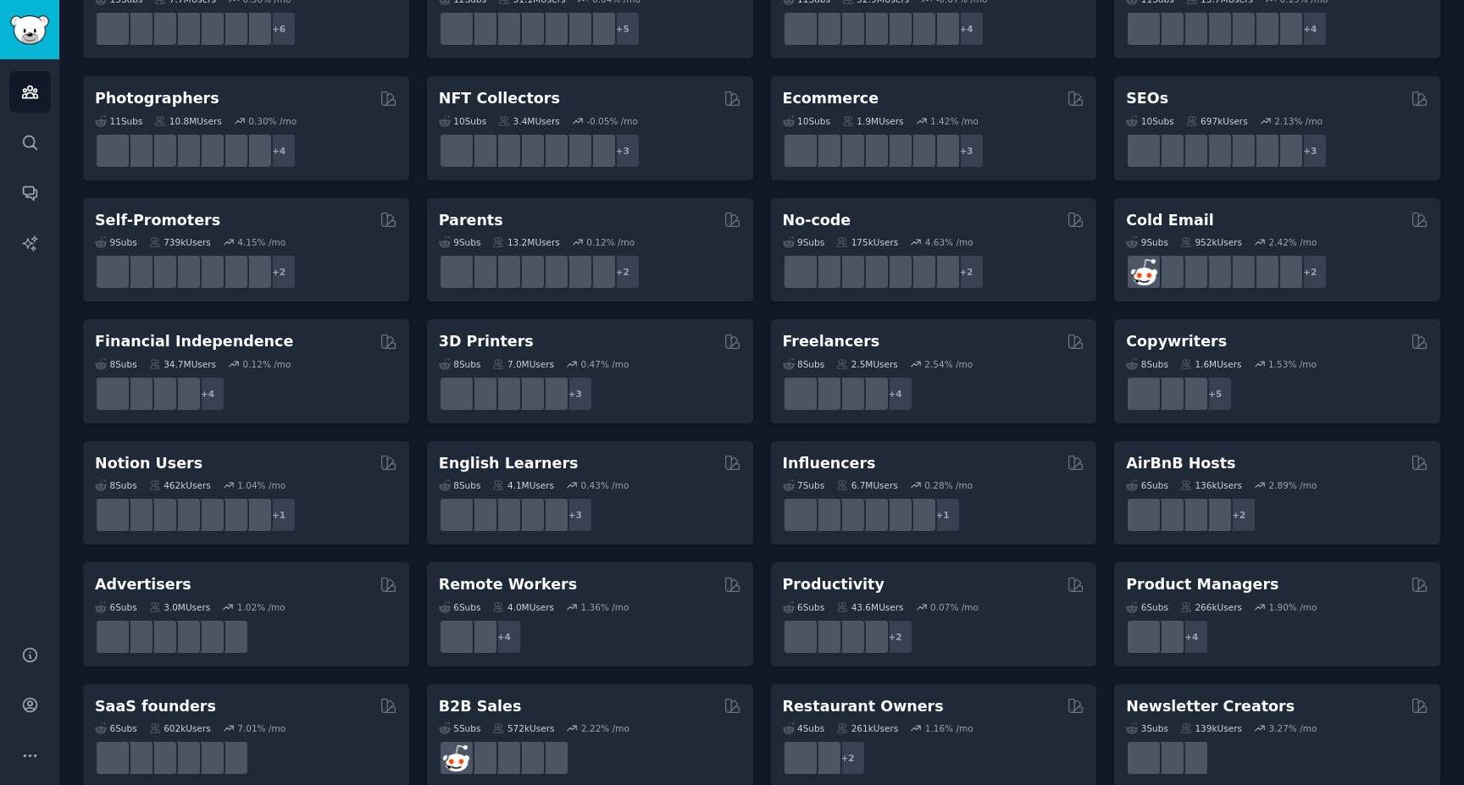
scroll to position [570, 0]
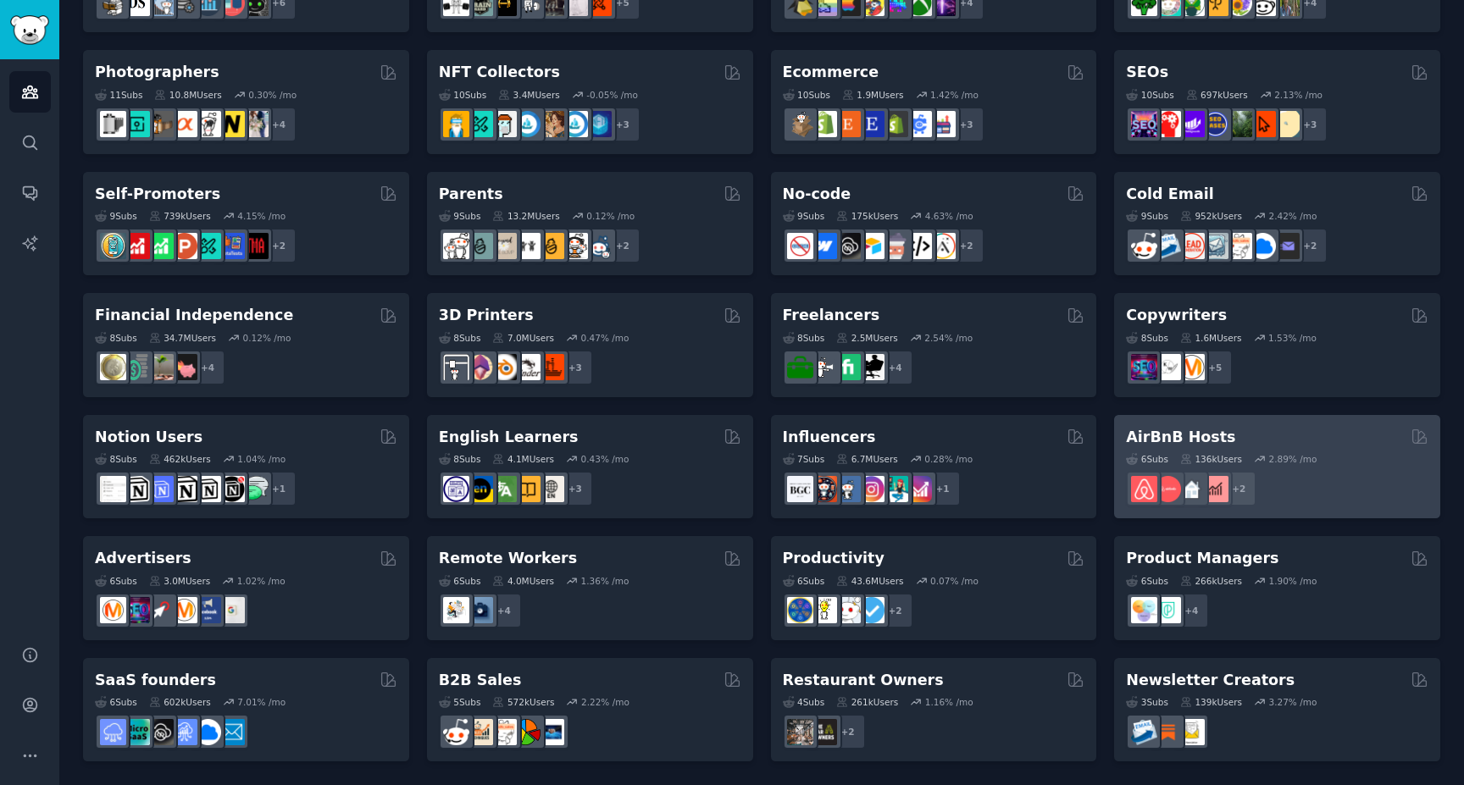
click at [1183, 432] on h2 "AirBnB Hosts" at bounding box center [1180, 437] width 109 height 21
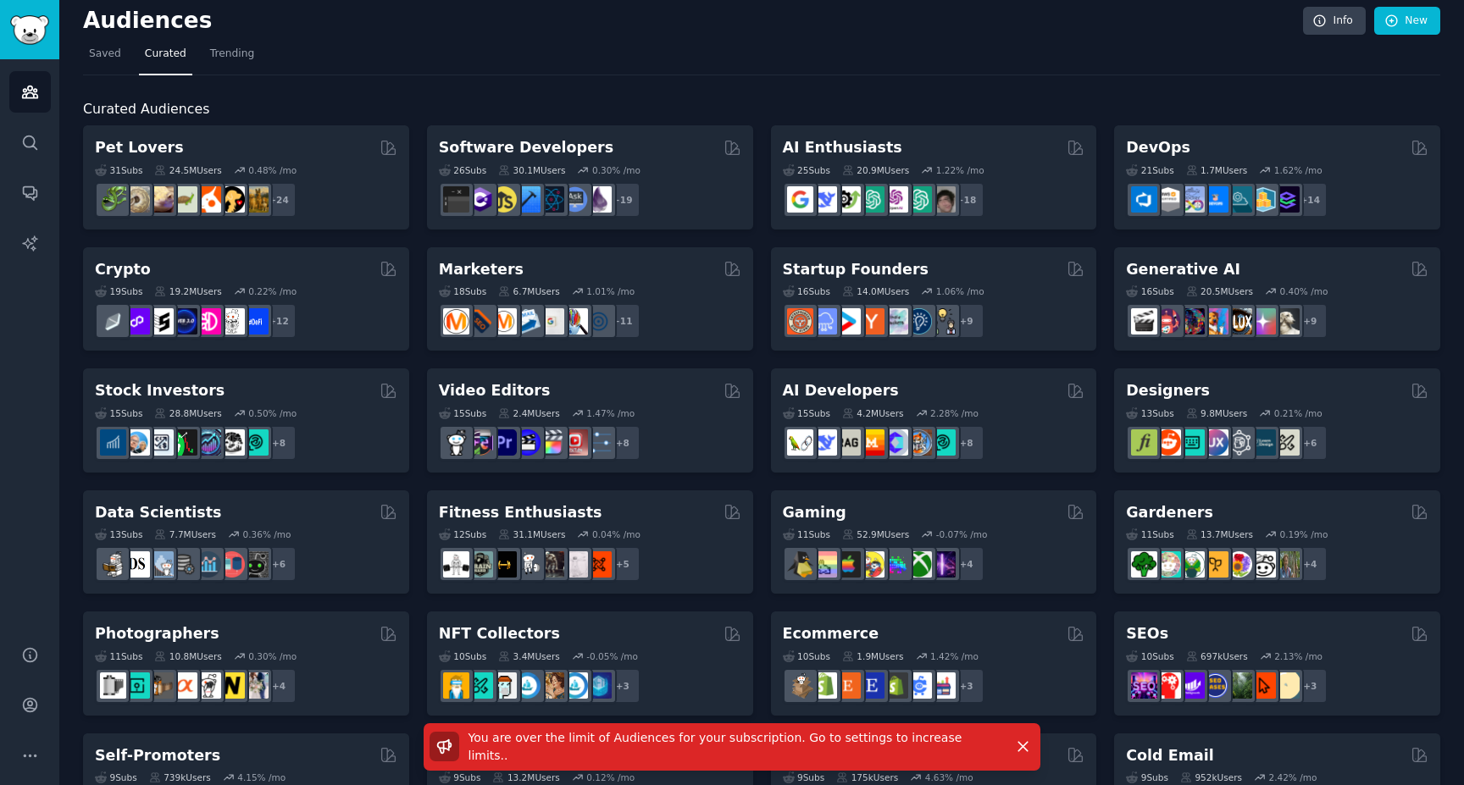
scroll to position [0, 0]
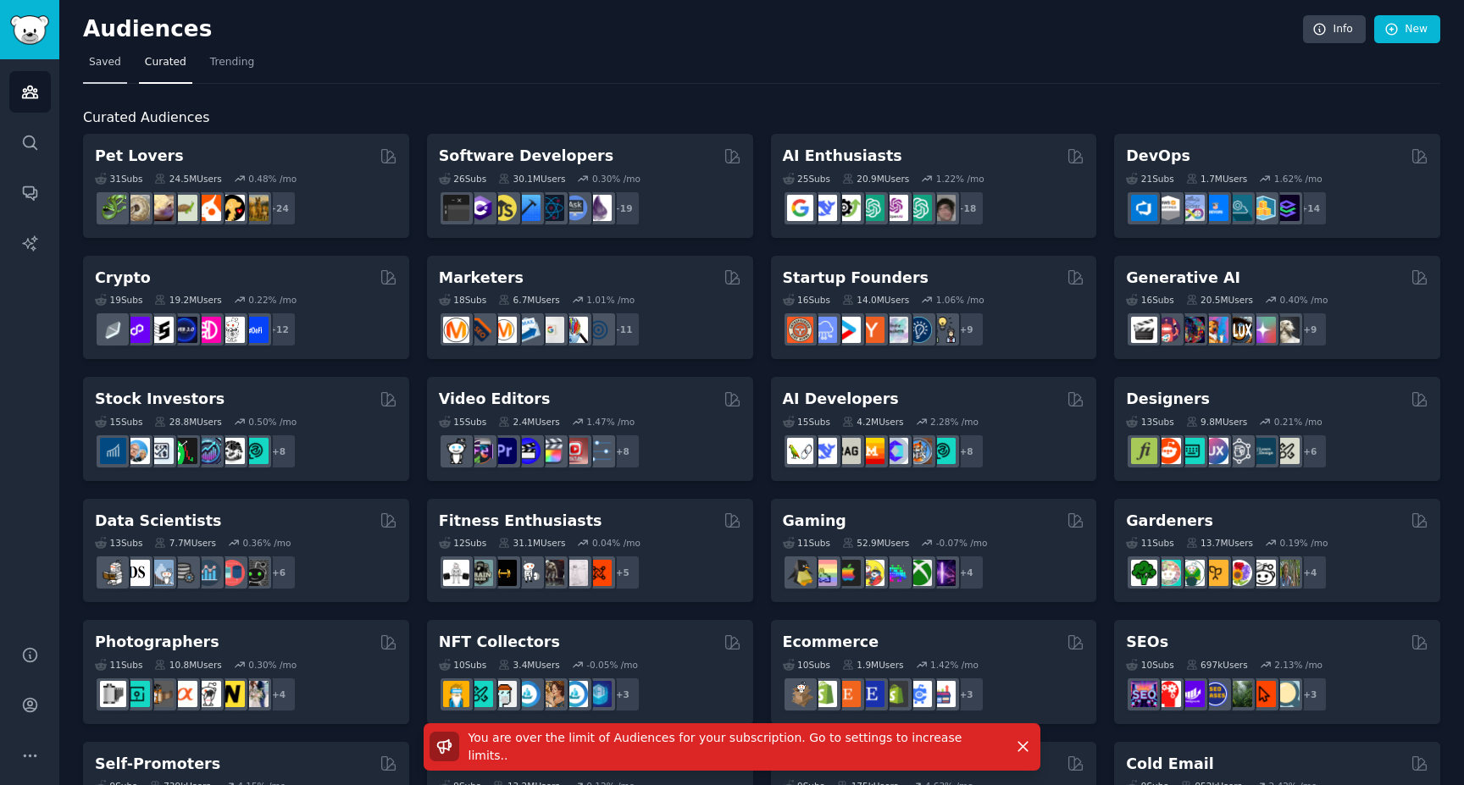
click at [112, 64] on span "Saved" at bounding box center [105, 62] width 32 height 15
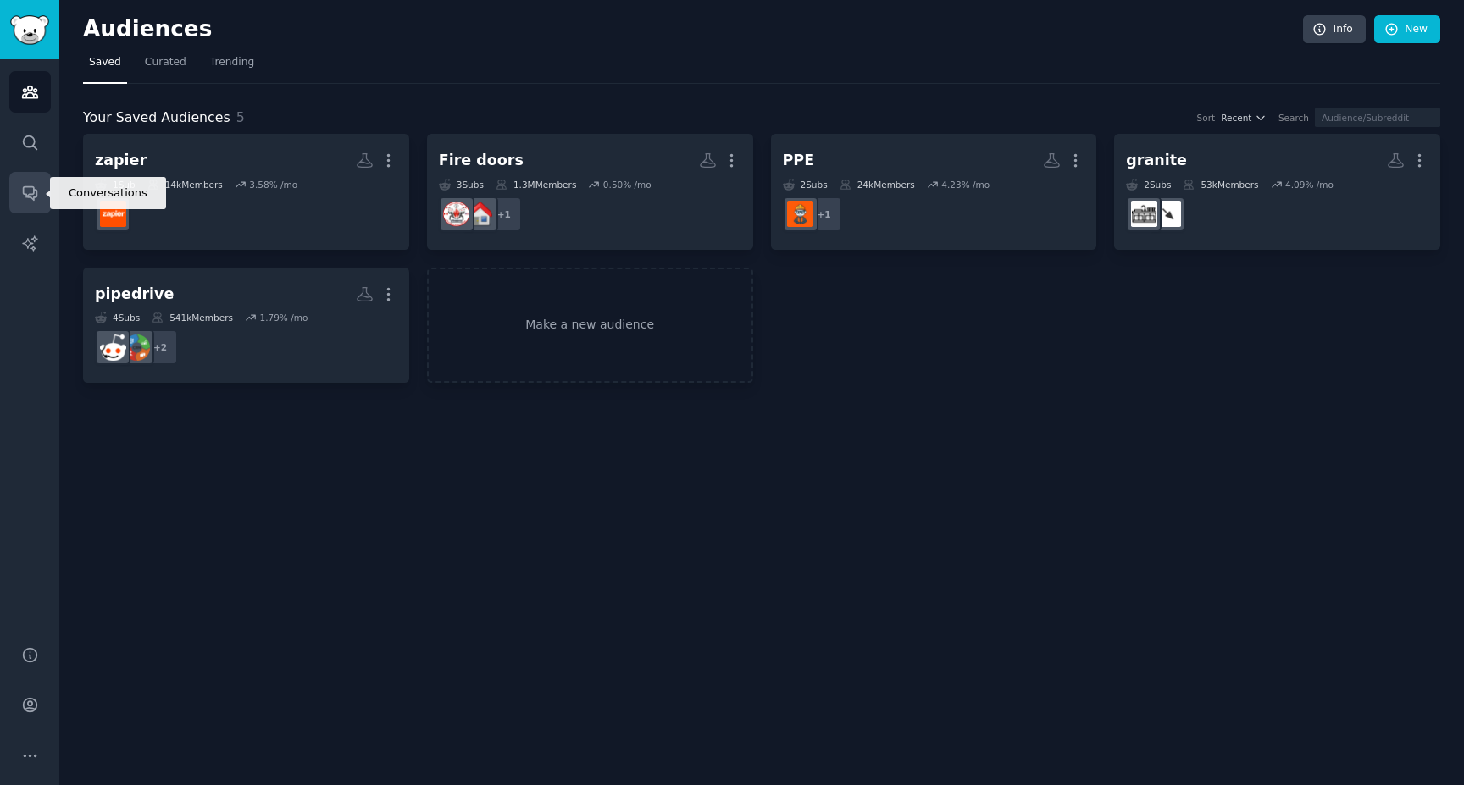
click at [33, 196] on icon "Sidebar" at bounding box center [30, 193] width 18 height 18
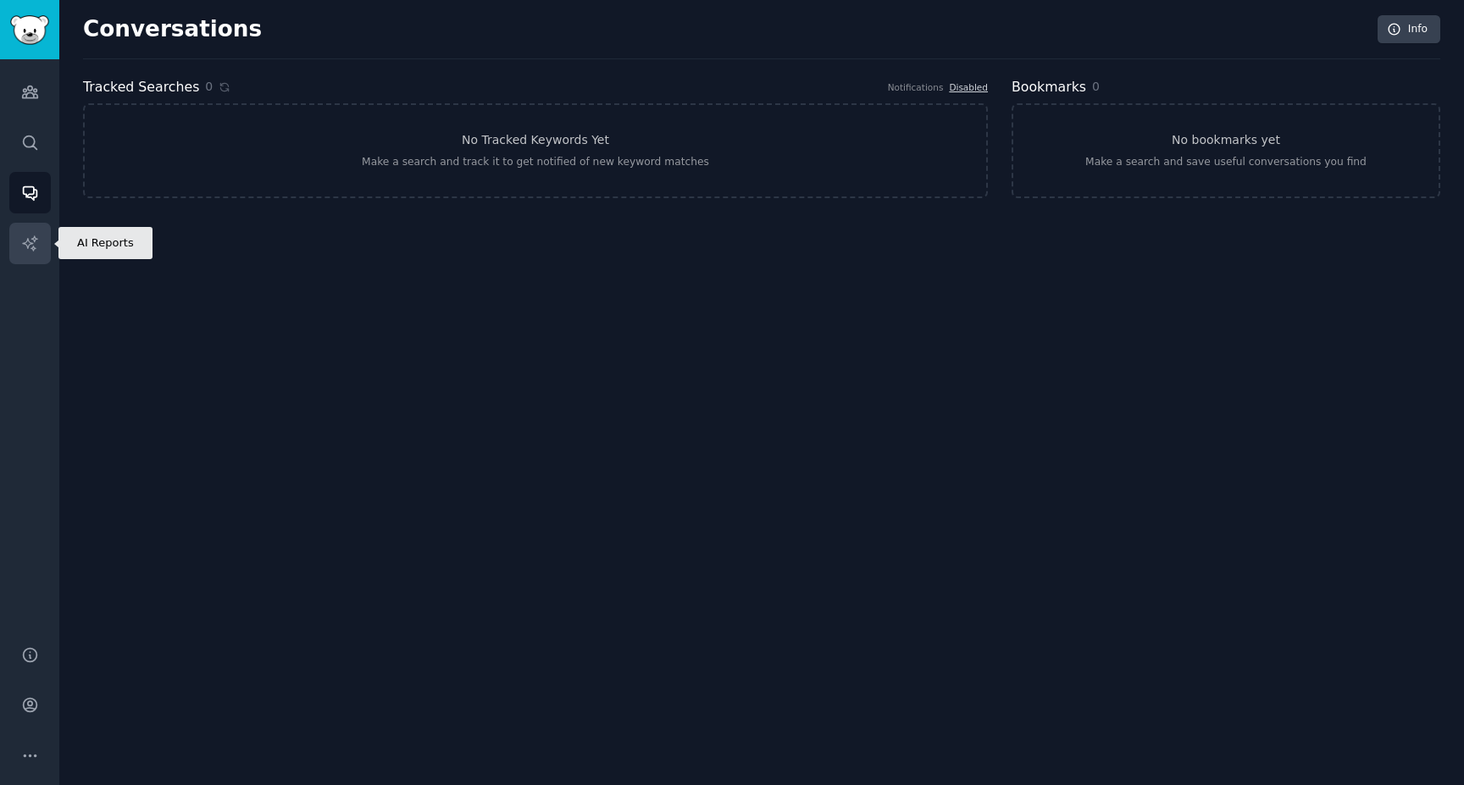
click at [35, 251] on icon "Sidebar" at bounding box center [30, 244] width 18 height 18
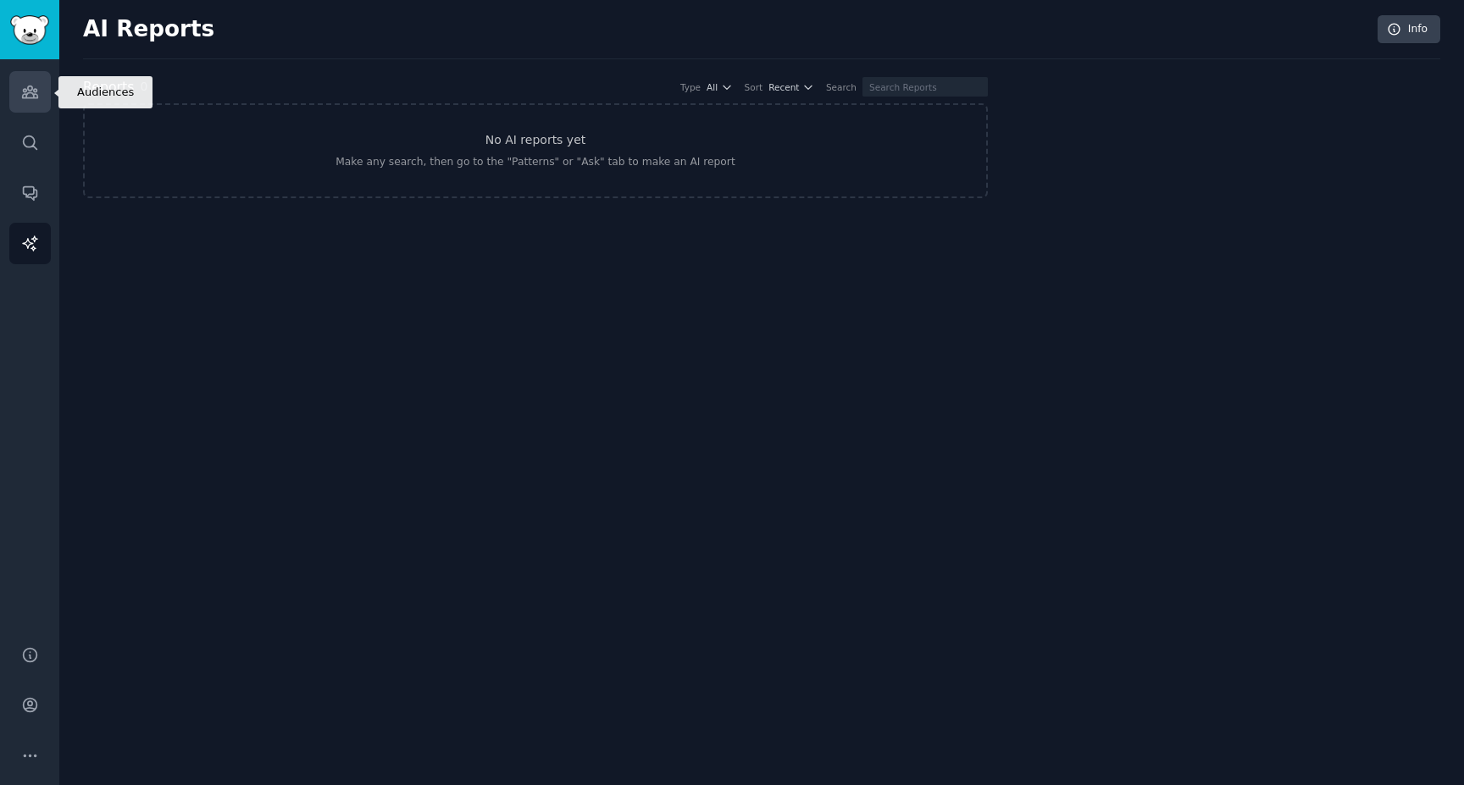
click at [32, 97] on icon "Sidebar" at bounding box center [29, 92] width 15 height 12
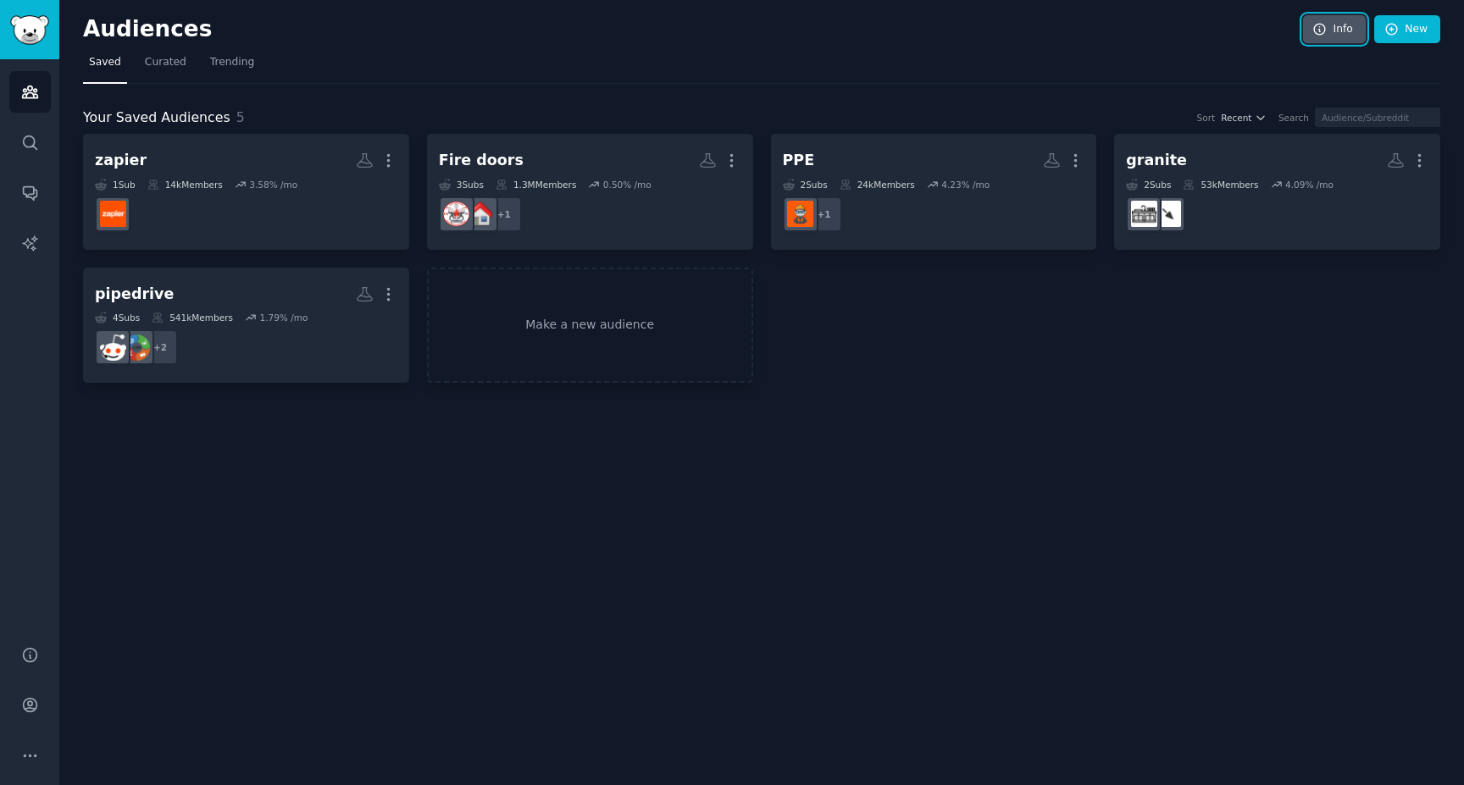
click at [1340, 26] on link "Info" at bounding box center [1334, 29] width 63 height 29
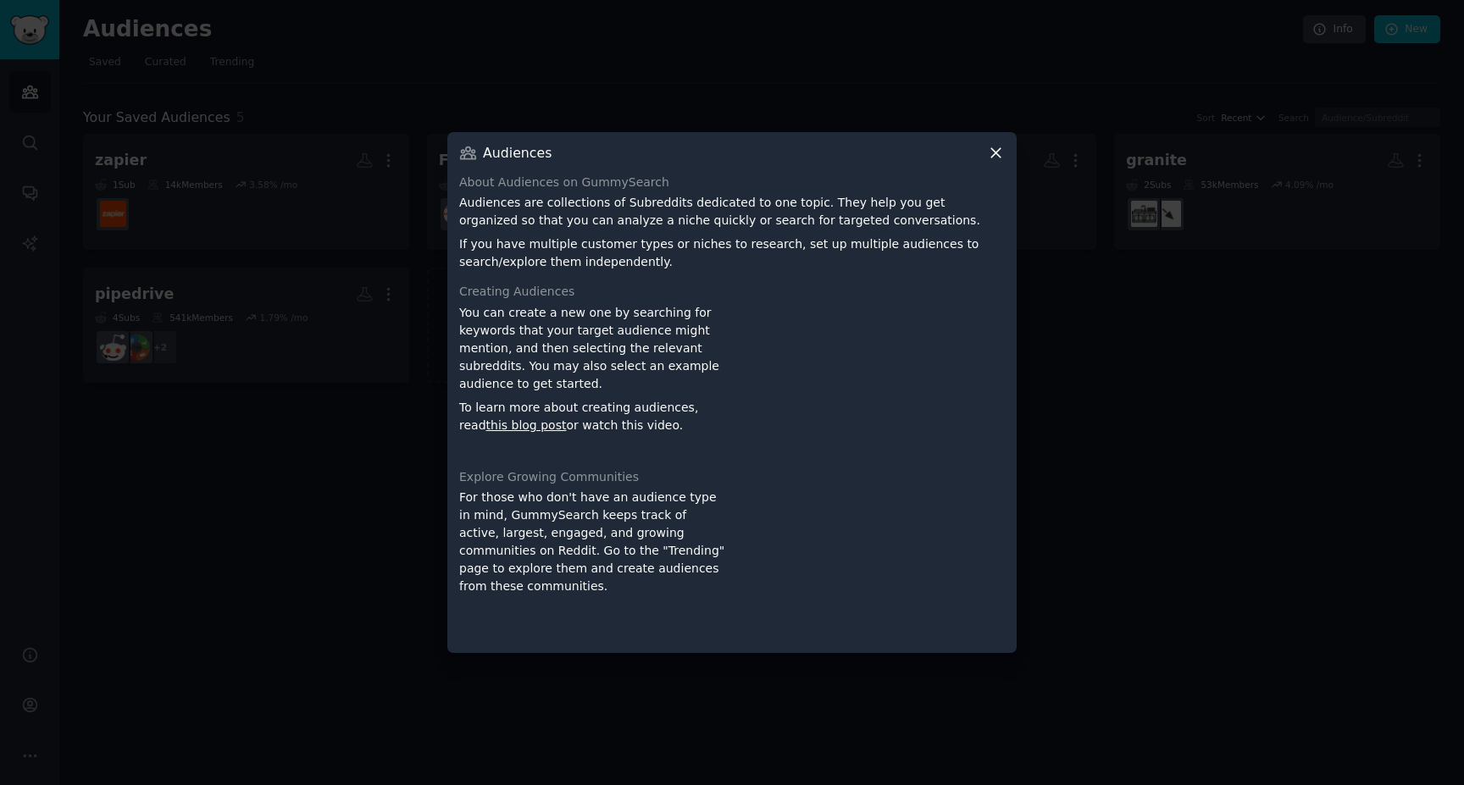
click at [995, 152] on icon at bounding box center [995, 152] width 9 height 9
